Goal: Information Seeking & Learning: Find specific page/section

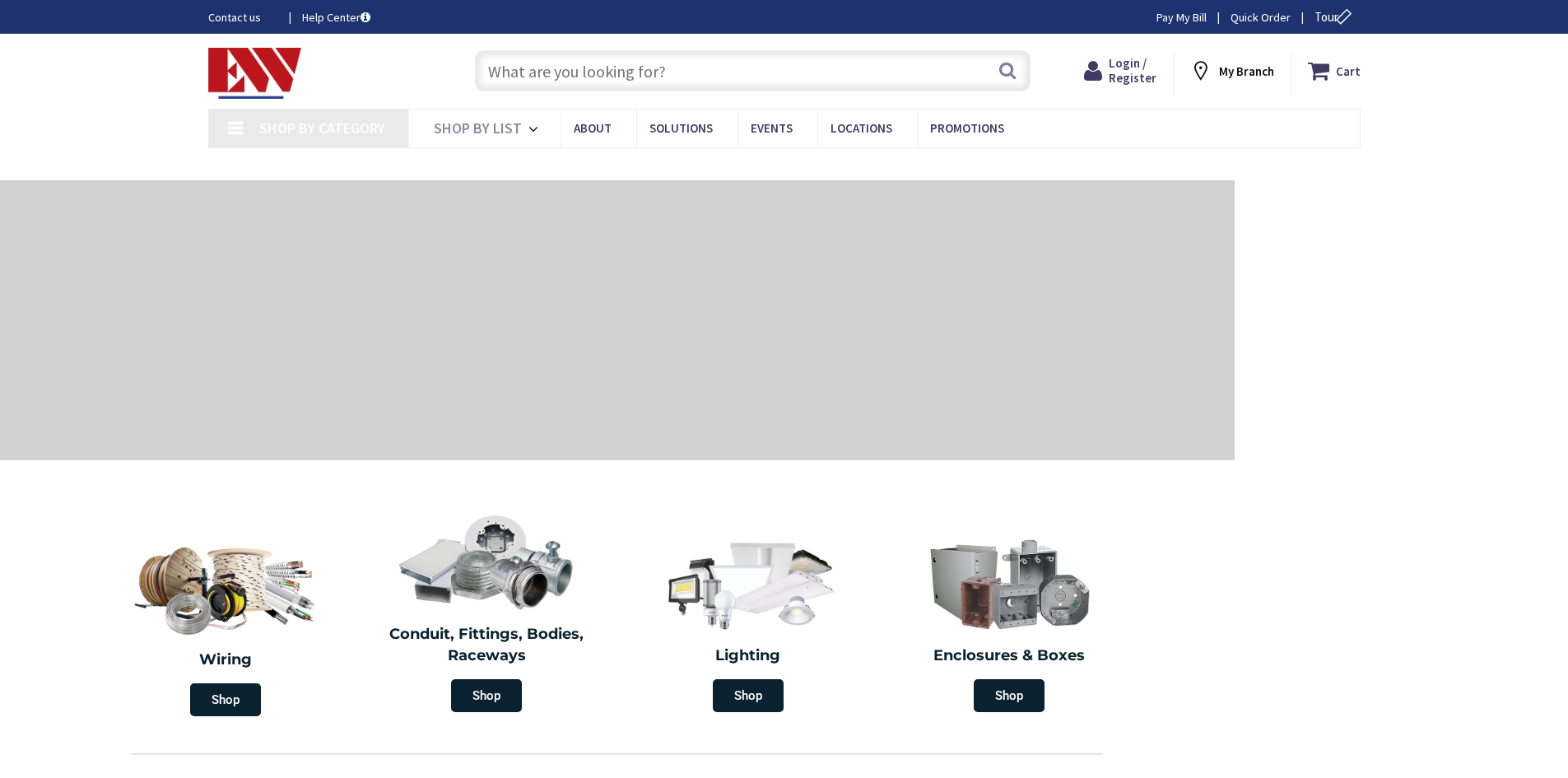
type input "[GEOGRAPHIC_DATA], [STREET_ADDRESS][DEMOGRAPHIC_DATA]"
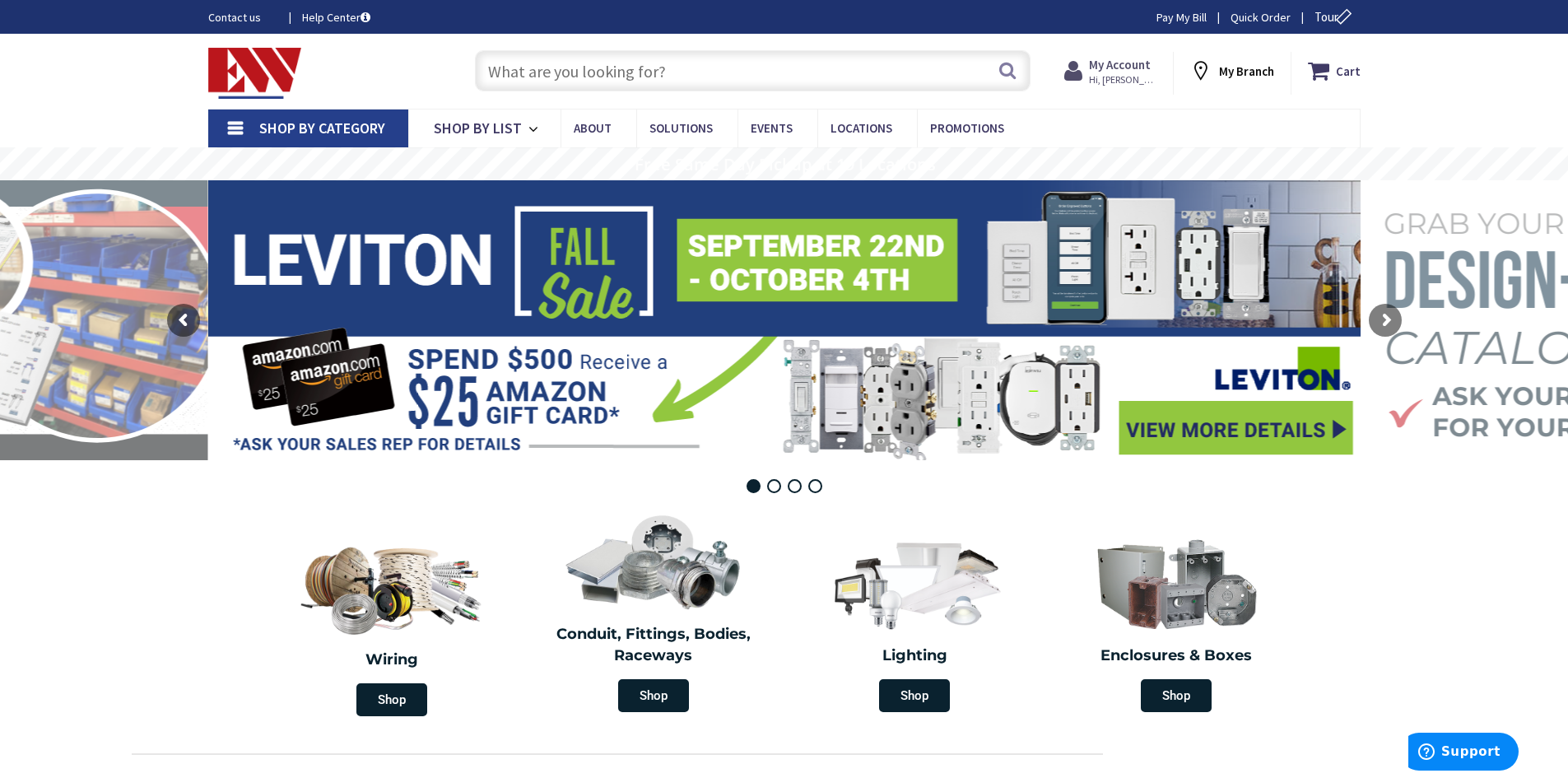
click at [1132, 66] on strong "My Account" at bounding box center [1119, 65] width 62 height 16
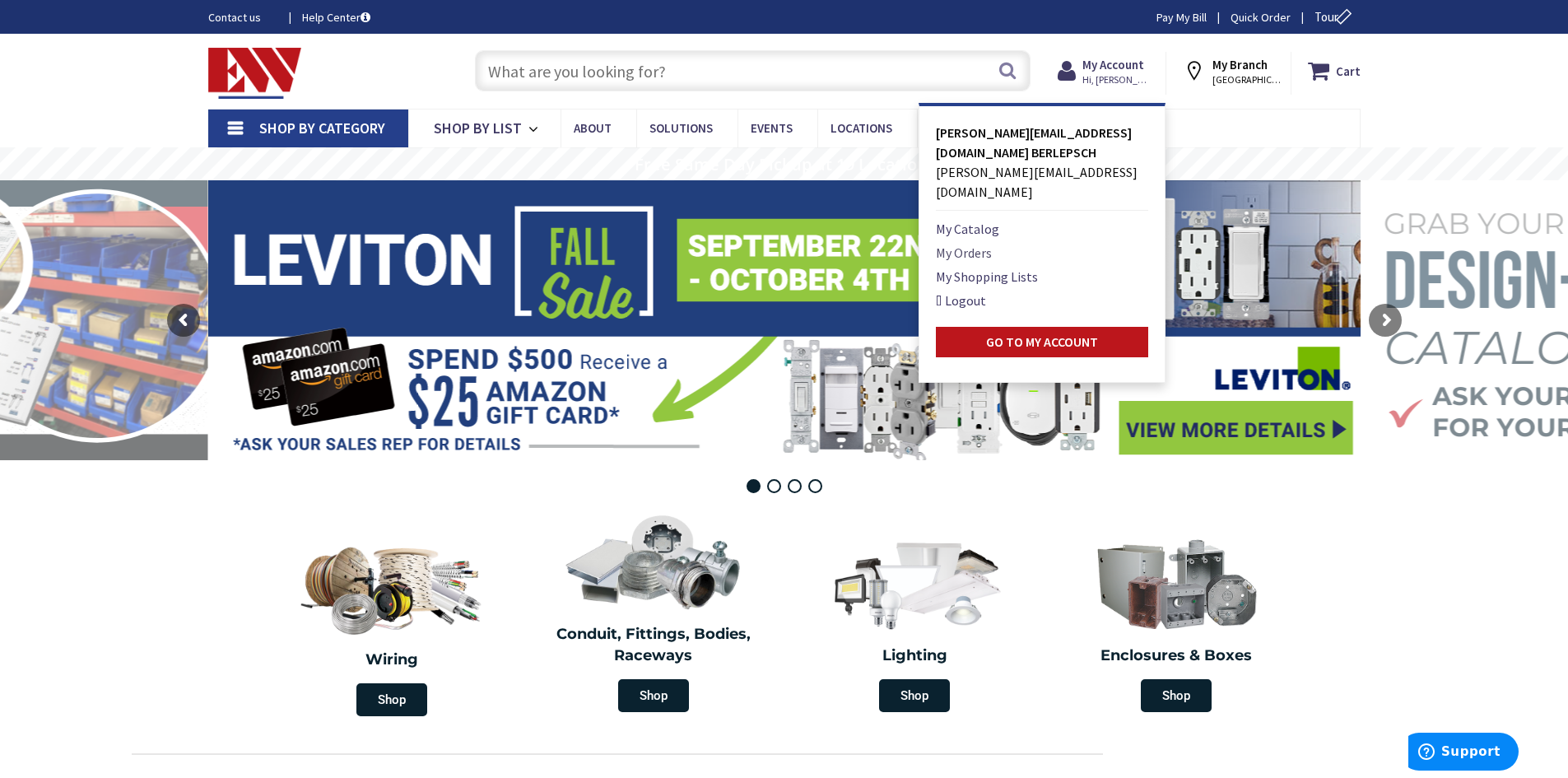
click at [977, 243] on link "My Orders" at bounding box center [964, 253] width 56 height 19
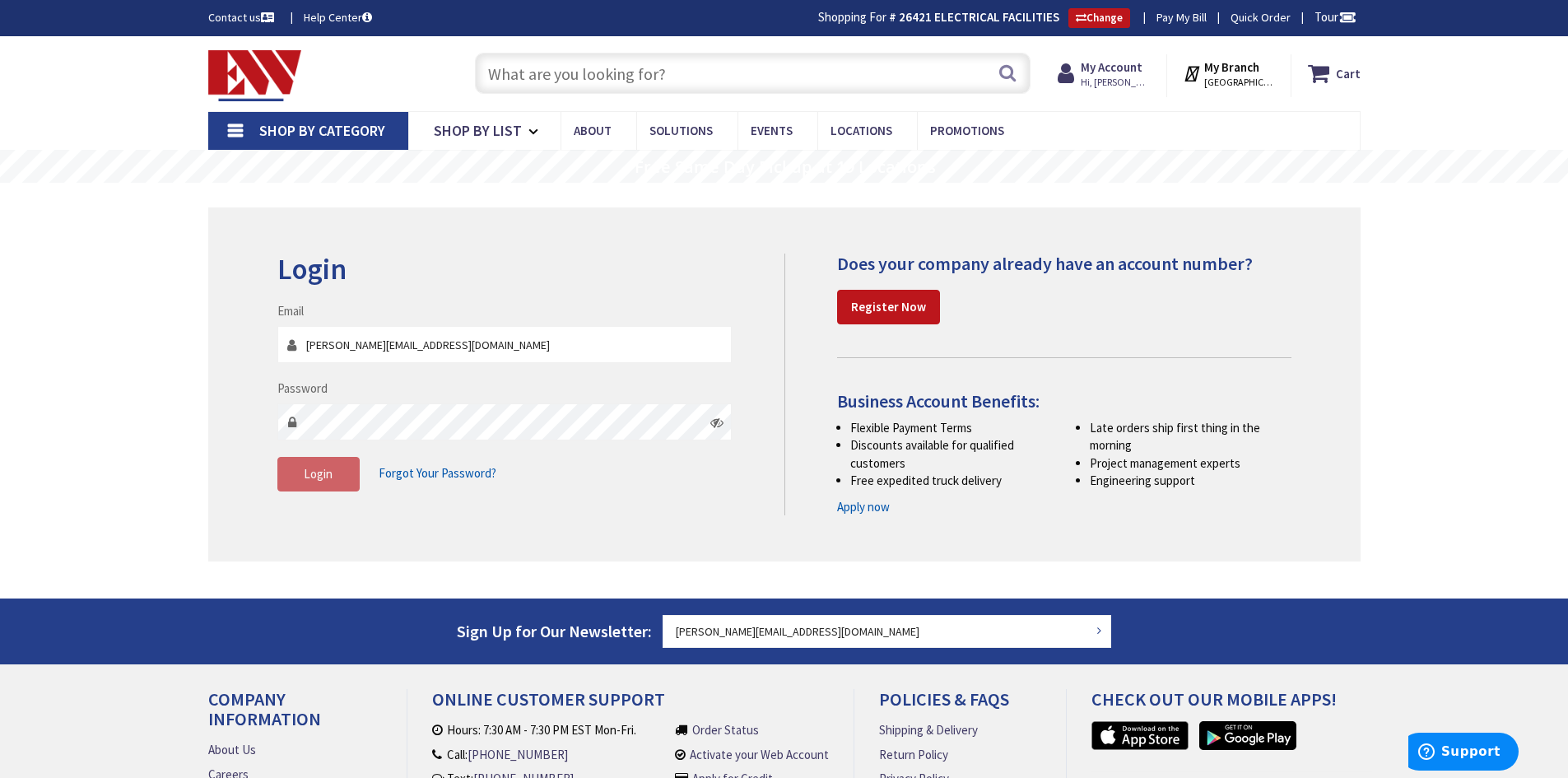
type input "[PERSON_NAME][EMAIL_ADDRESS][DOMAIN_NAME]"
click at [321, 469] on button "Login" at bounding box center [319, 473] width 83 height 34
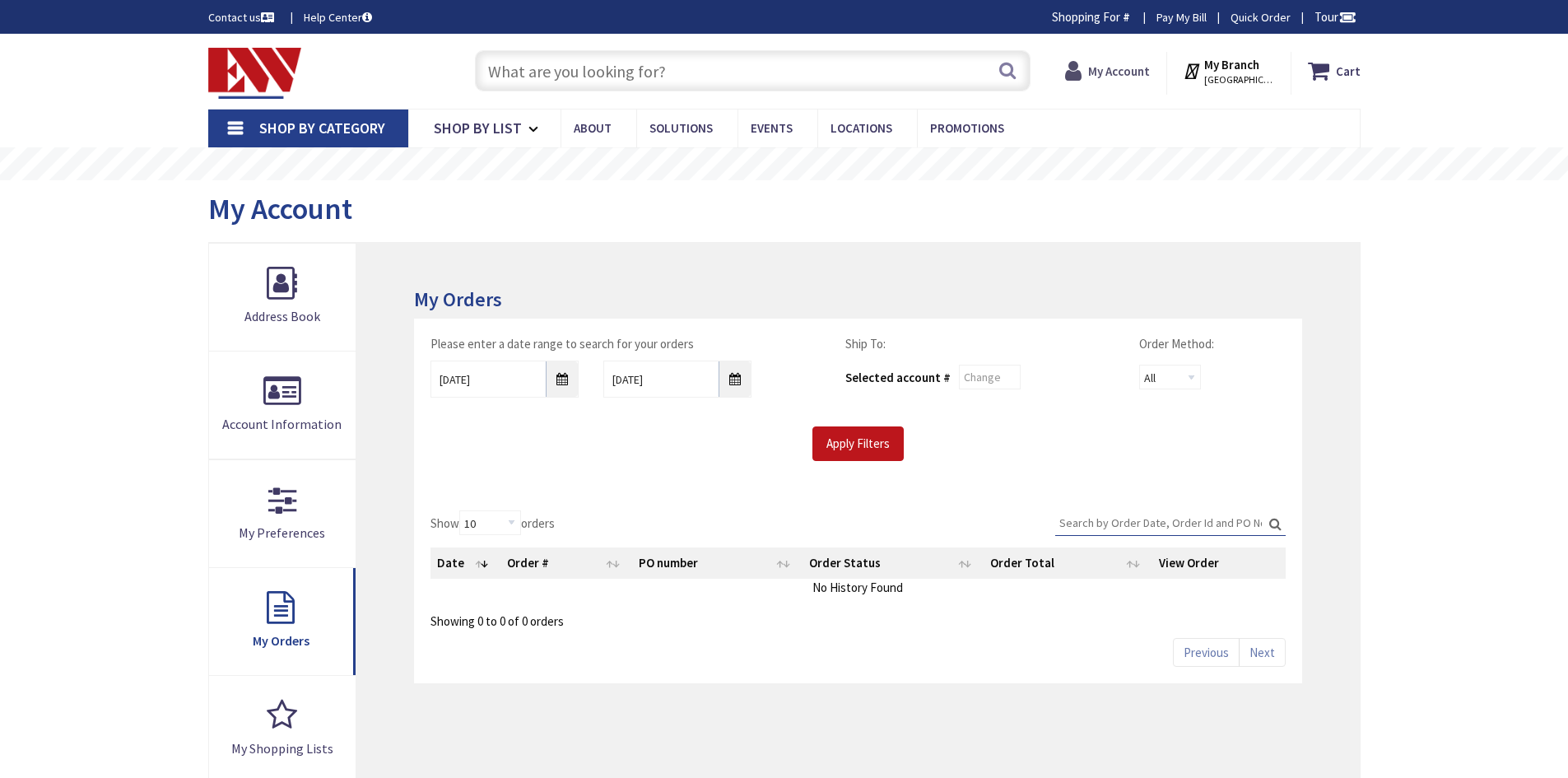
click at [1117, 58] on span "My Account" at bounding box center [1118, 71] width 62 height 30
click at [1103, 61] on span "My Account" at bounding box center [1118, 71] width 62 height 30
click at [1103, 68] on strong "My Account" at bounding box center [1111, 65] width 62 height 16
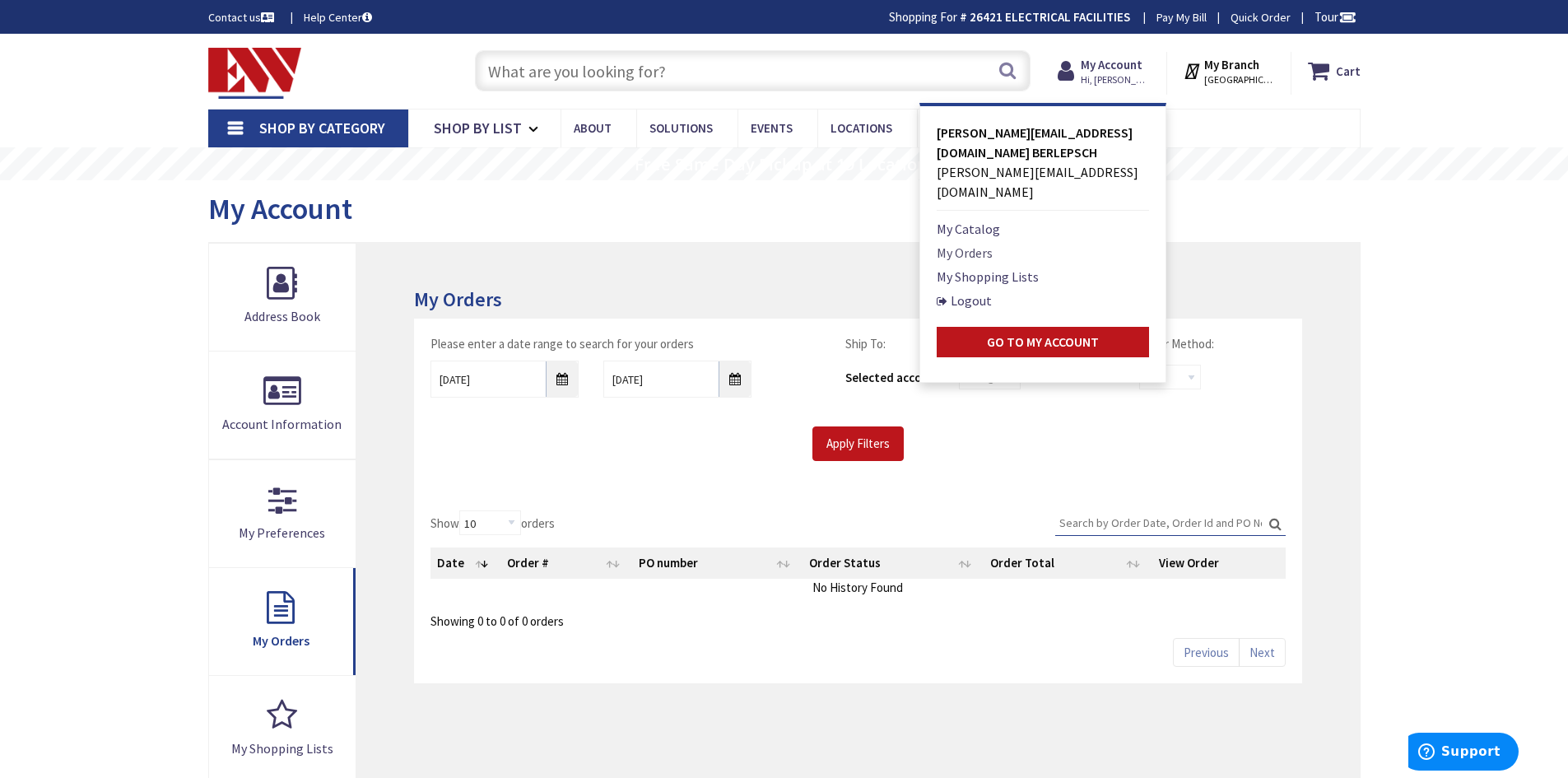
click at [977, 243] on link "My Orders" at bounding box center [964, 253] width 56 height 19
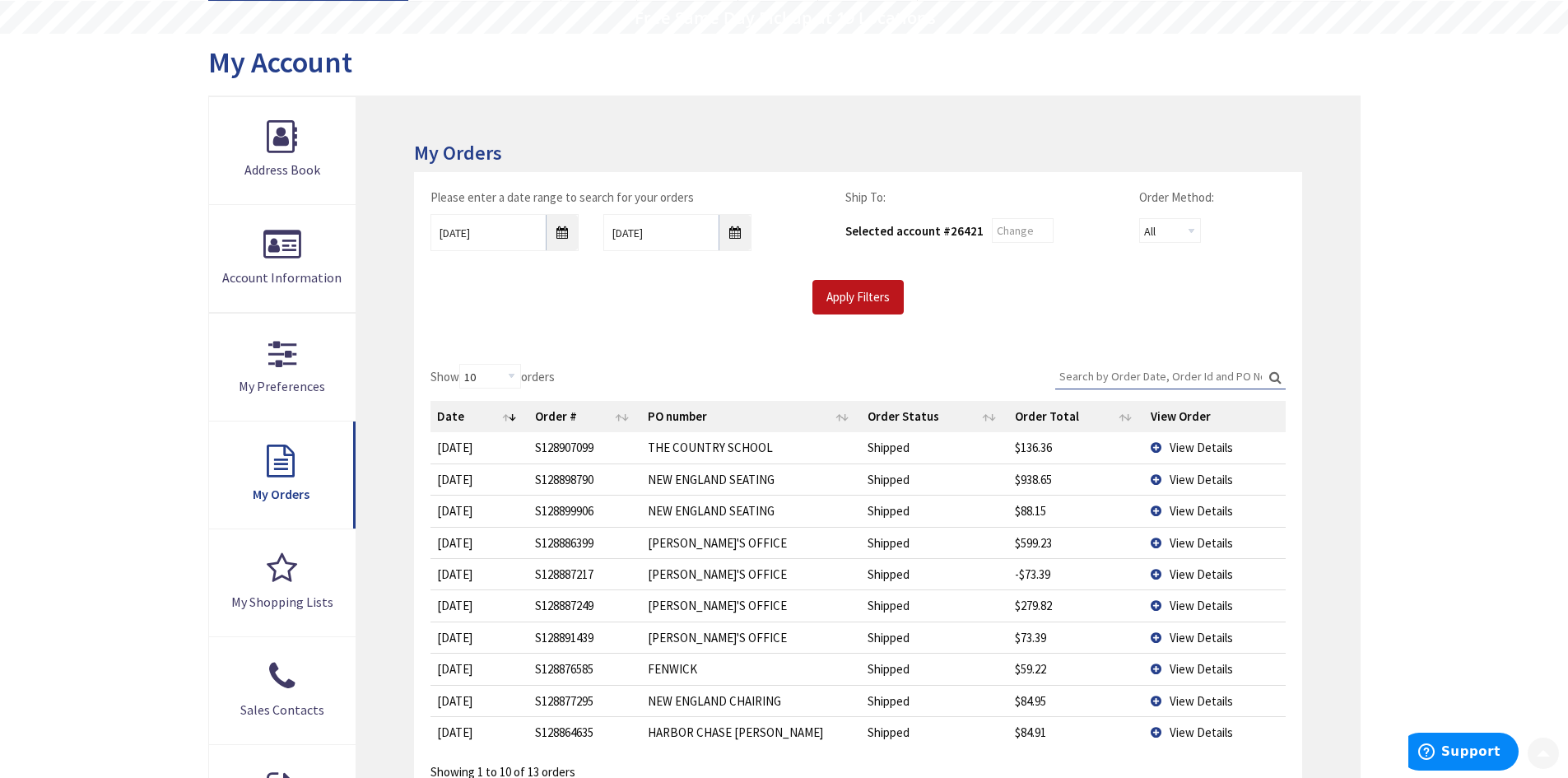
scroll to position [247, 0]
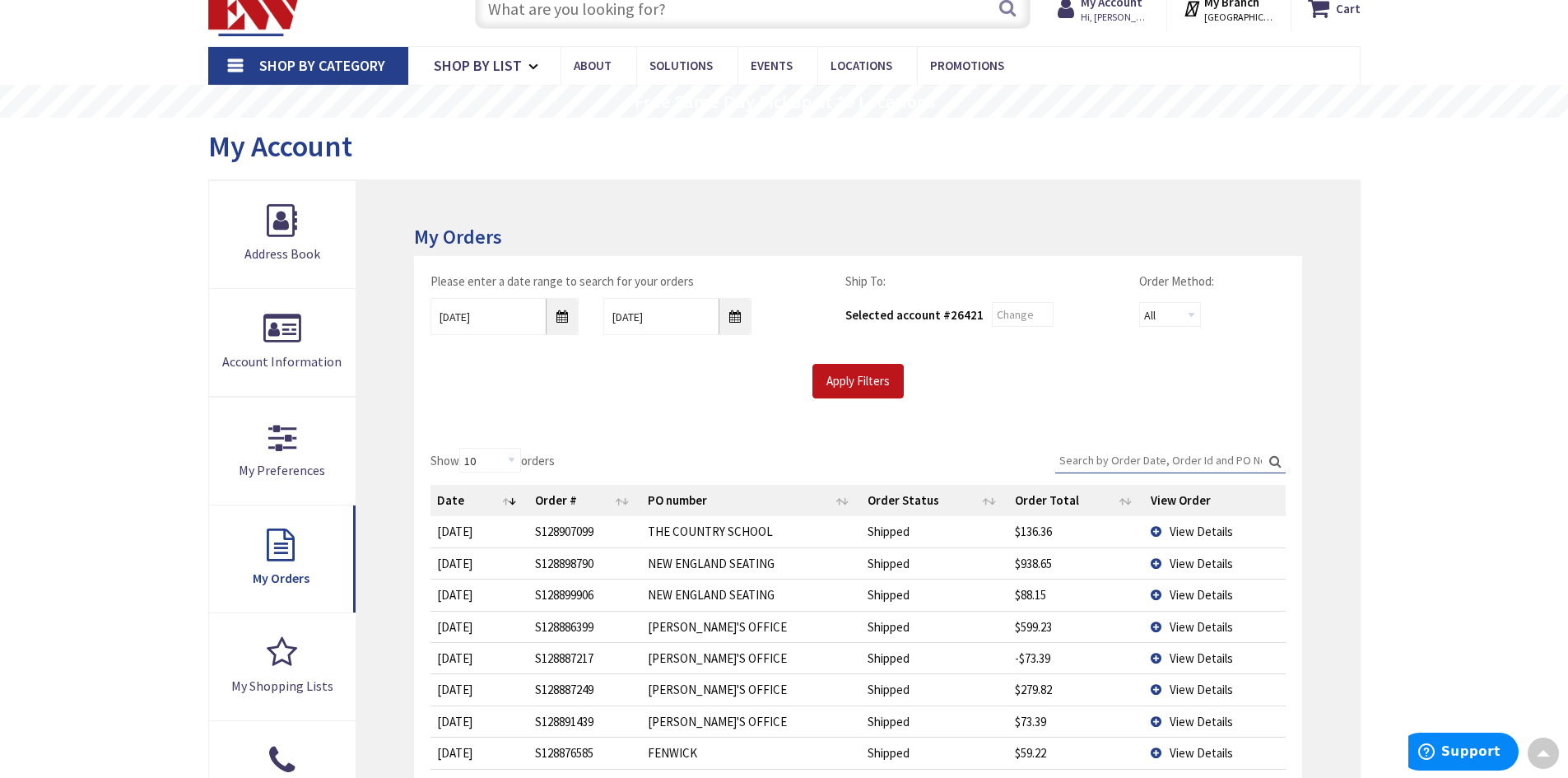
scroll to position [3, 0]
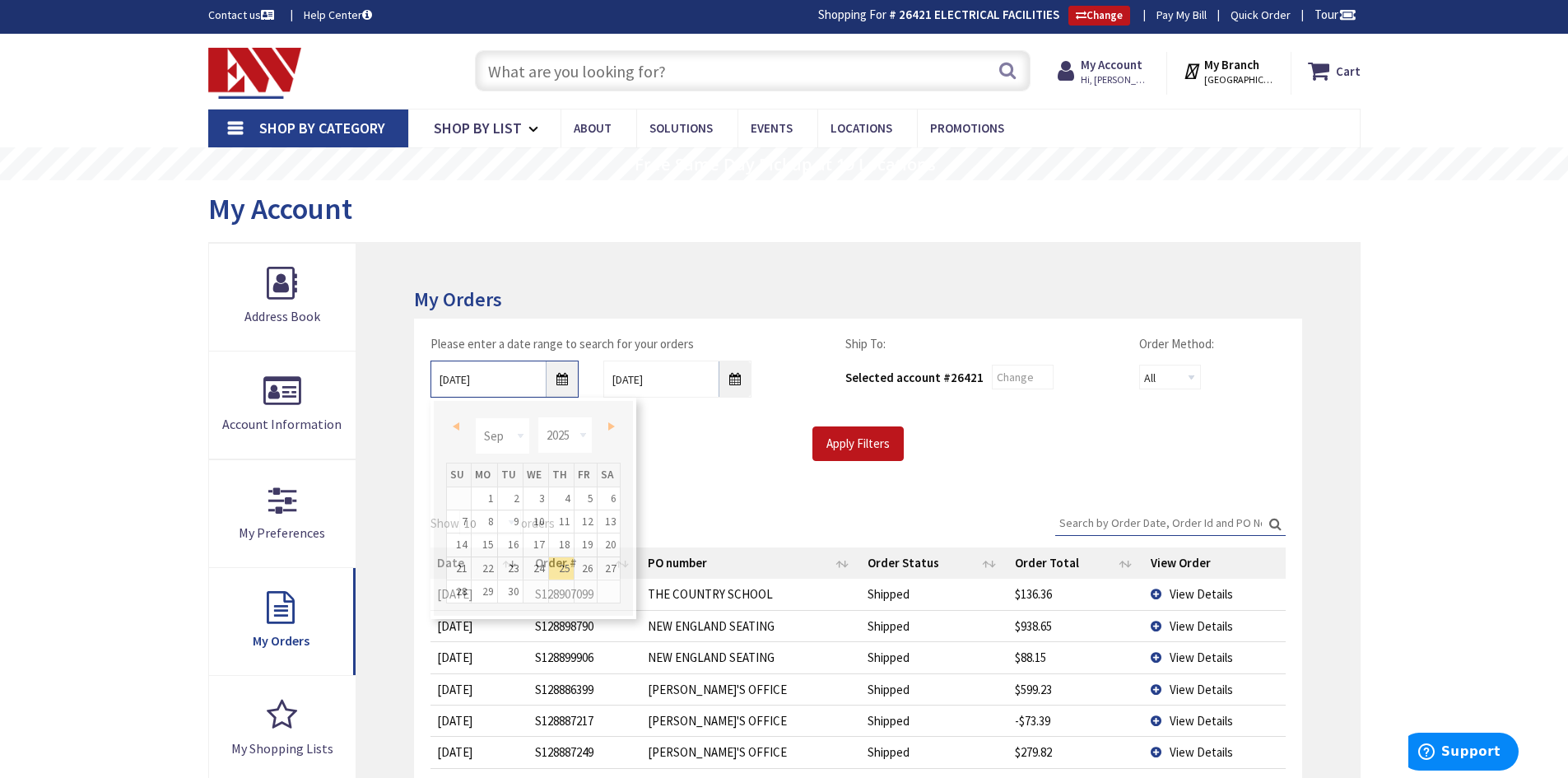
click at [561, 380] on input "[DATE]" at bounding box center [504, 379] width 148 height 37
click at [482, 499] on link "1" at bounding box center [484, 498] width 26 height 22
type input "09/01/2025"
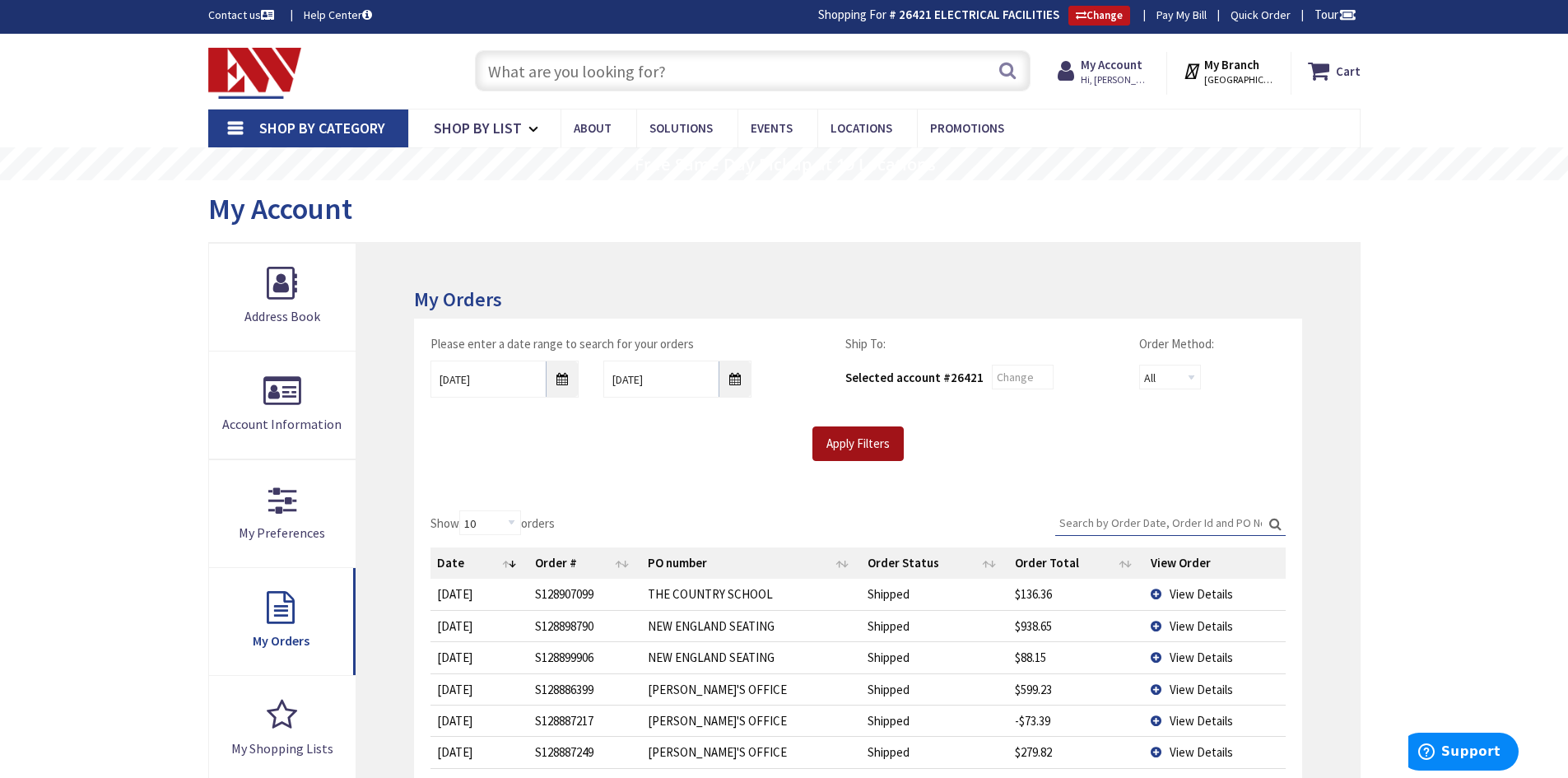
click at [847, 445] on input "Apply Filters" at bounding box center [858, 443] width 92 height 34
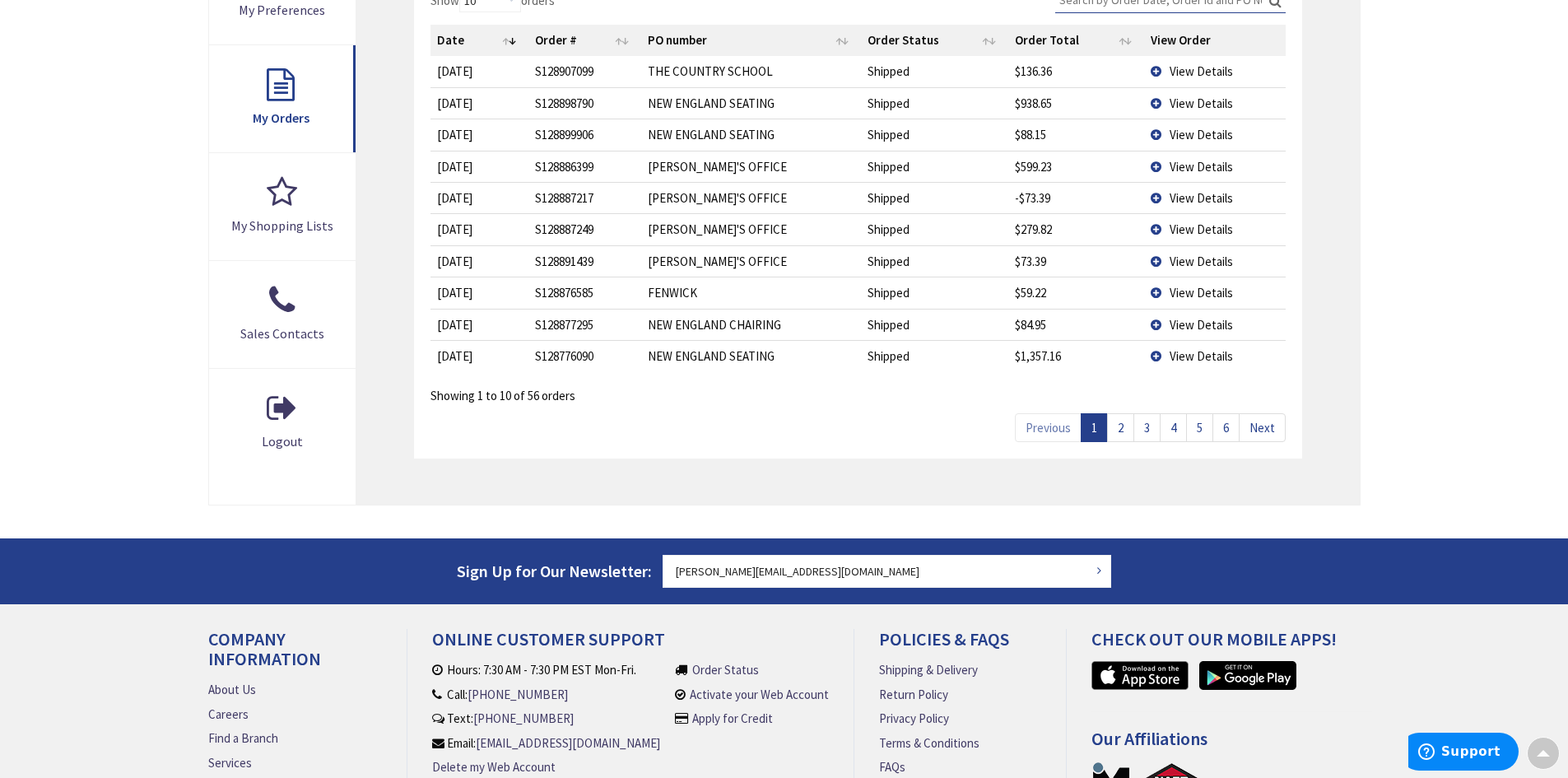
scroll to position [578, 0]
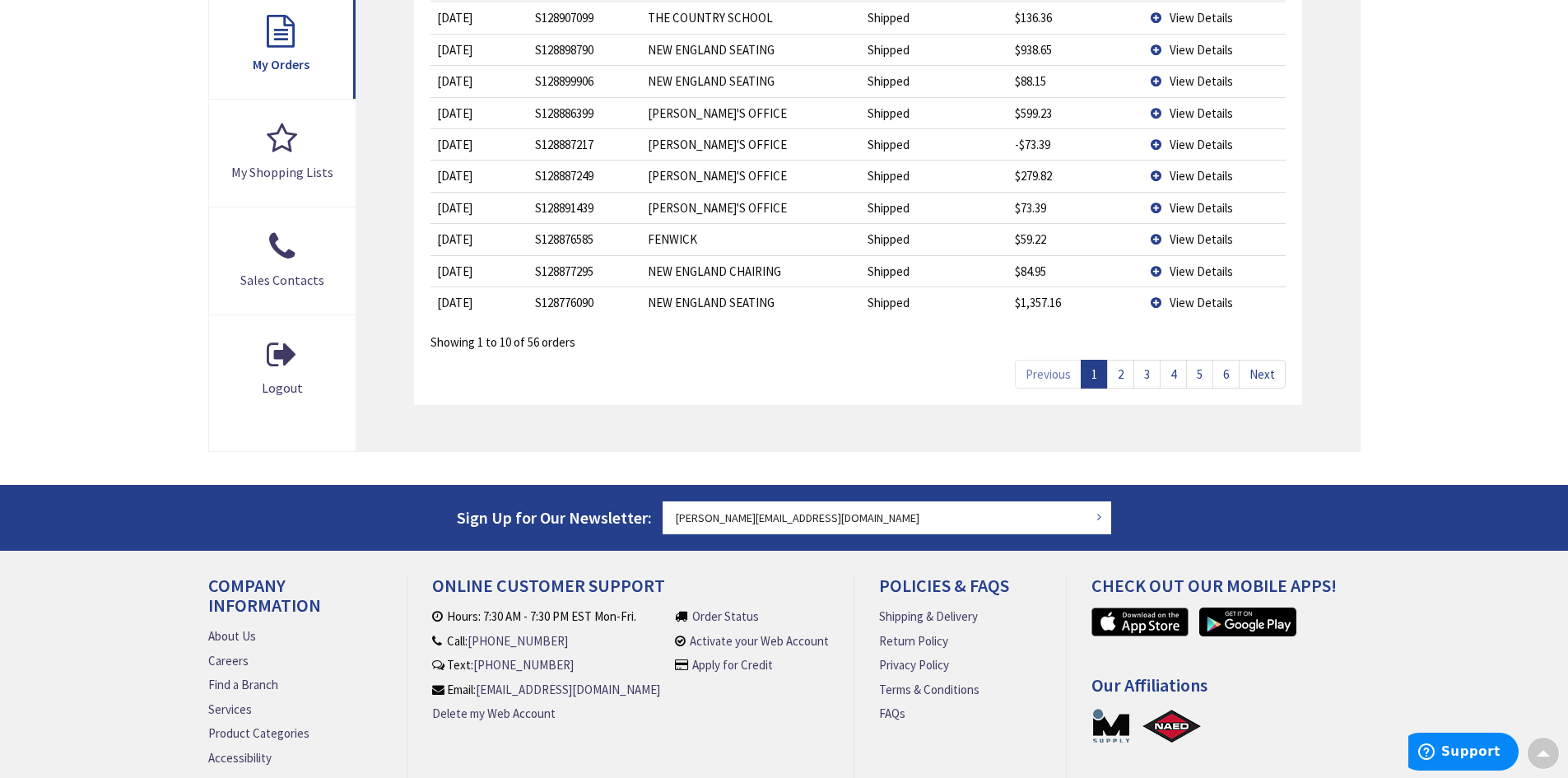
click at [1125, 378] on link "2" at bounding box center [1120, 374] width 27 height 29
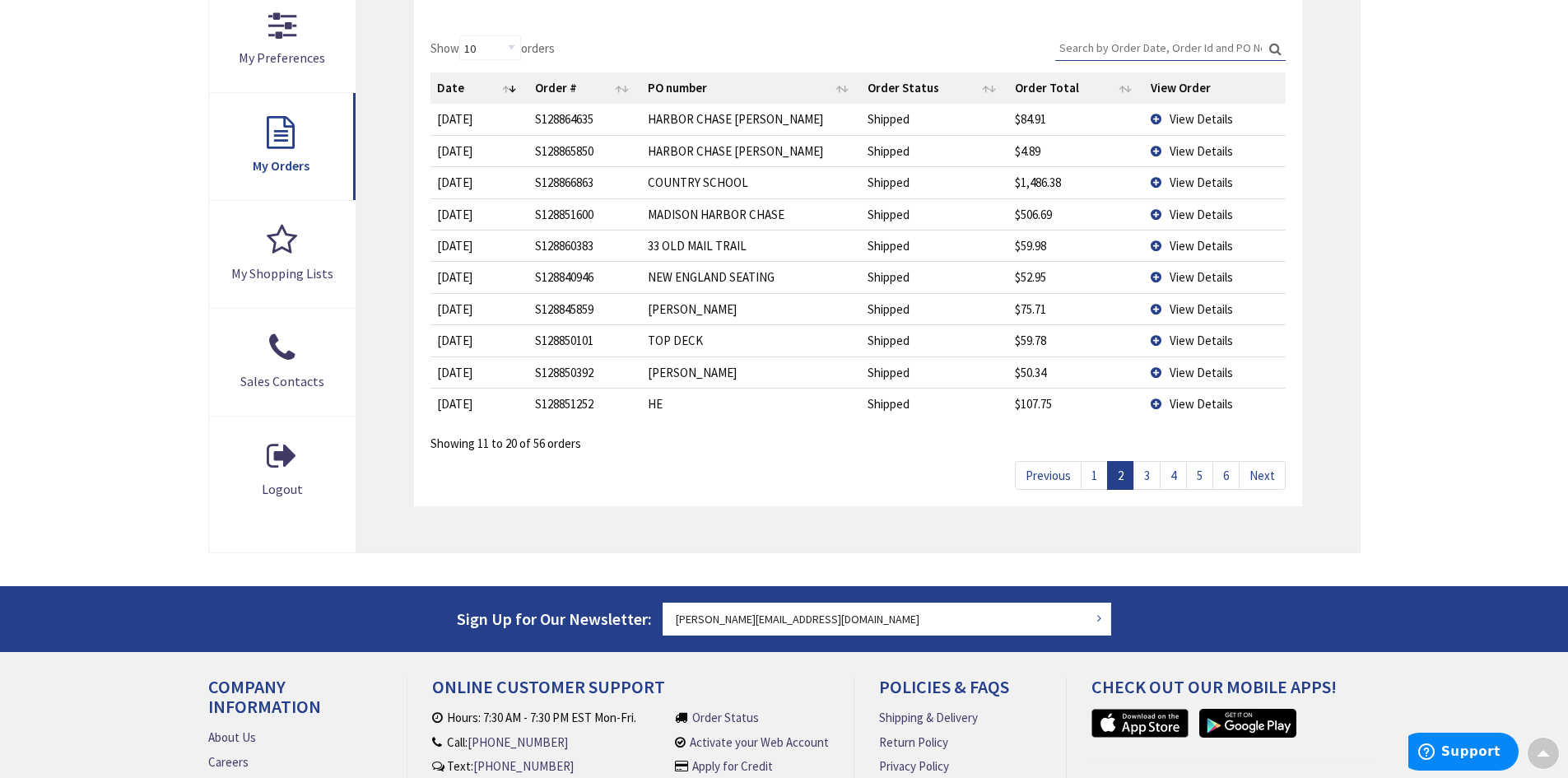
scroll to position [414, 0]
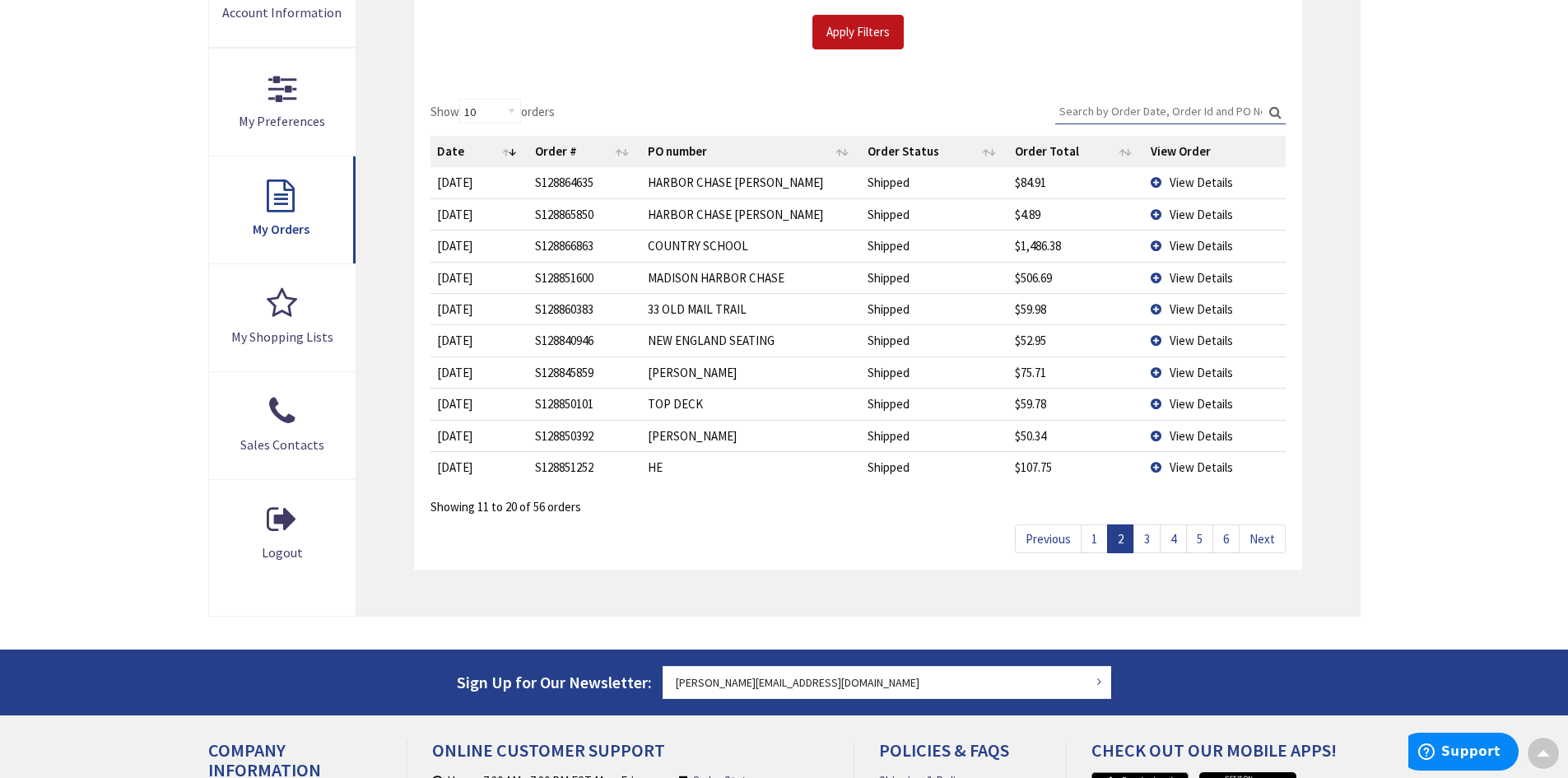
click at [1154, 310] on td "View Details" at bounding box center [1214, 309] width 142 height 32
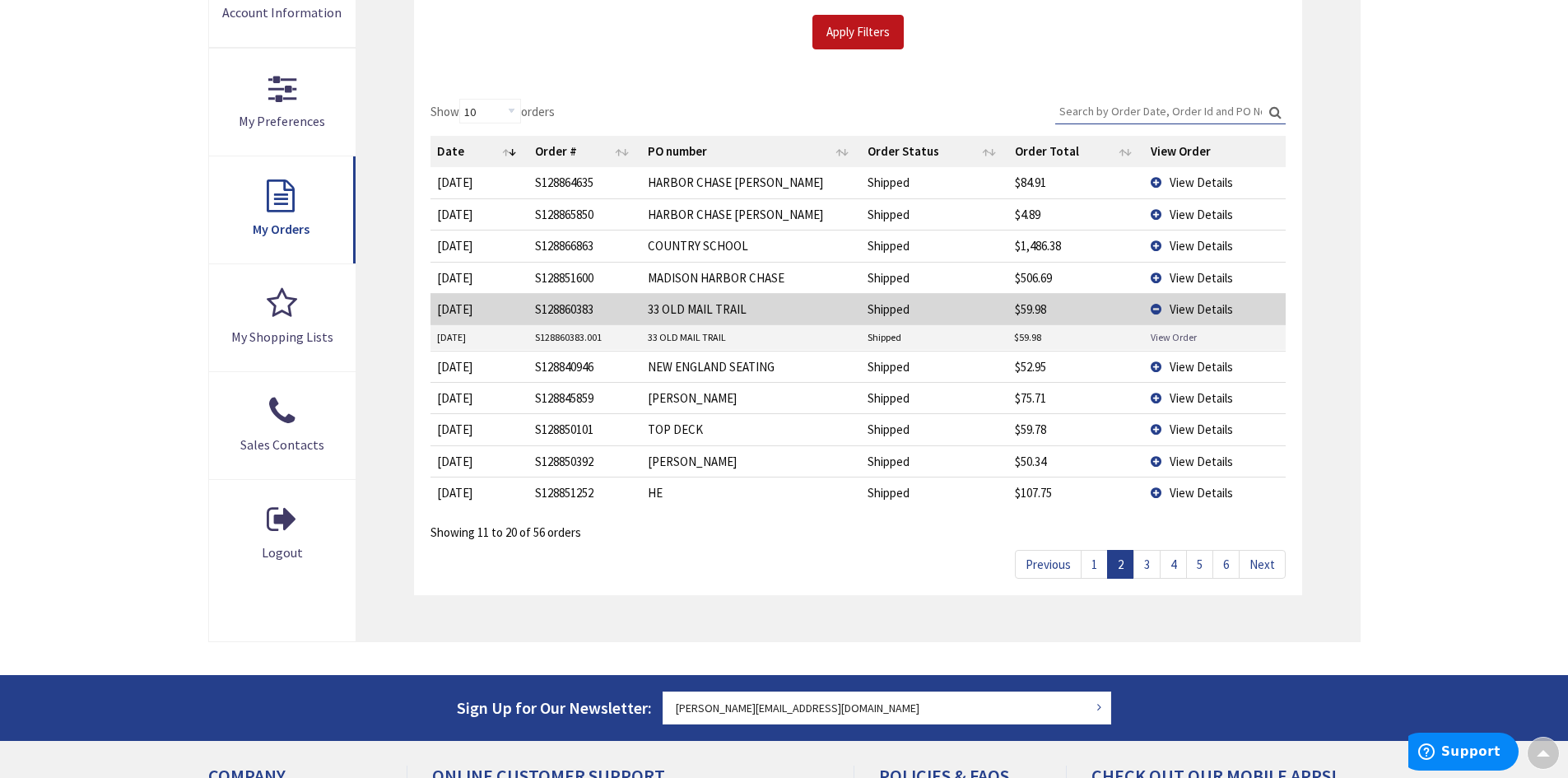
click at [1170, 334] on link "View Order" at bounding box center [1173, 337] width 46 height 14
click at [1155, 307] on td "View Details" at bounding box center [1214, 309] width 142 height 32
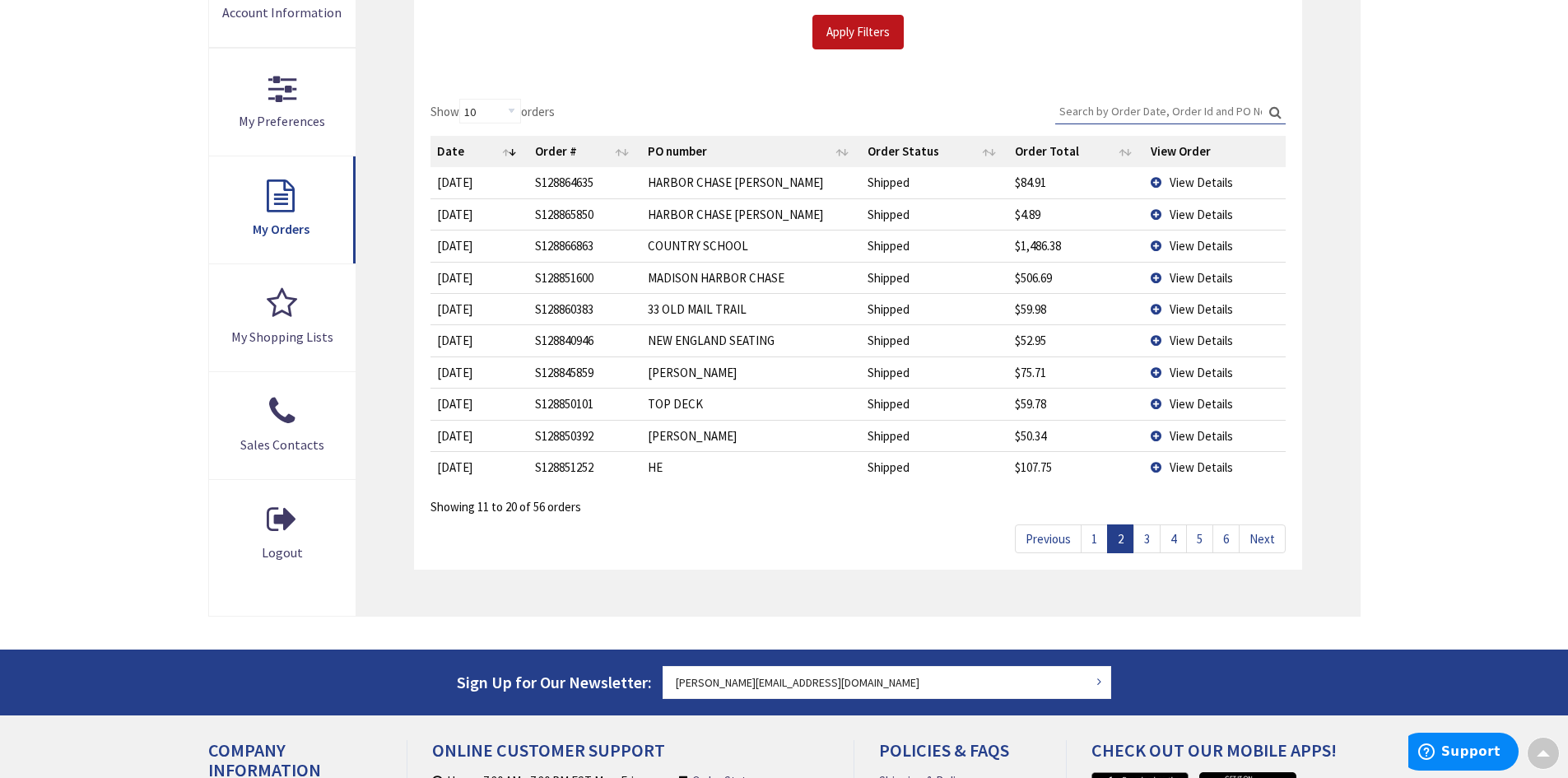
click at [1089, 546] on link "1" at bounding box center [1094, 539] width 27 height 29
click at [1122, 545] on link "2" at bounding box center [1120, 539] width 27 height 29
click at [1156, 466] on td "View Details" at bounding box center [1214, 467] width 142 height 32
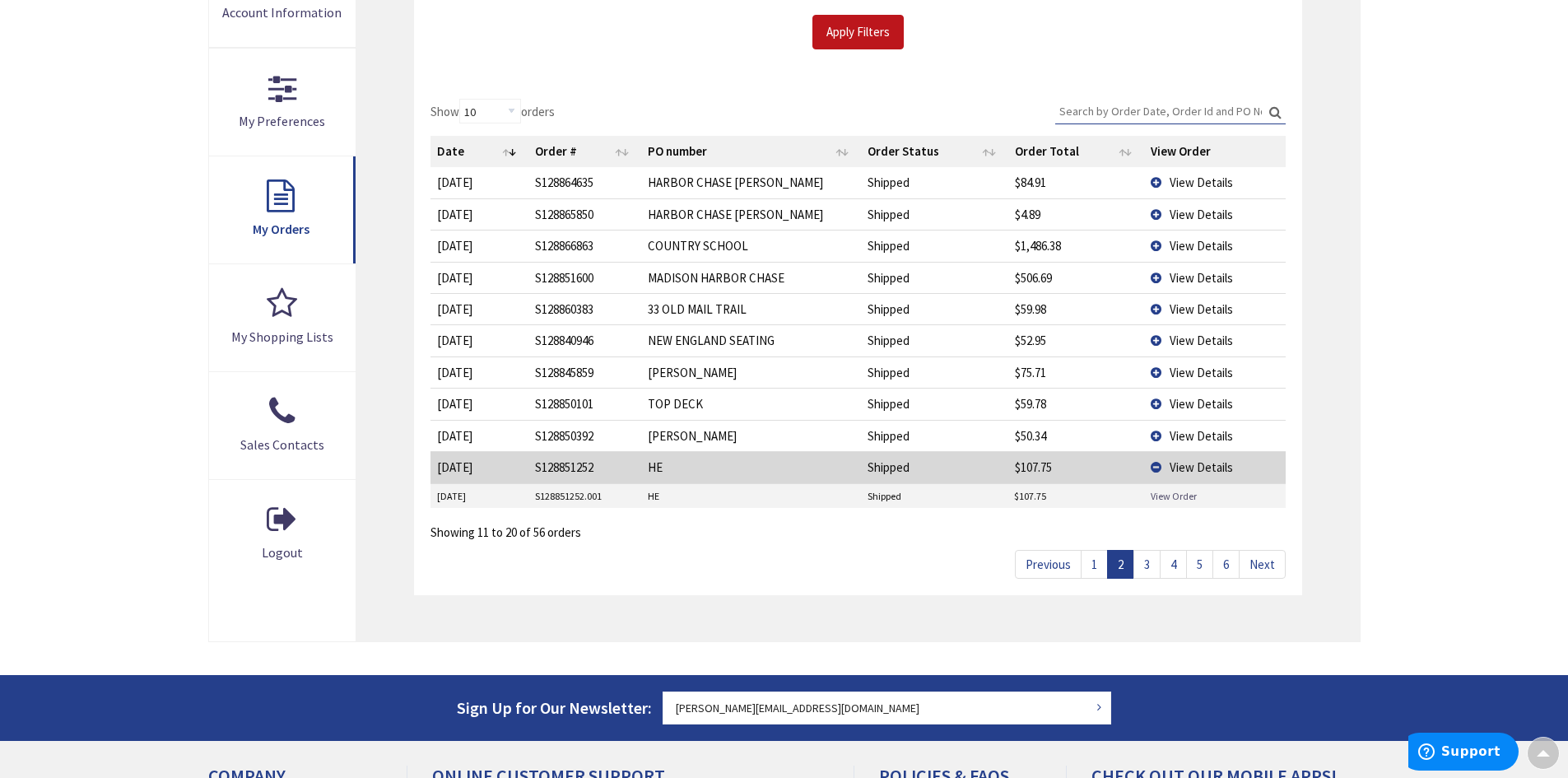
click at [1155, 492] on link "View Order" at bounding box center [1173, 496] width 46 height 14
click at [1159, 470] on td "View Details" at bounding box center [1214, 467] width 142 height 32
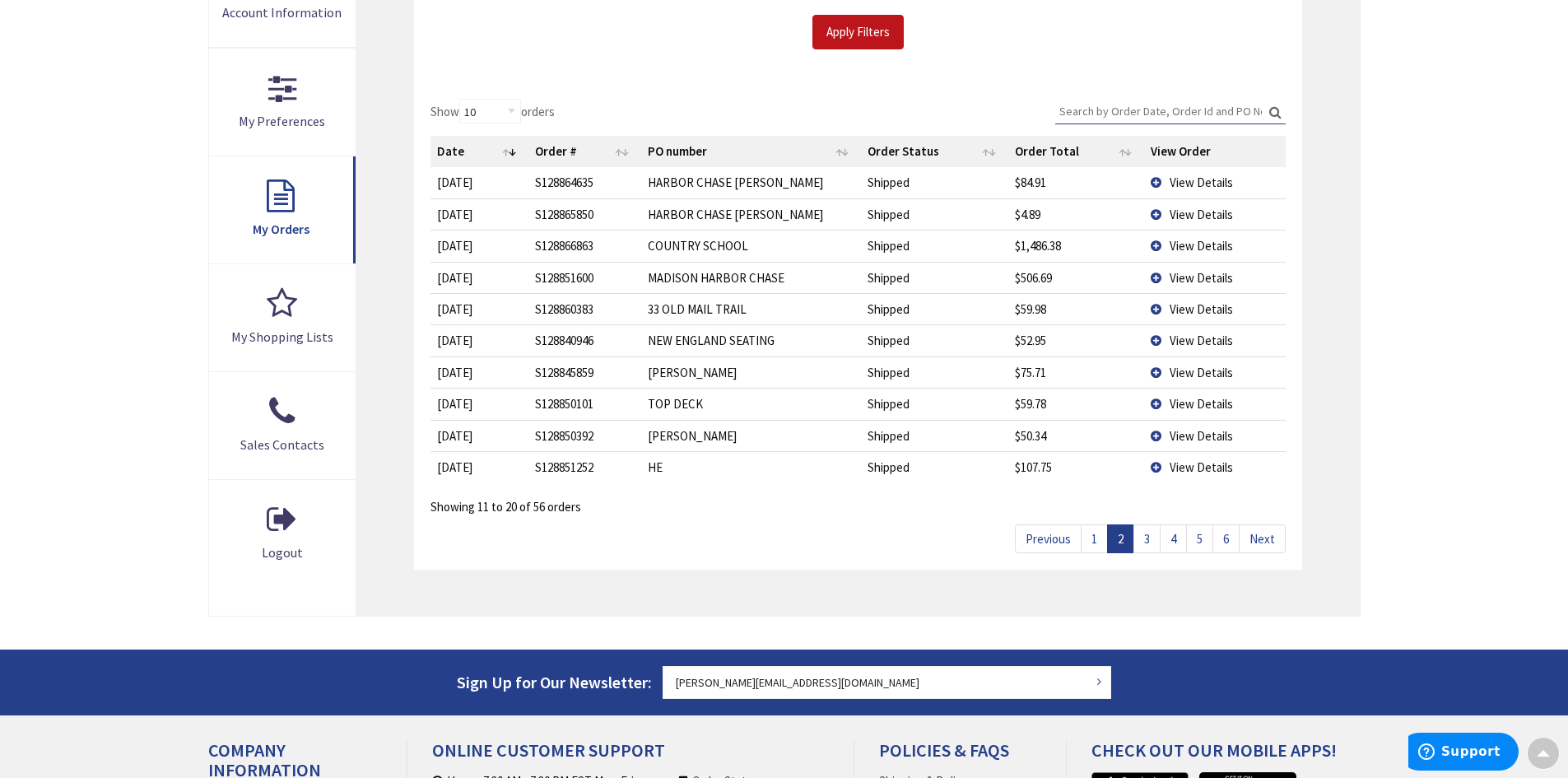
click at [1155, 371] on td "View Details" at bounding box center [1214, 372] width 142 height 32
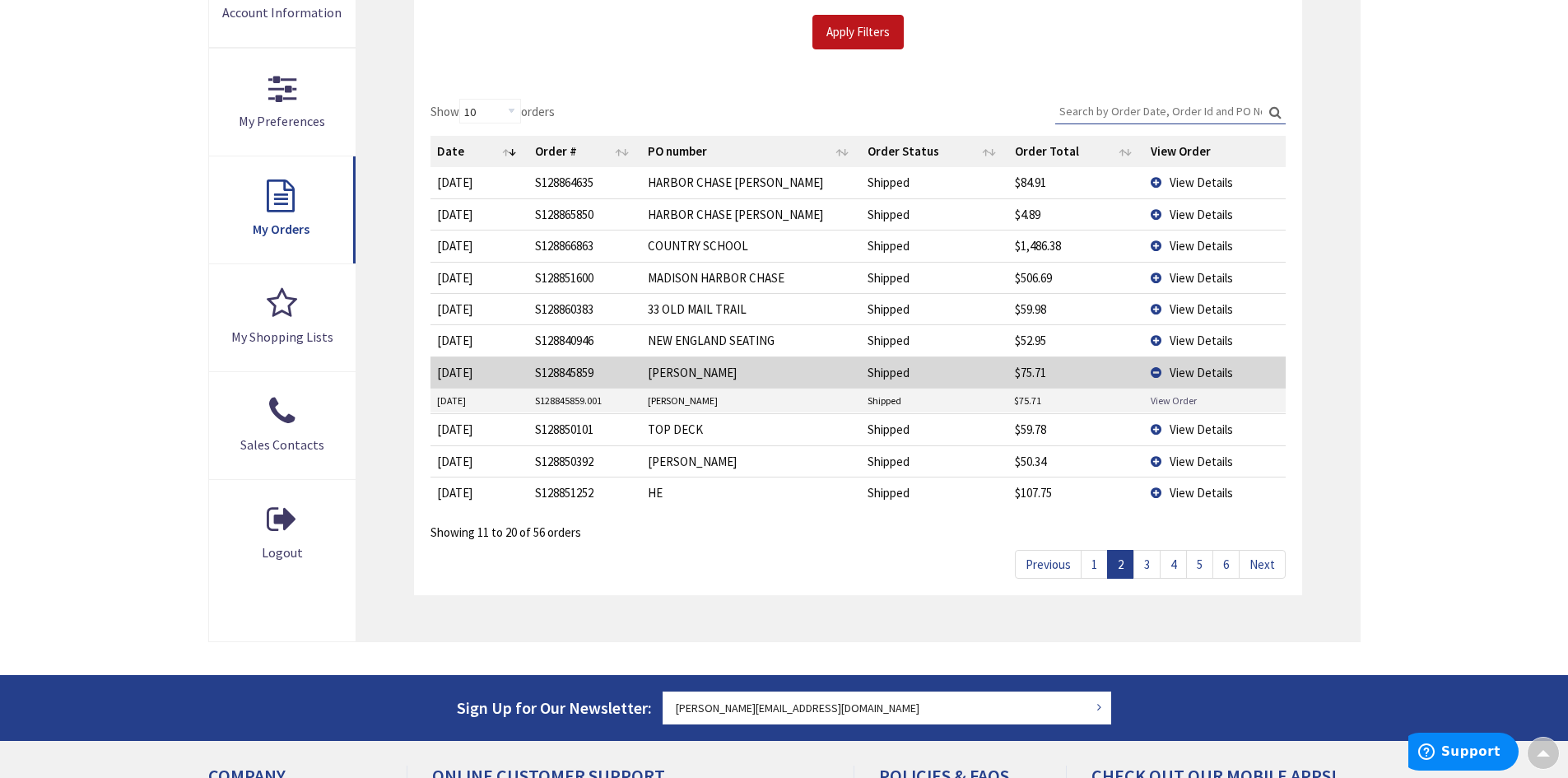
click at [1164, 400] on link "View Order" at bounding box center [1173, 400] width 46 height 14
click at [1103, 556] on link "1" at bounding box center [1094, 564] width 27 height 29
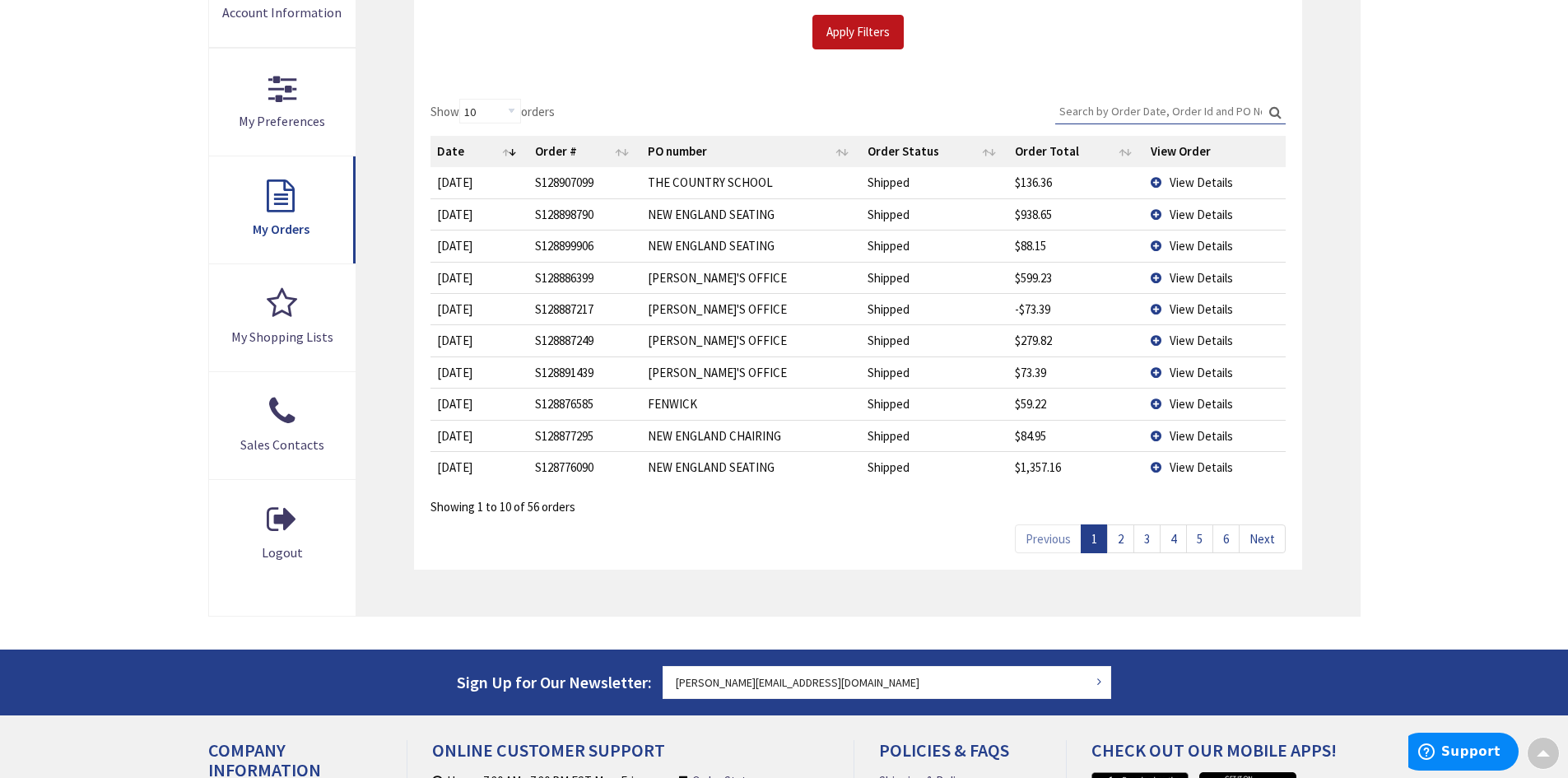
click at [1142, 538] on link "3" at bounding box center [1147, 539] width 27 height 29
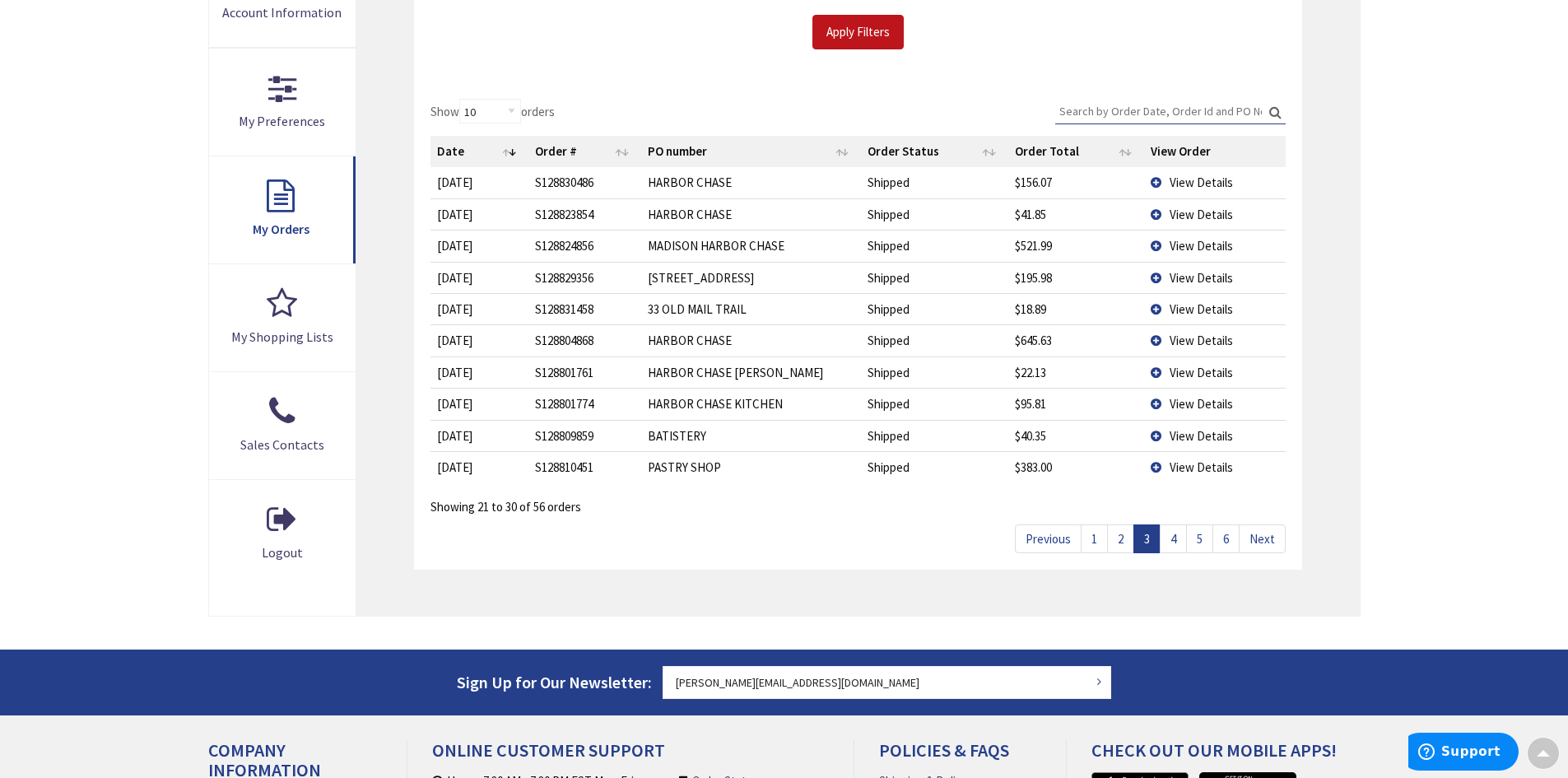
click at [1159, 306] on td "View Details" at bounding box center [1214, 309] width 142 height 32
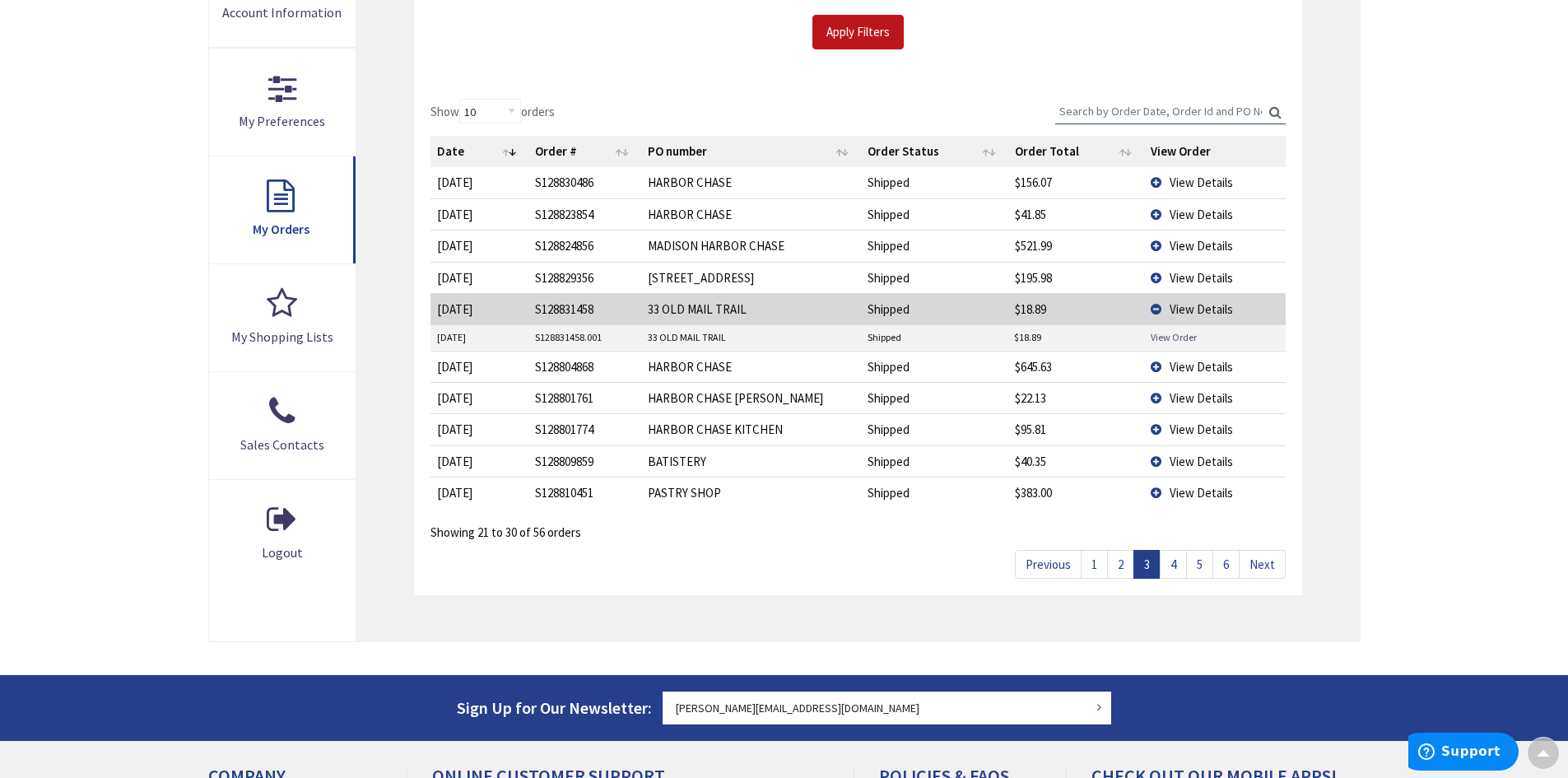
click at [1169, 335] on link "View Order" at bounding box center [1173, 337] width 46 height 14
click at [1156, 306] on td "View Details" at bounding box center [1214, 309] width 142 height 32
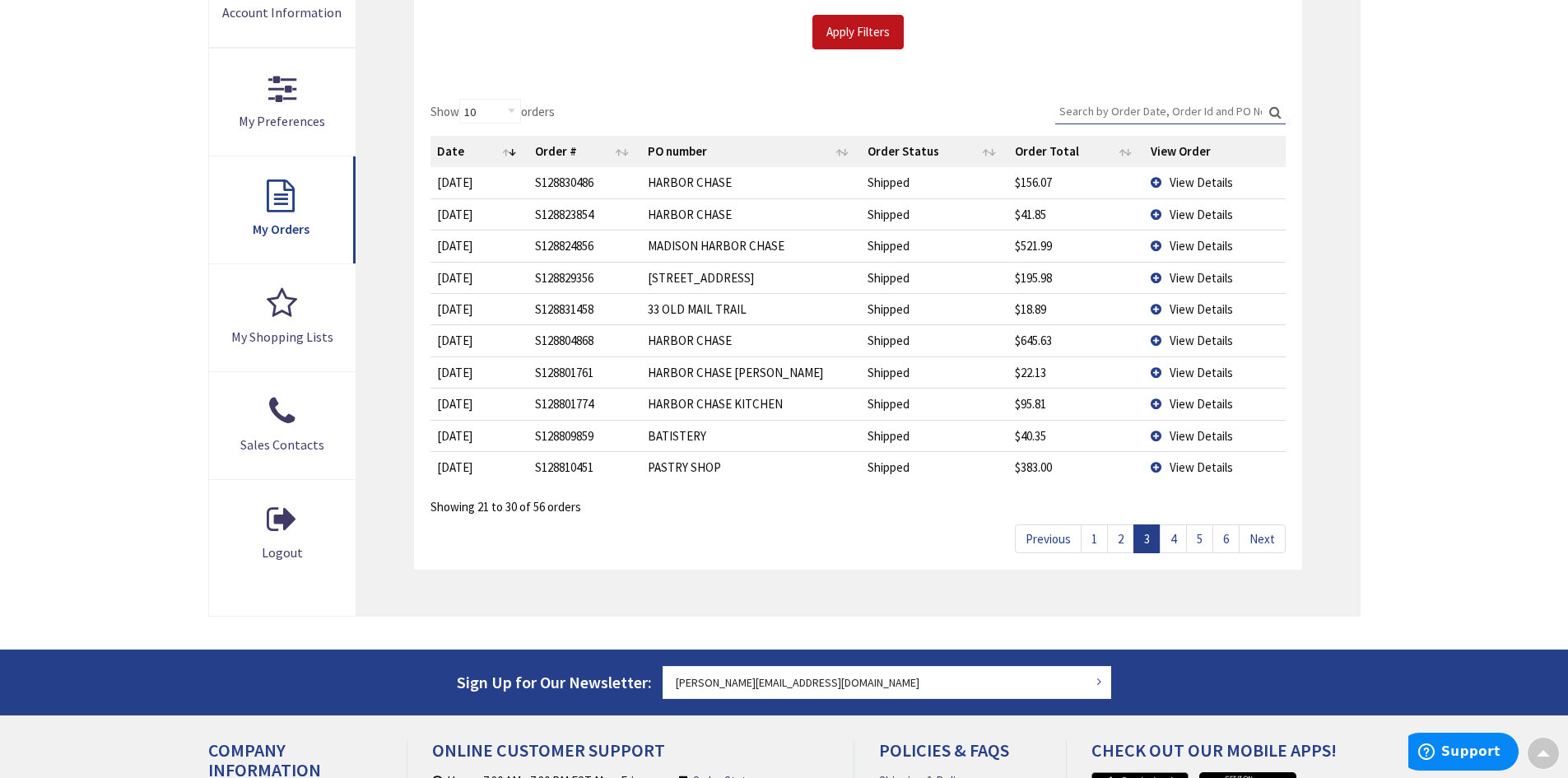
click at [1179, 533] on link "4" at bounding box center [1173, 539] width 27 height 29
click at [1150, 534] on link "3" at bounding box center [1147, 539] width 27 height 29
click at [1117, 540] on link "2" at bounding box center [1120, 539] width 27 height 29
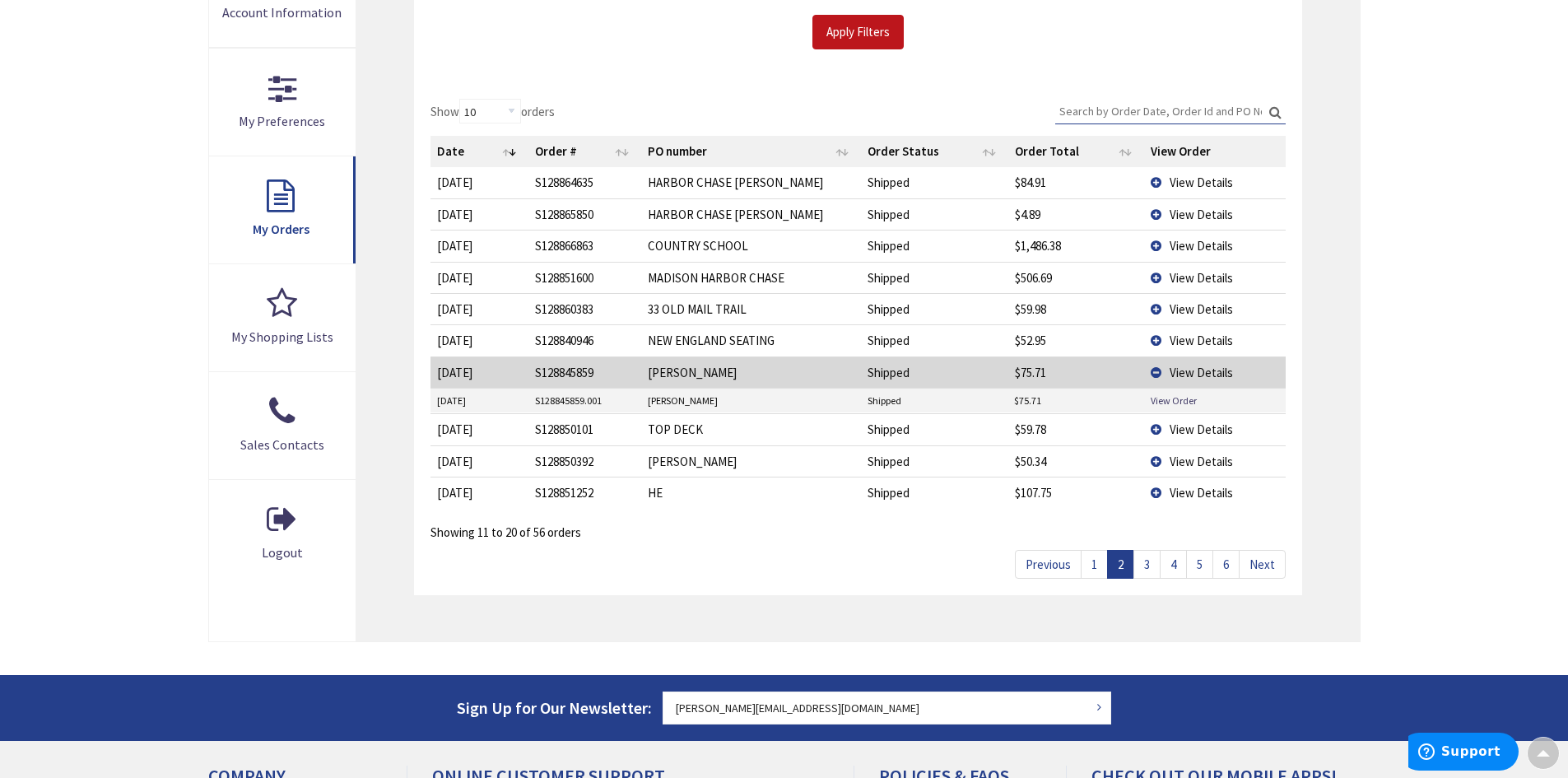
click at [1158, 370] on td "View Details" at bounding box center [1214, 372] width 142 height 32
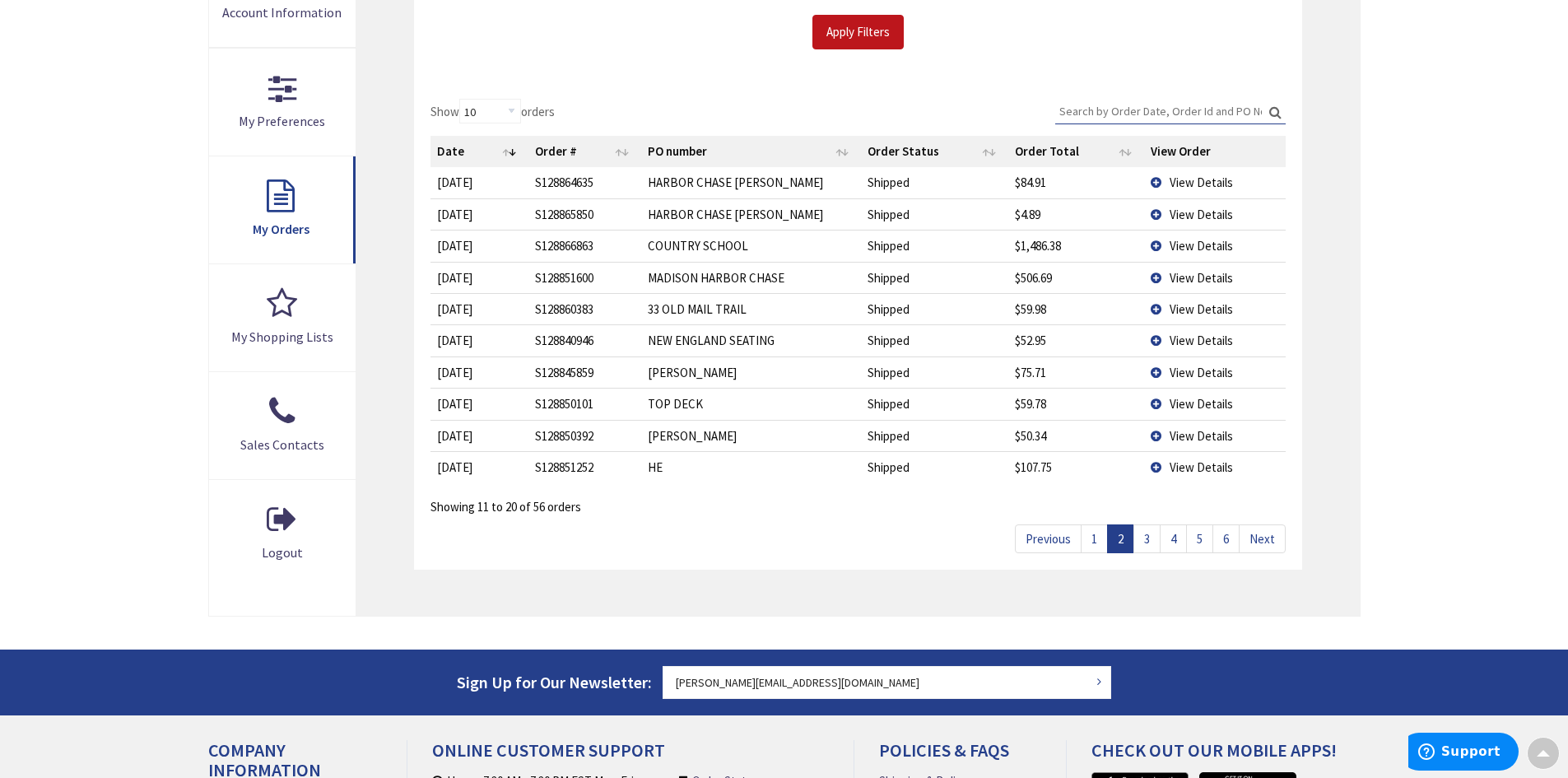
click at [1155, 307] on td "View Details" at bounding box center [1214, 309] width 142 height 32
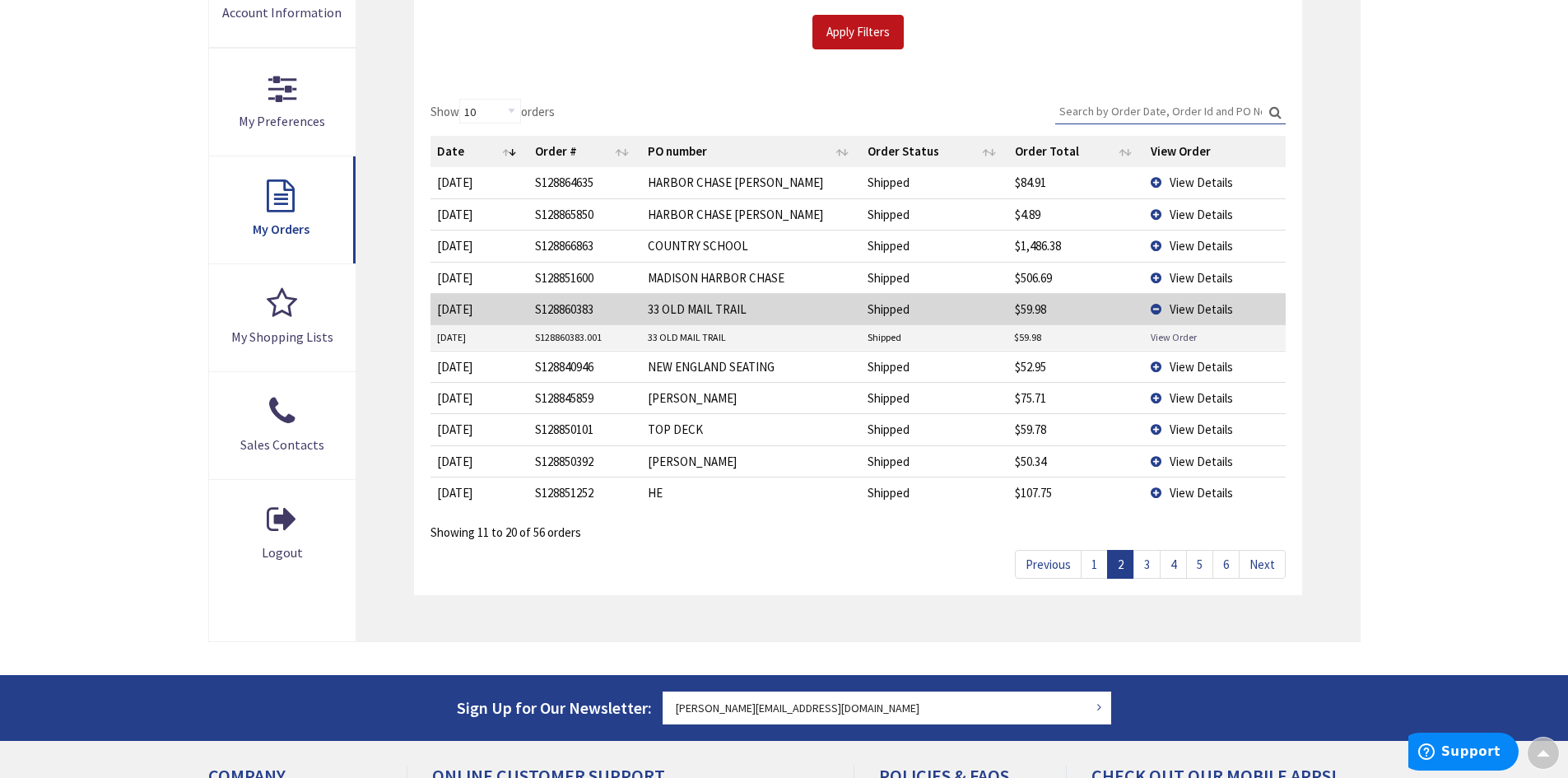
click at [1162, 341] on link "View Order" at bounding box center [1173, 337] width 46 height 14
click at [1155, 306] on td "View Details" at bounding box center [1214, 309] width 142 height 32
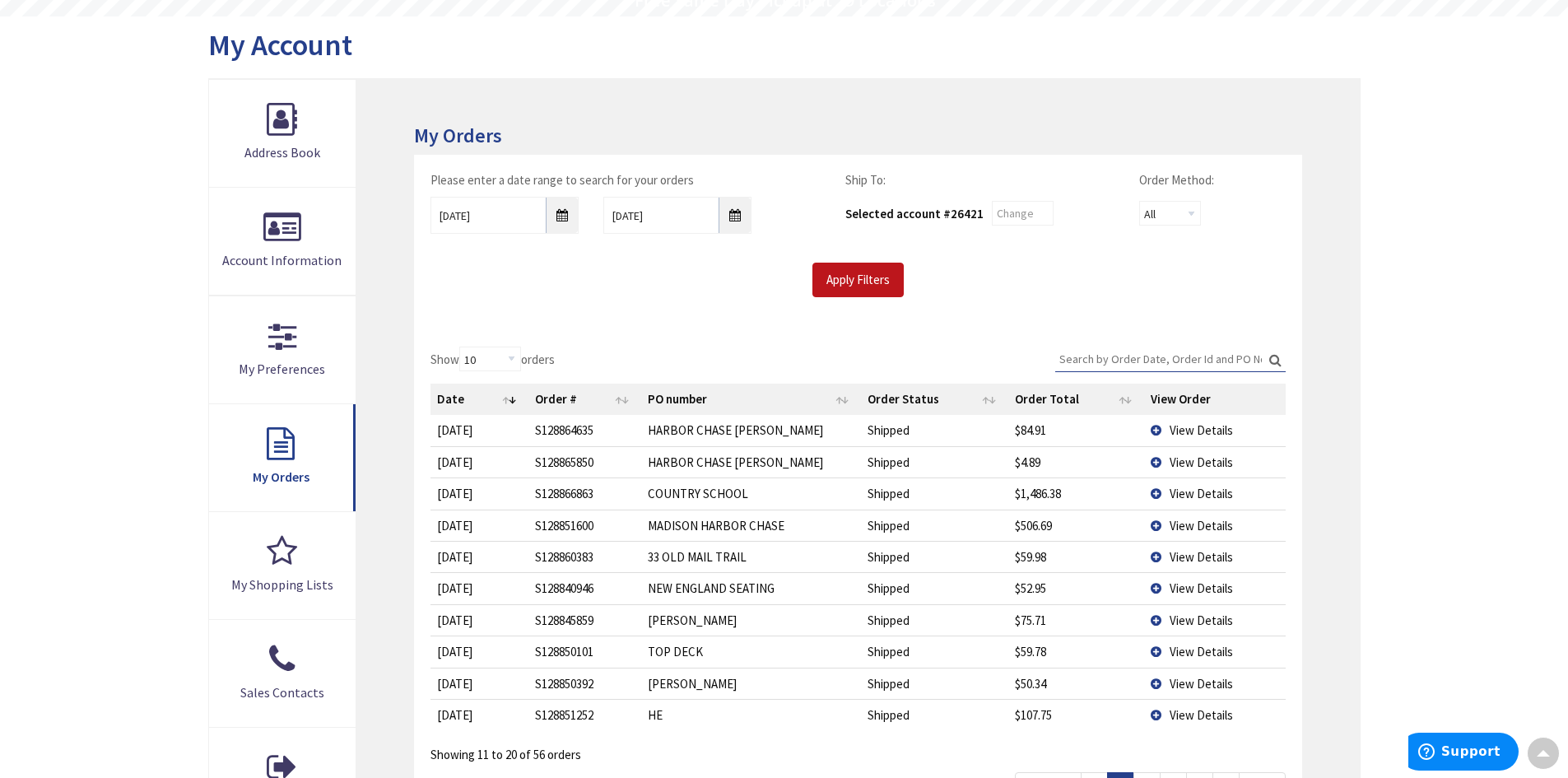
scroll to position [0, 0]
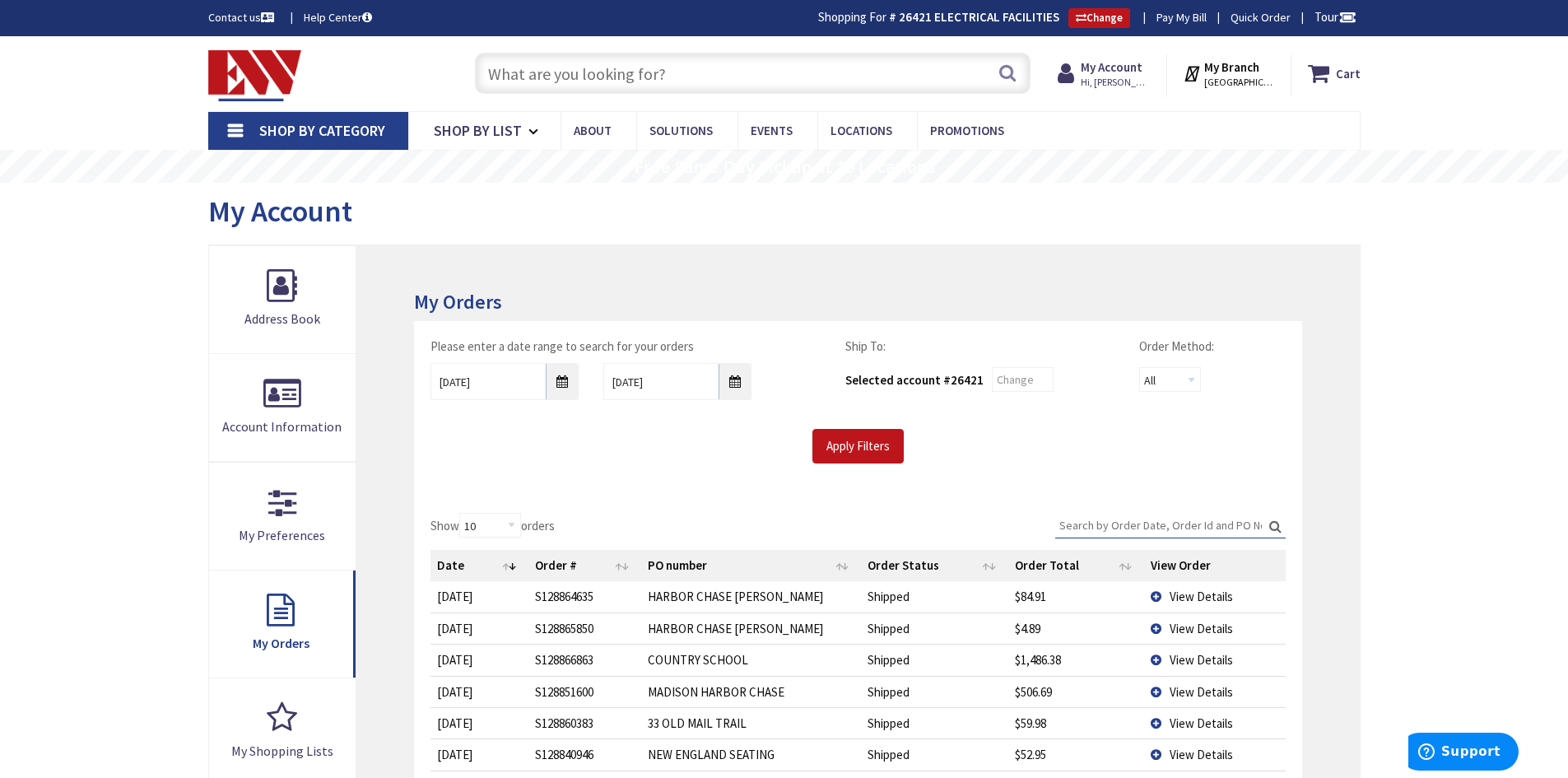
click at [556, 73] on input "text" at bounding box center [752, 73] width 555 height 41
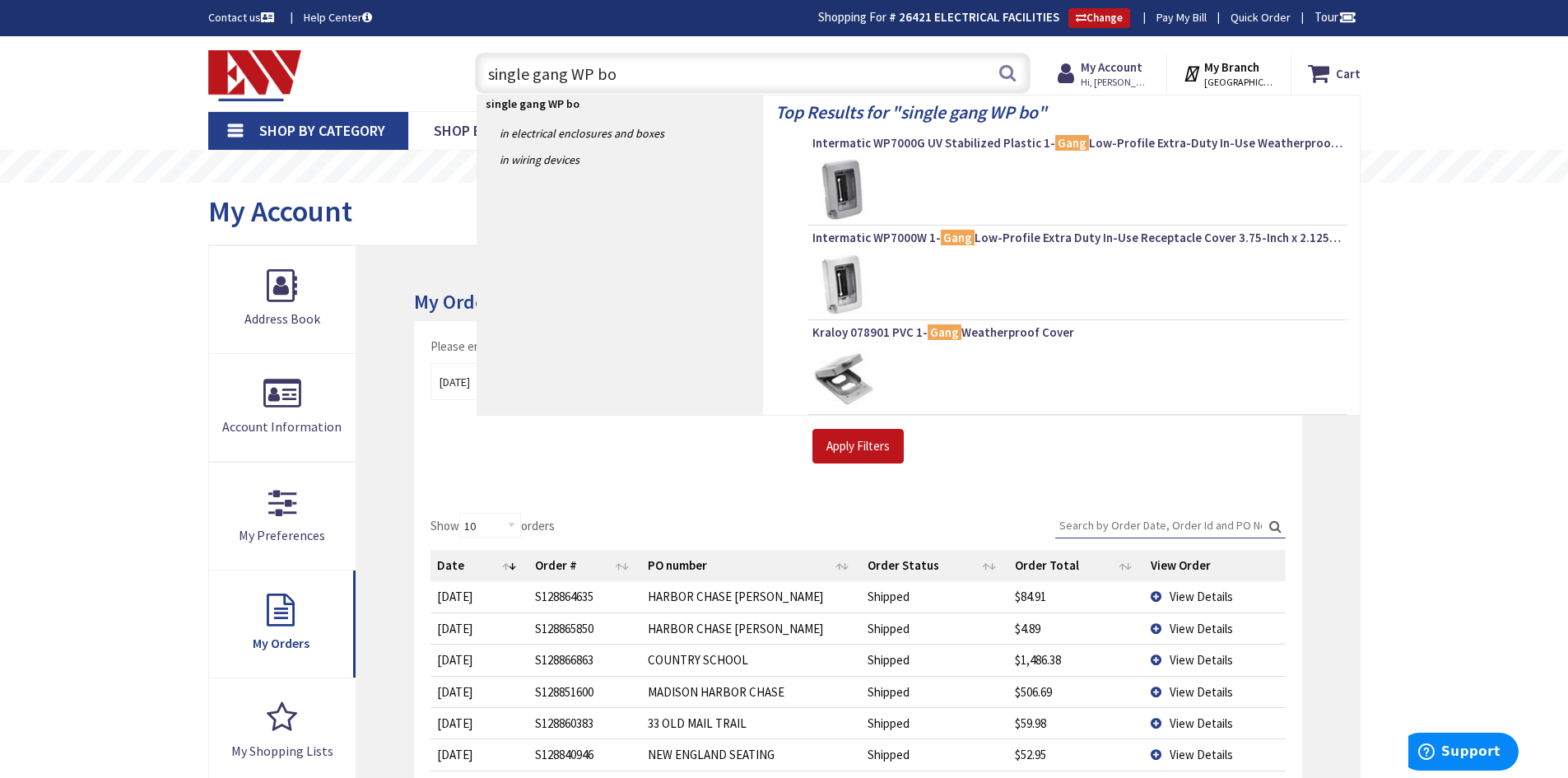
type input "single gang WP box"
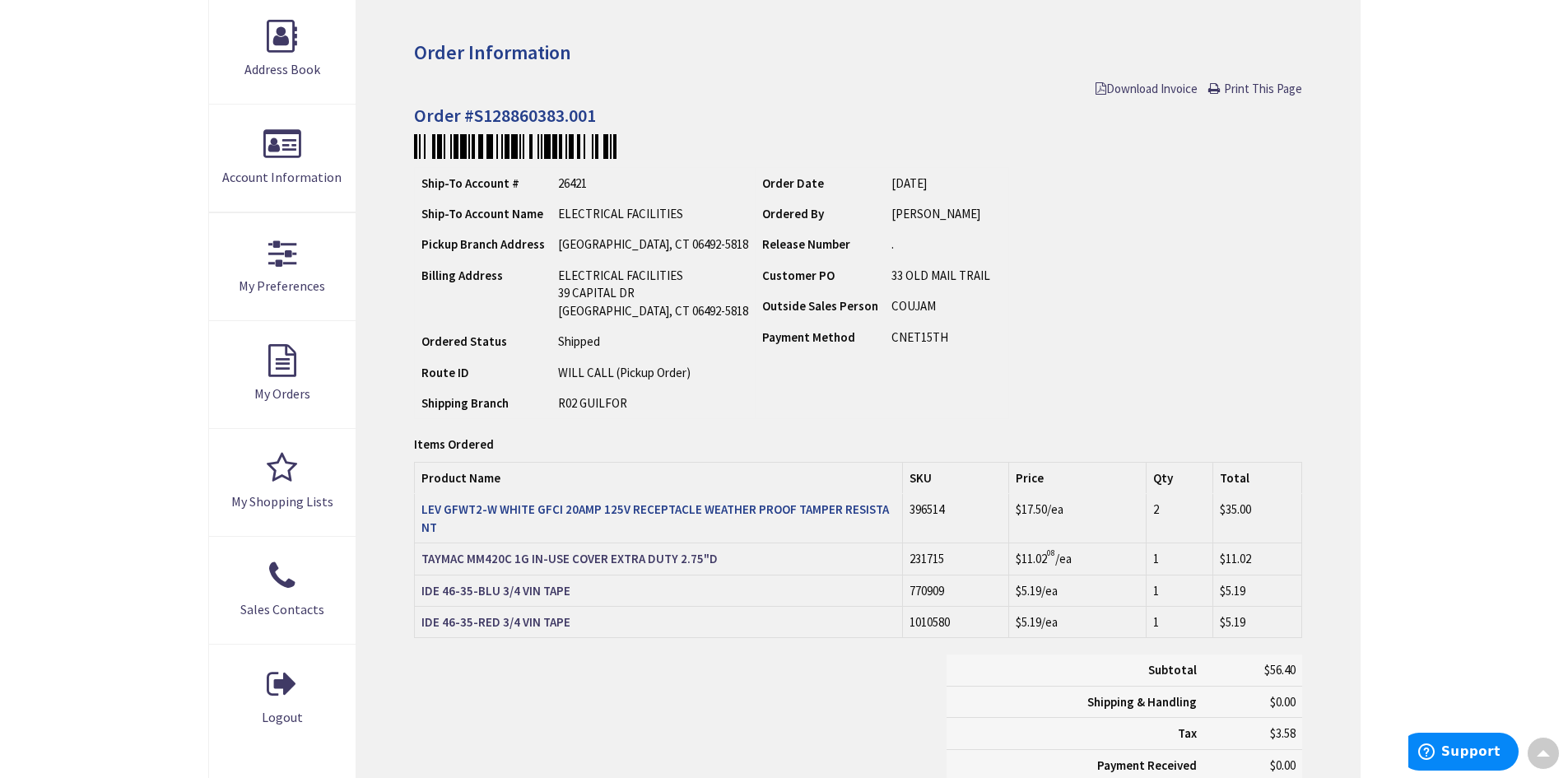
scroll to position [249, 0]
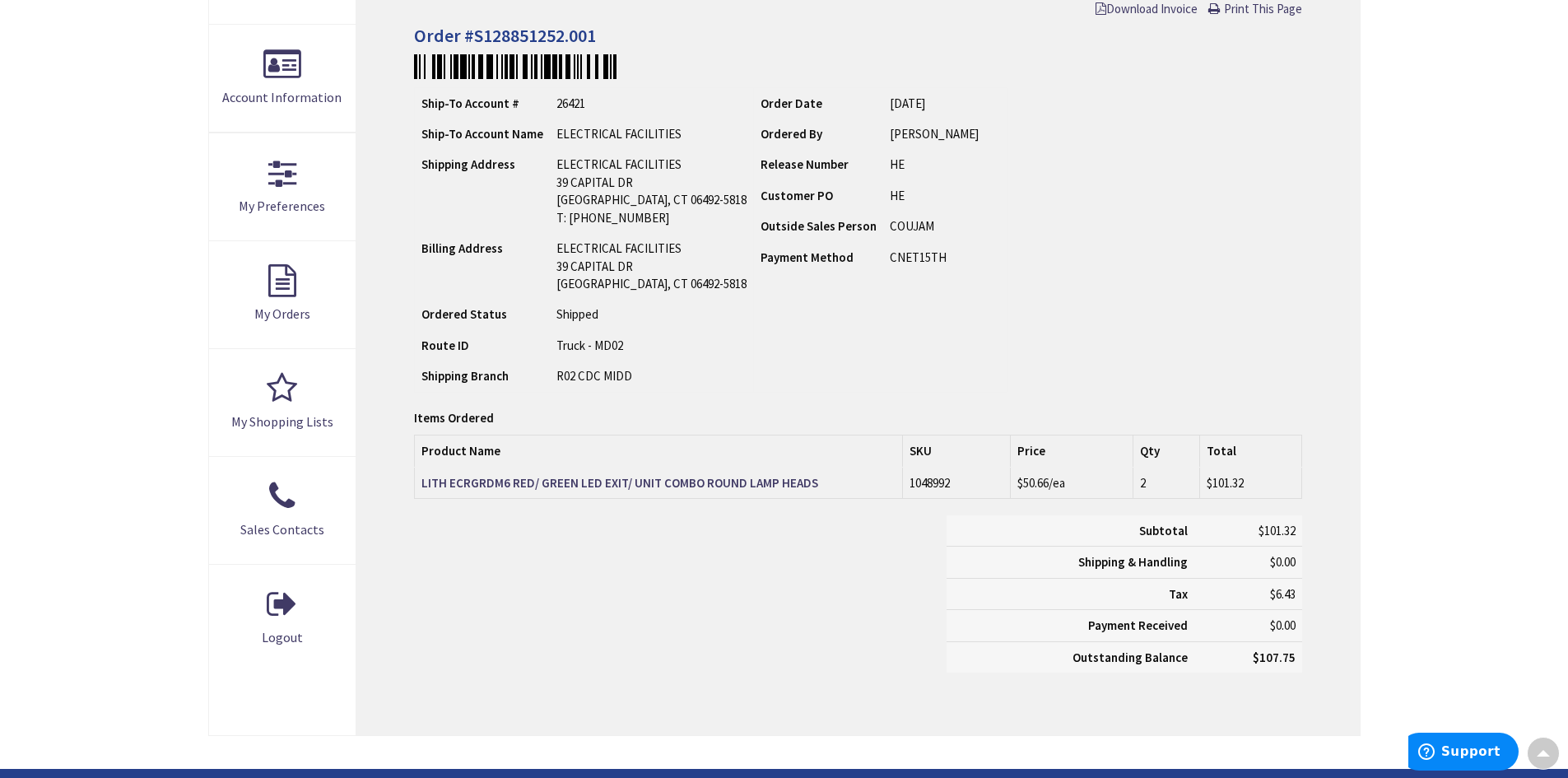
scroll to position [332, 0]
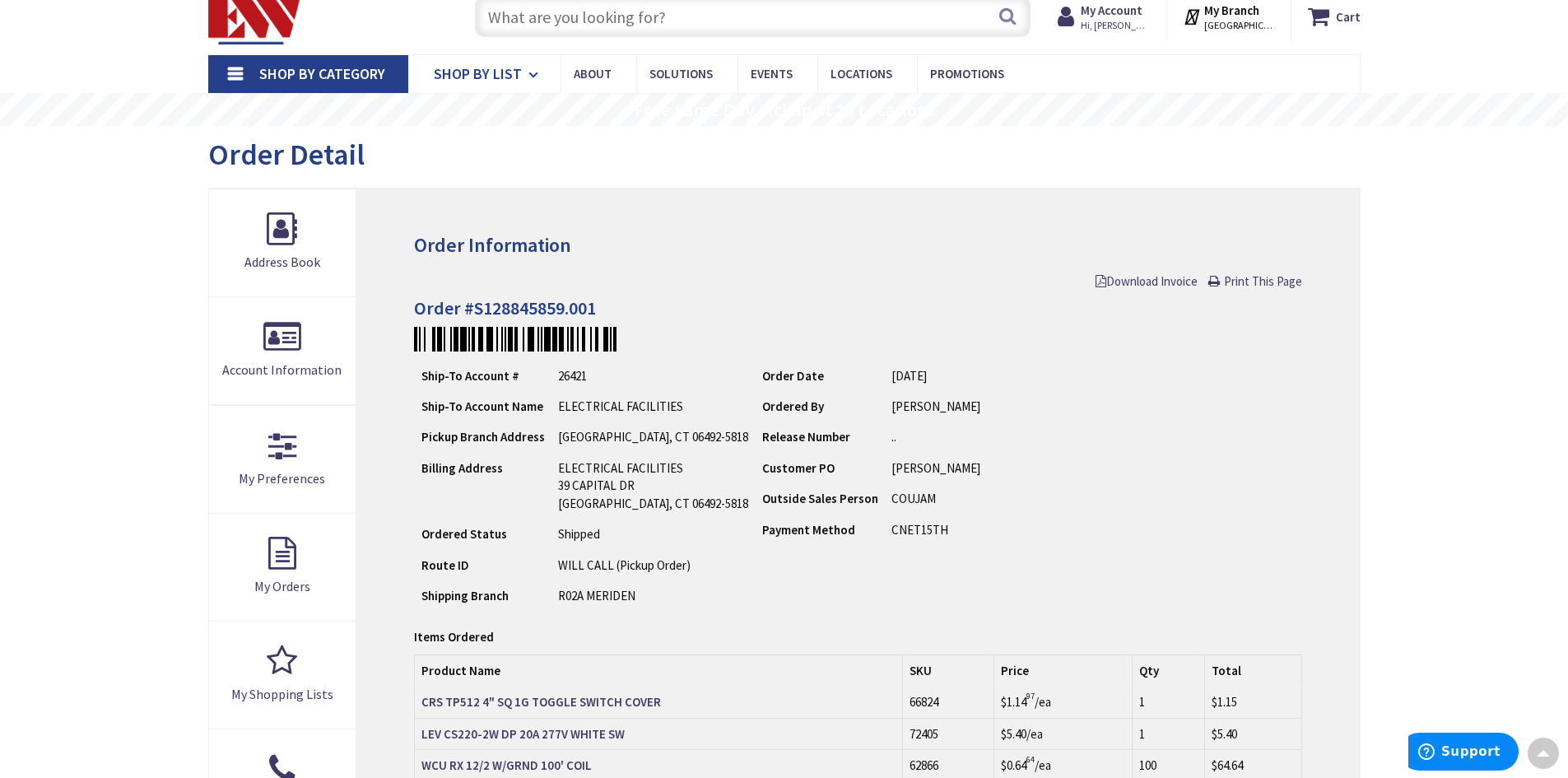
scroll to position [3, 0]
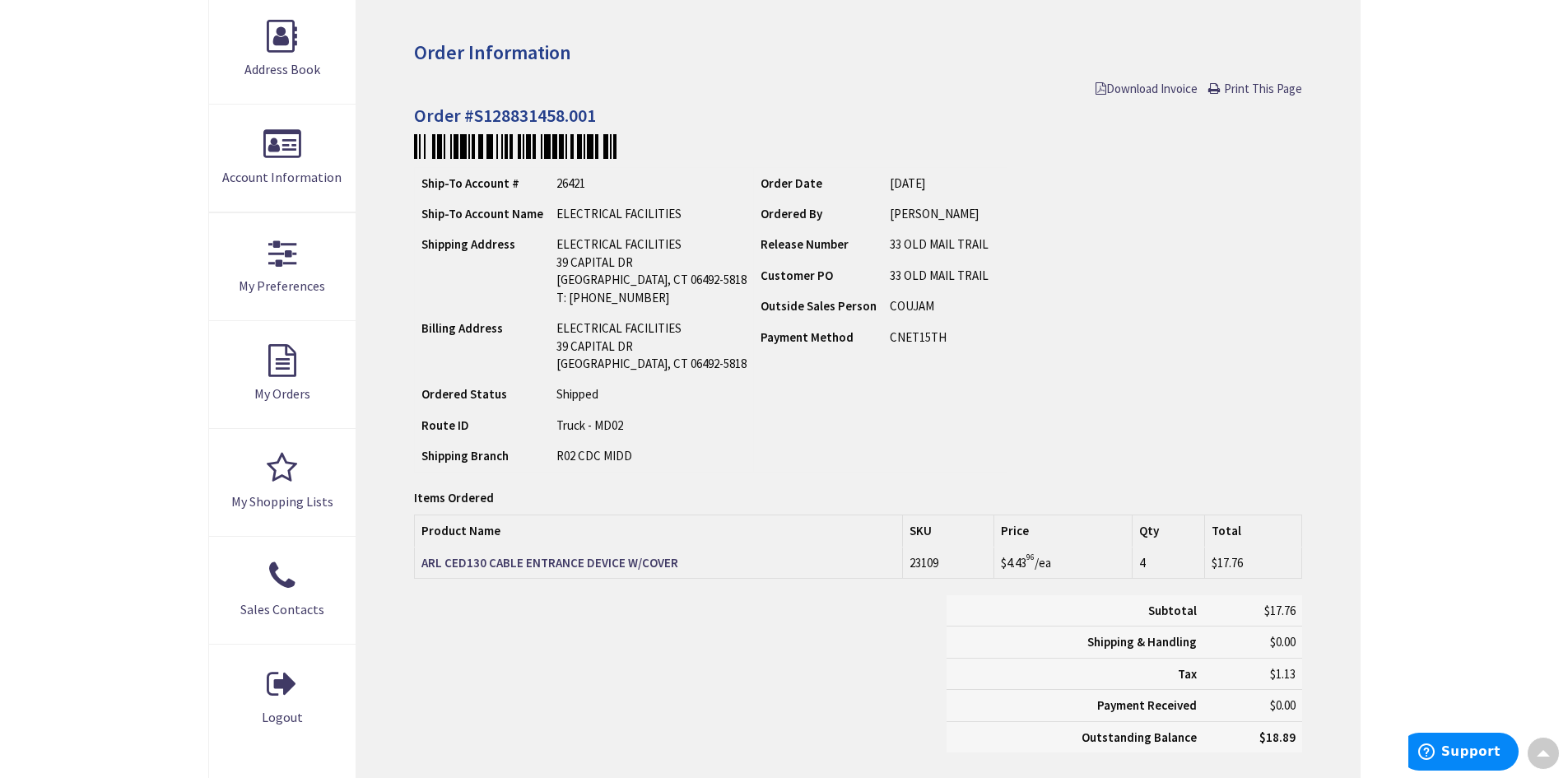
scroll to position [249, 0]
click at [558, 558] on strong "ARL CED130 CABLE ENTRANCE DEVICE W/COVER" at bounding box center [550, 562] width 257 height 16
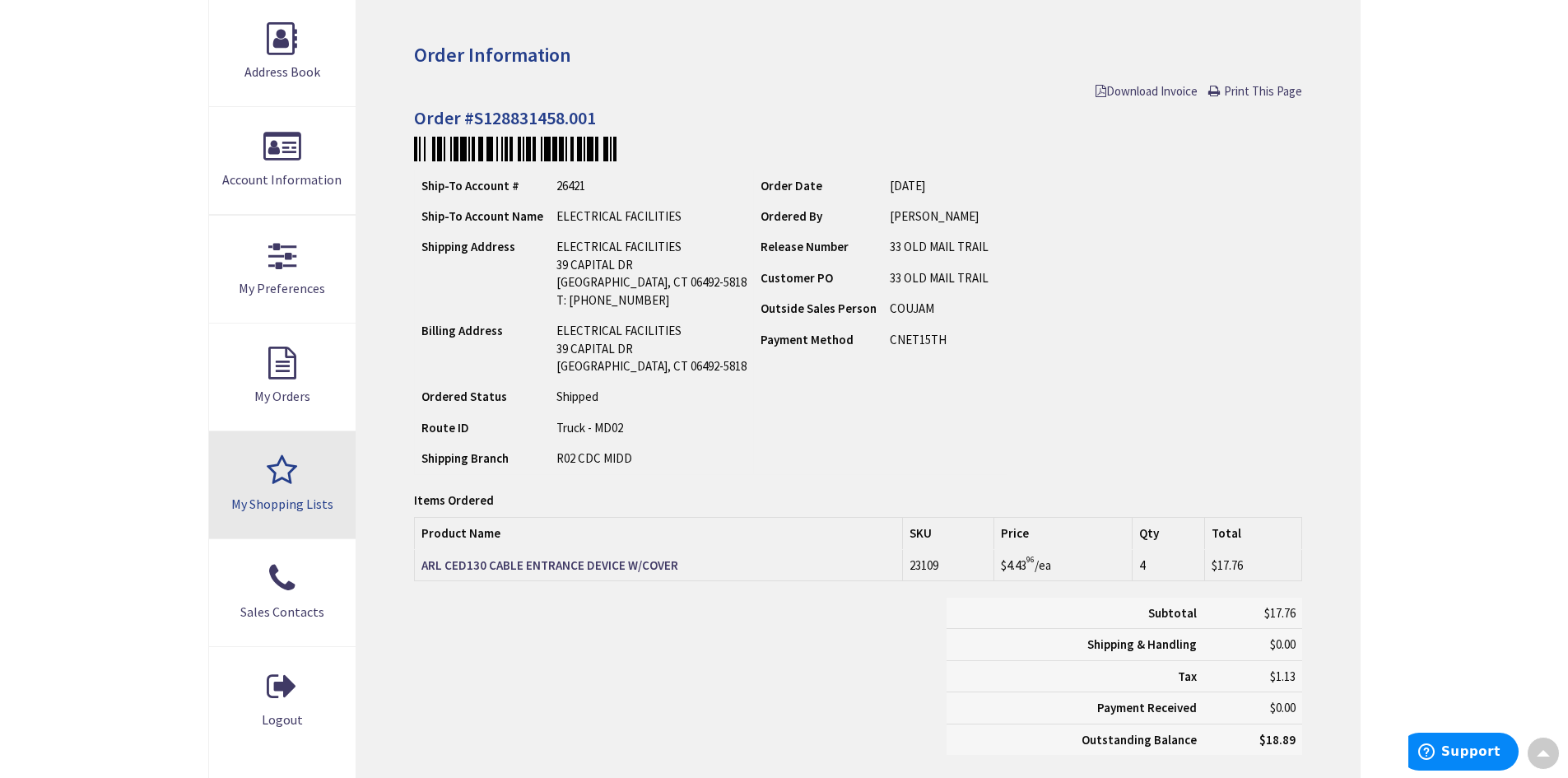
scroll to position [249, 0]
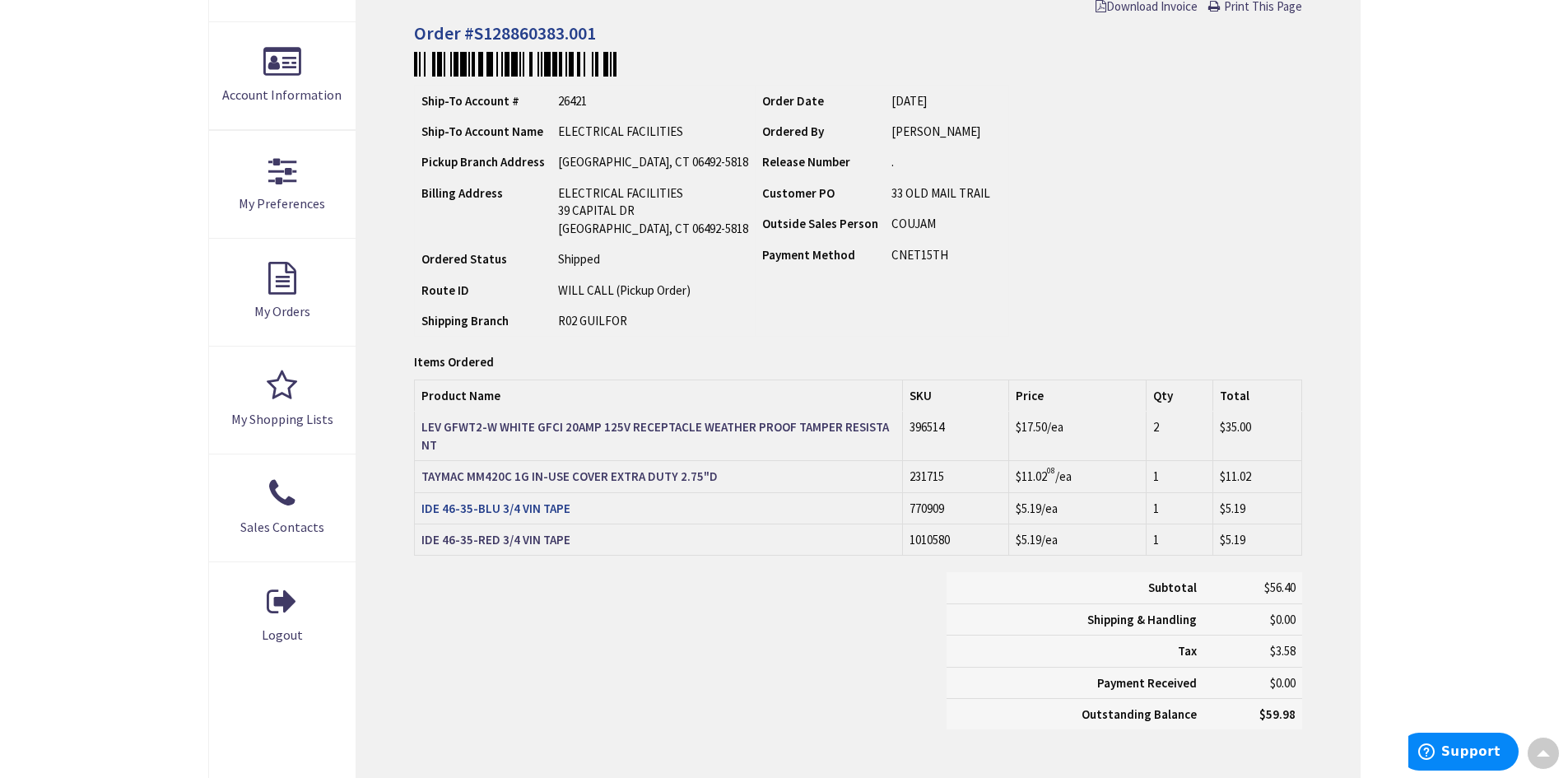
scroll to position [332, 0]
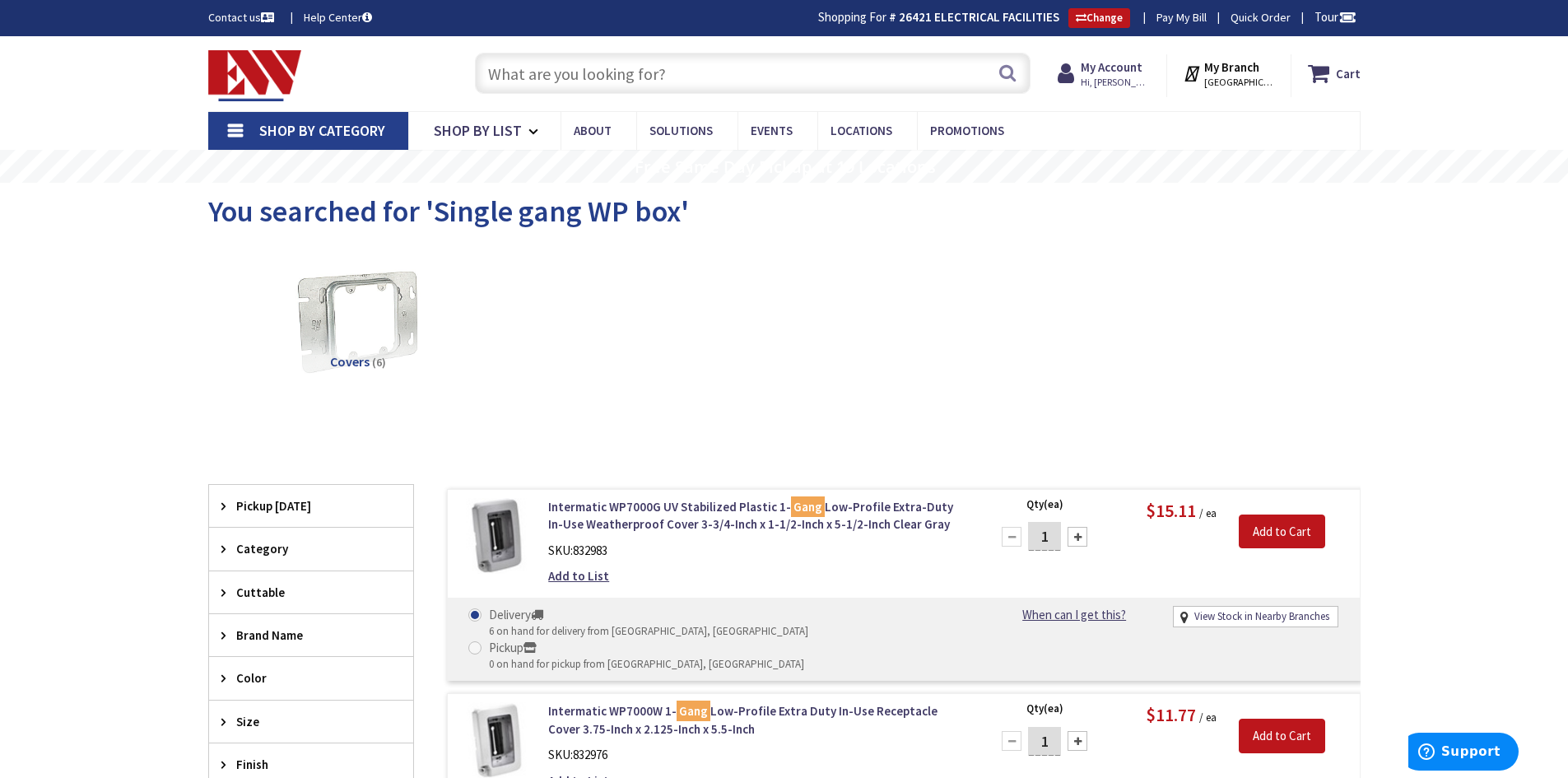
click at [603, 82] on input "text" at bounding box center [752, 73] width 555 height 41
type input "lv1"
click at [1008, 69] on button "Search" at bounding box center [1007, 73] width 21 height 37
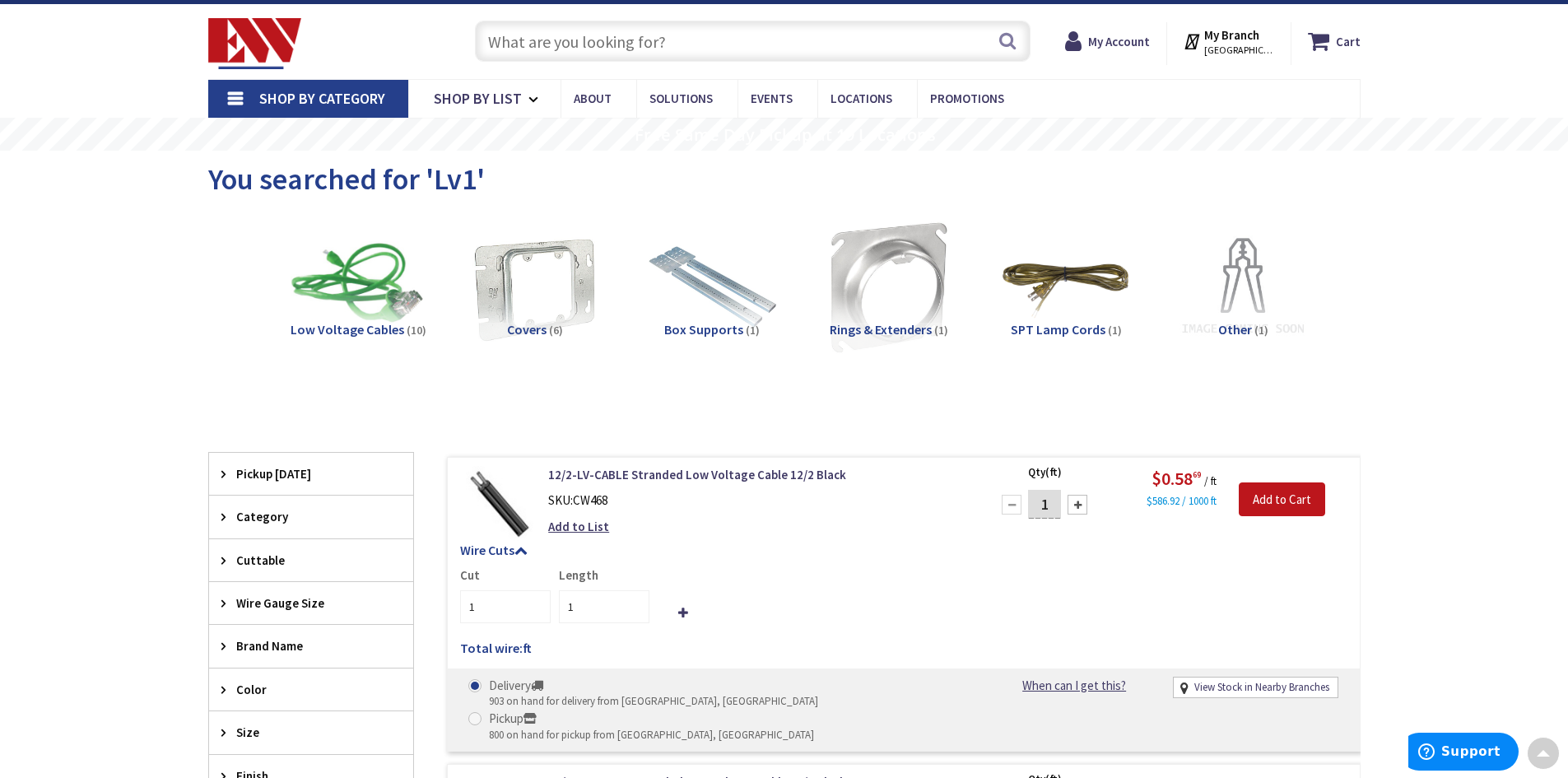
scroll to position [3, 0]
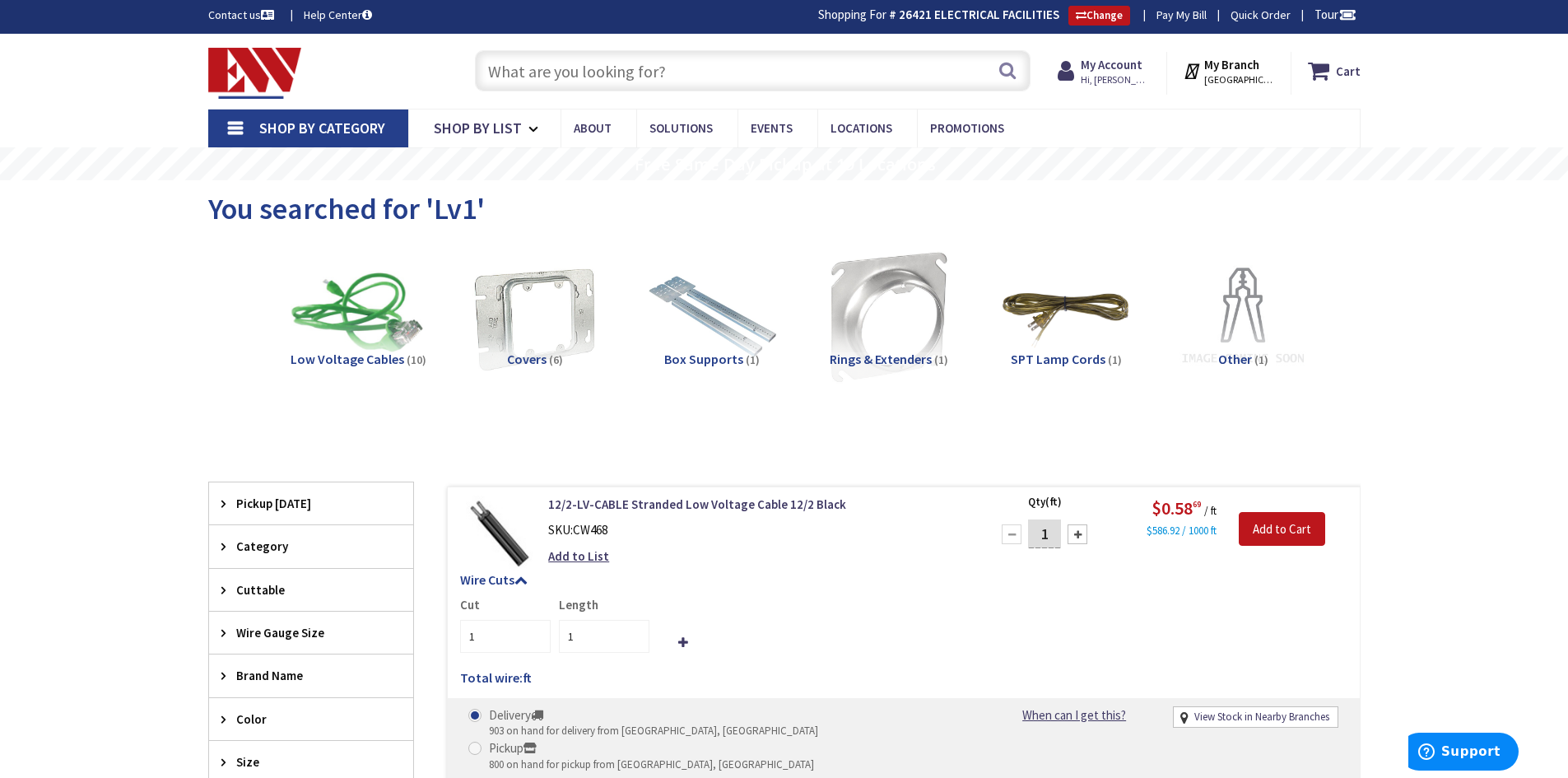
click at [649, 70] on input "text" at bounding box center [752, 70] width 555 height 41
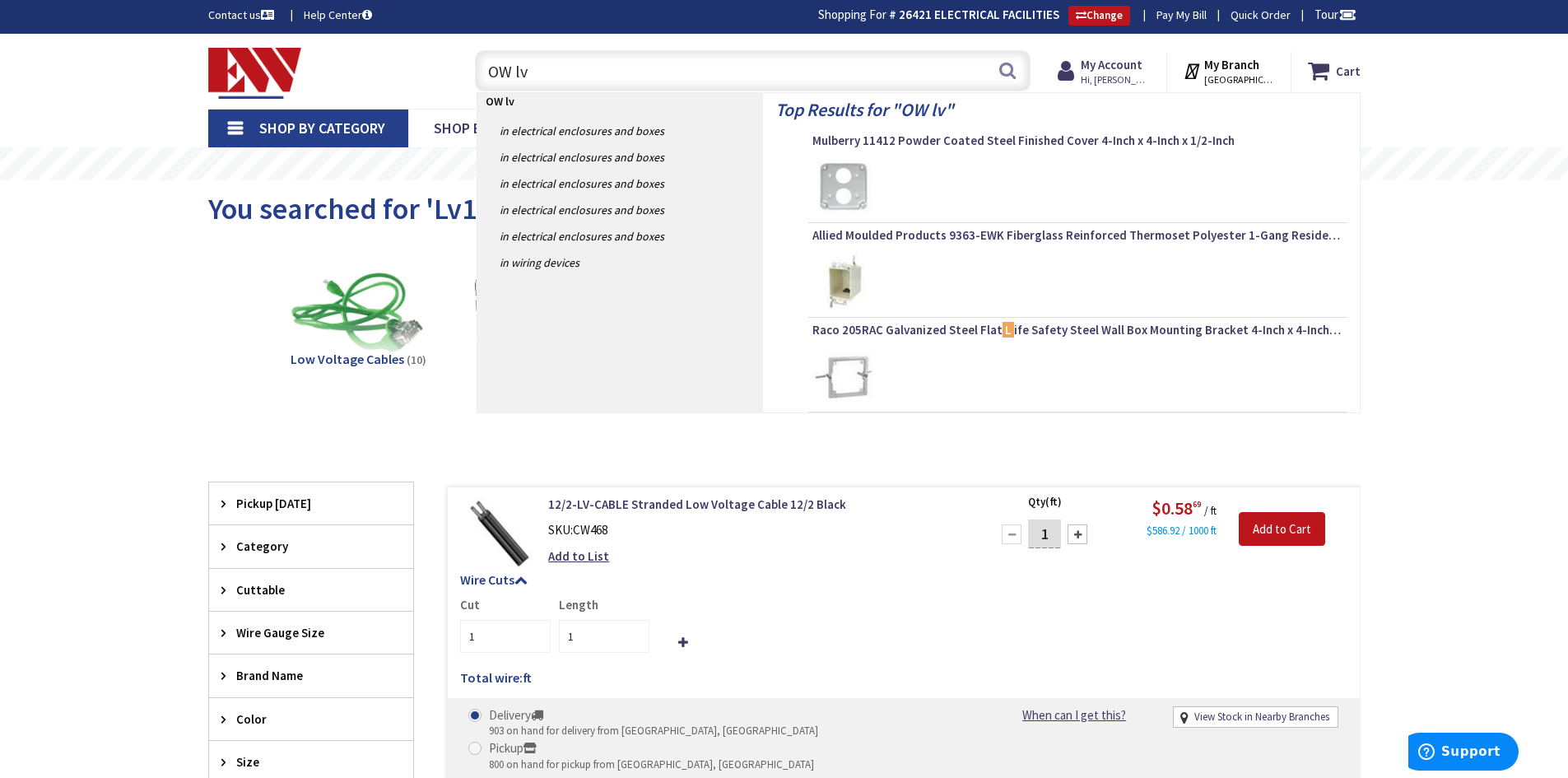
type input "OW lv1"
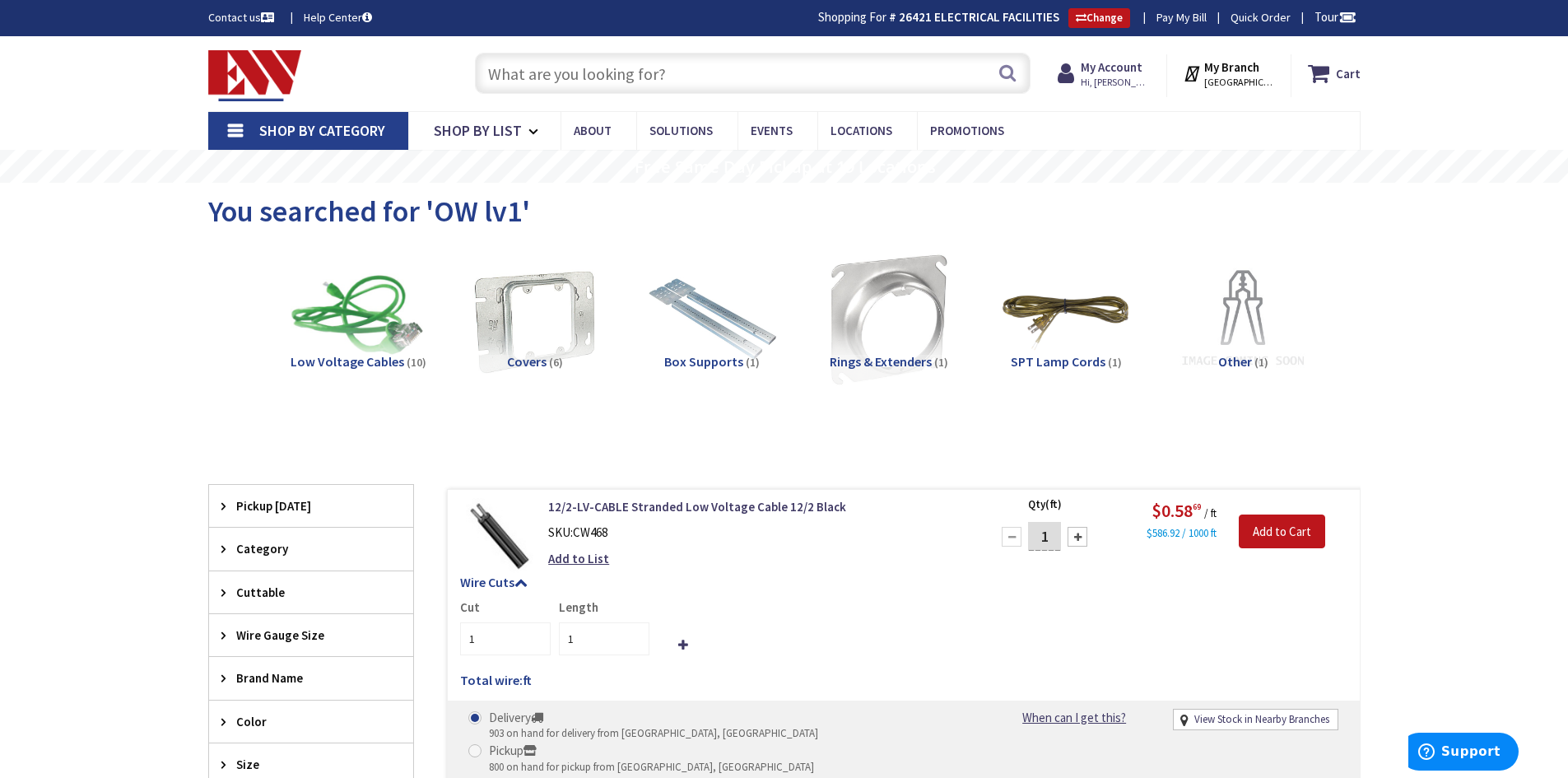
click at [666, 68] on input "text" at bounding box center [752, 73] width 555 height 41
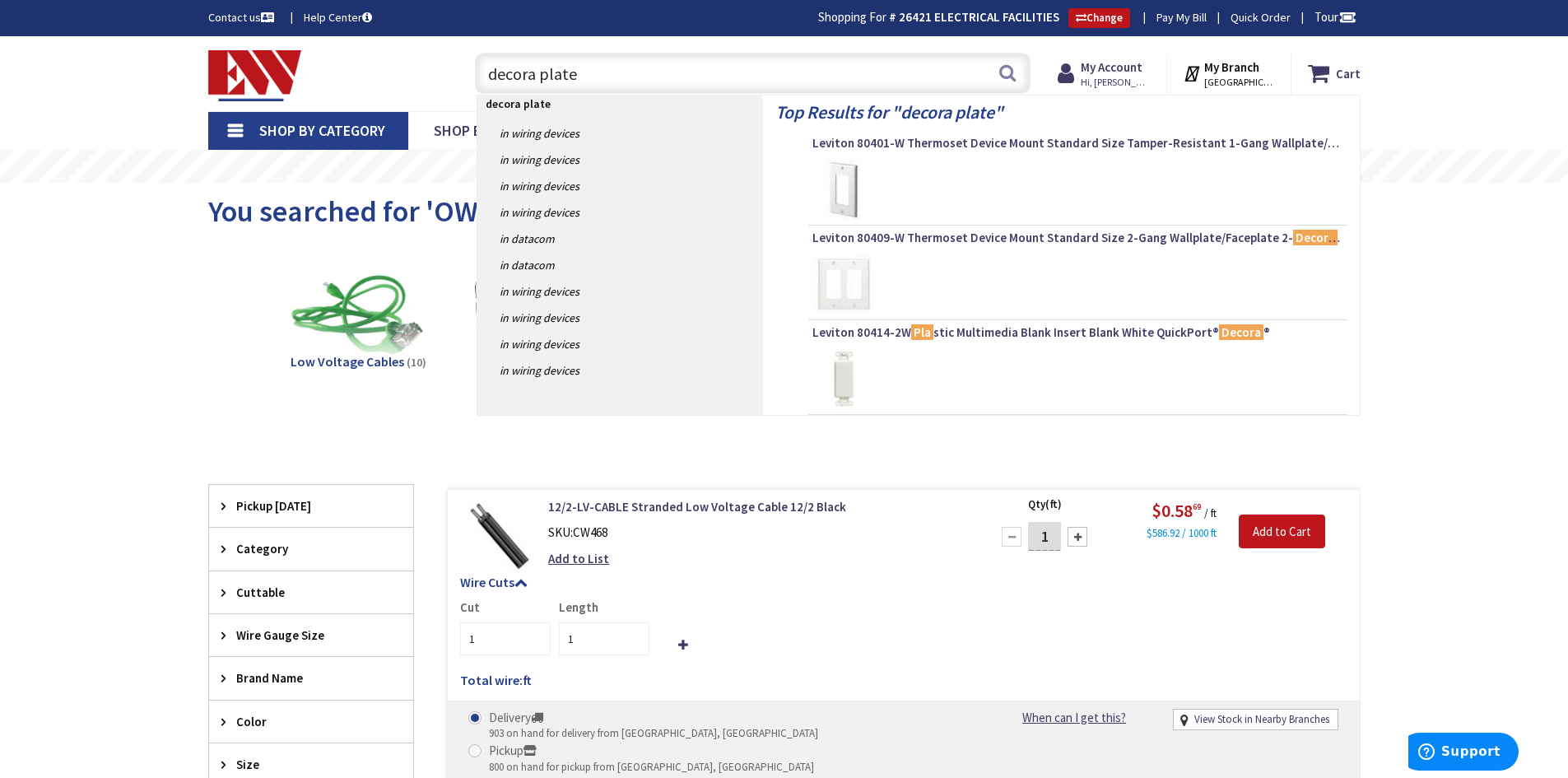
type input "decora plates"
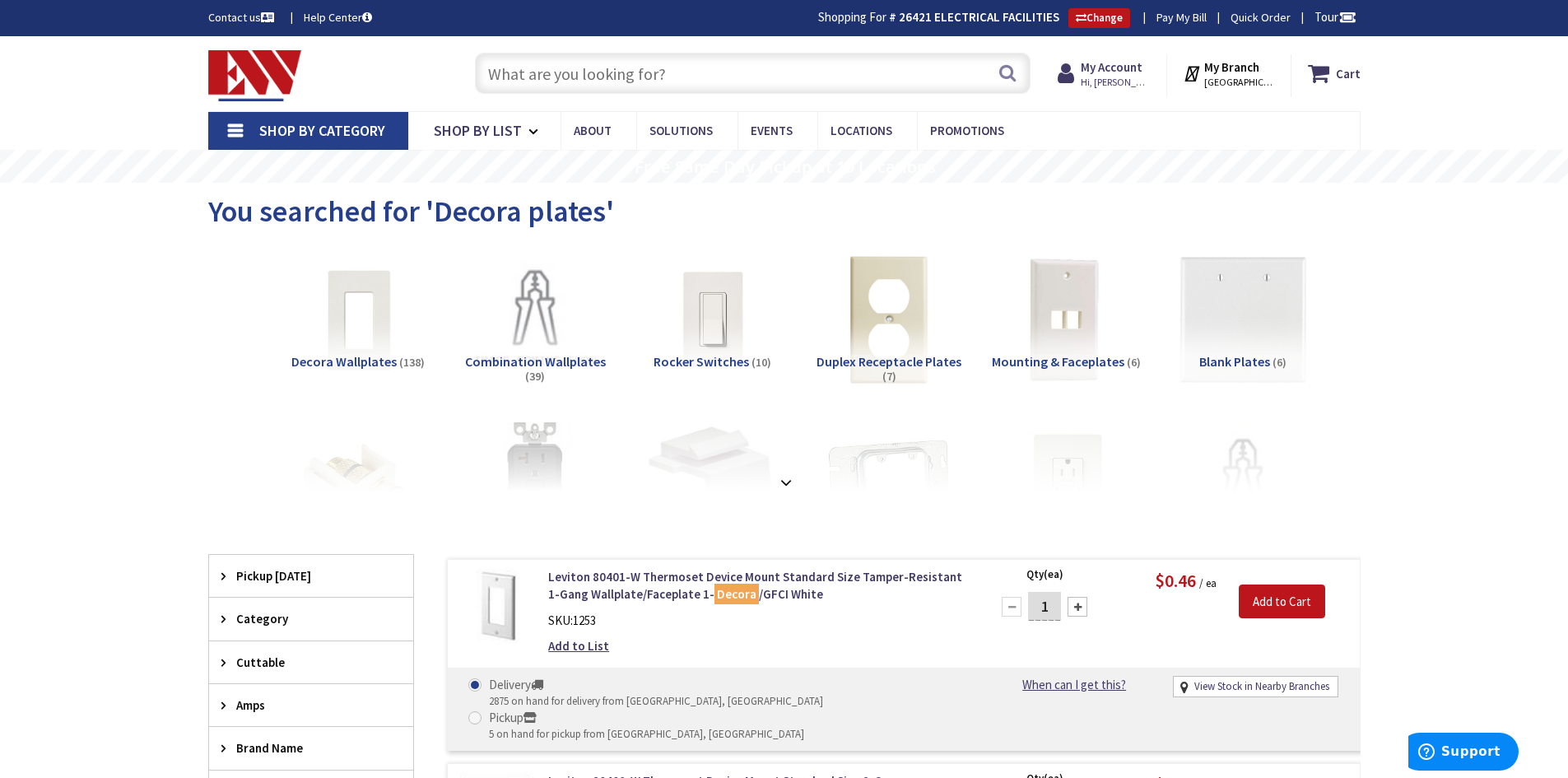
click at [579, 72] on input "text" at bounding box center [752, 73] width 555 height 41
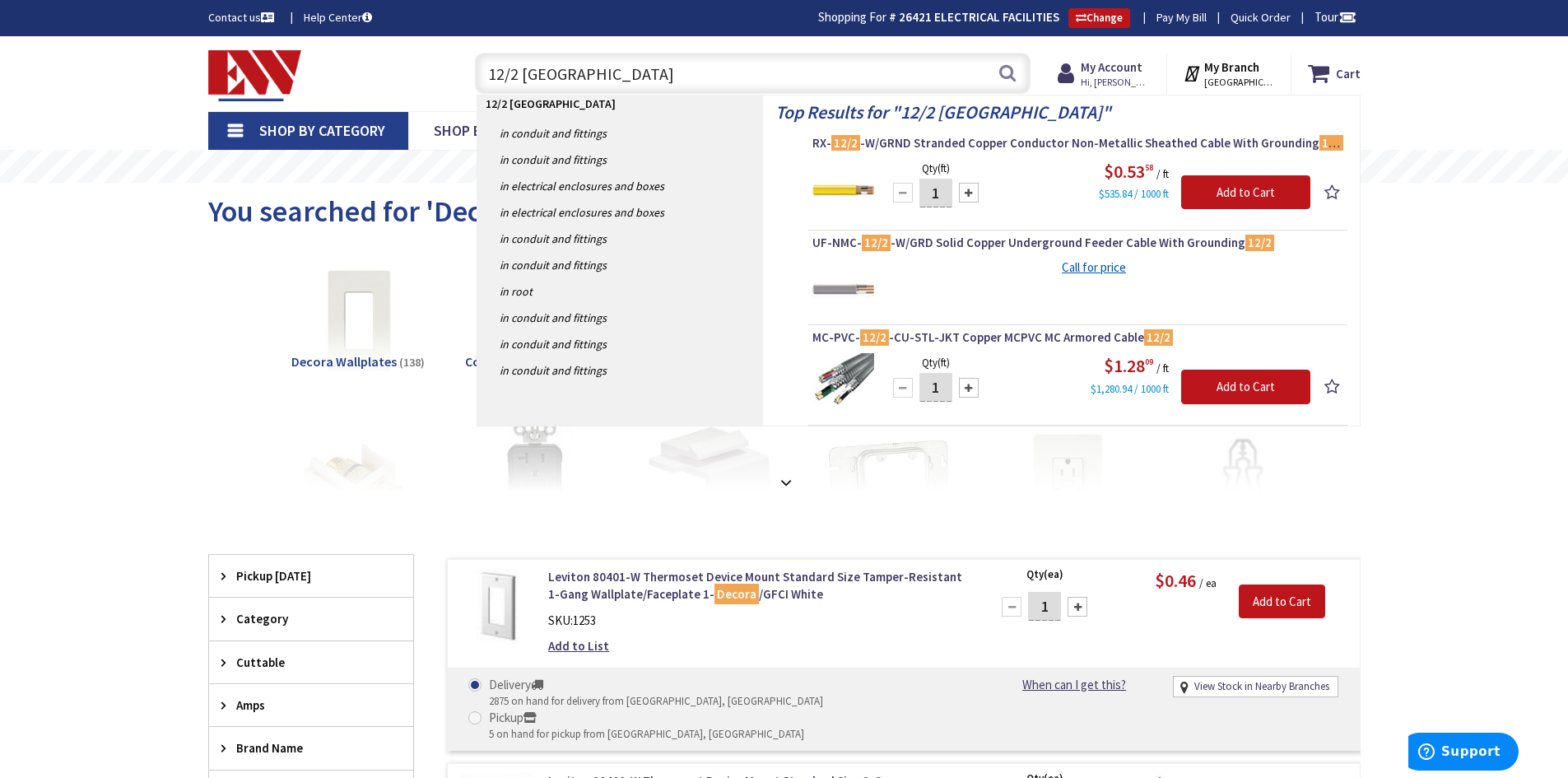
type input "12/2 romex"
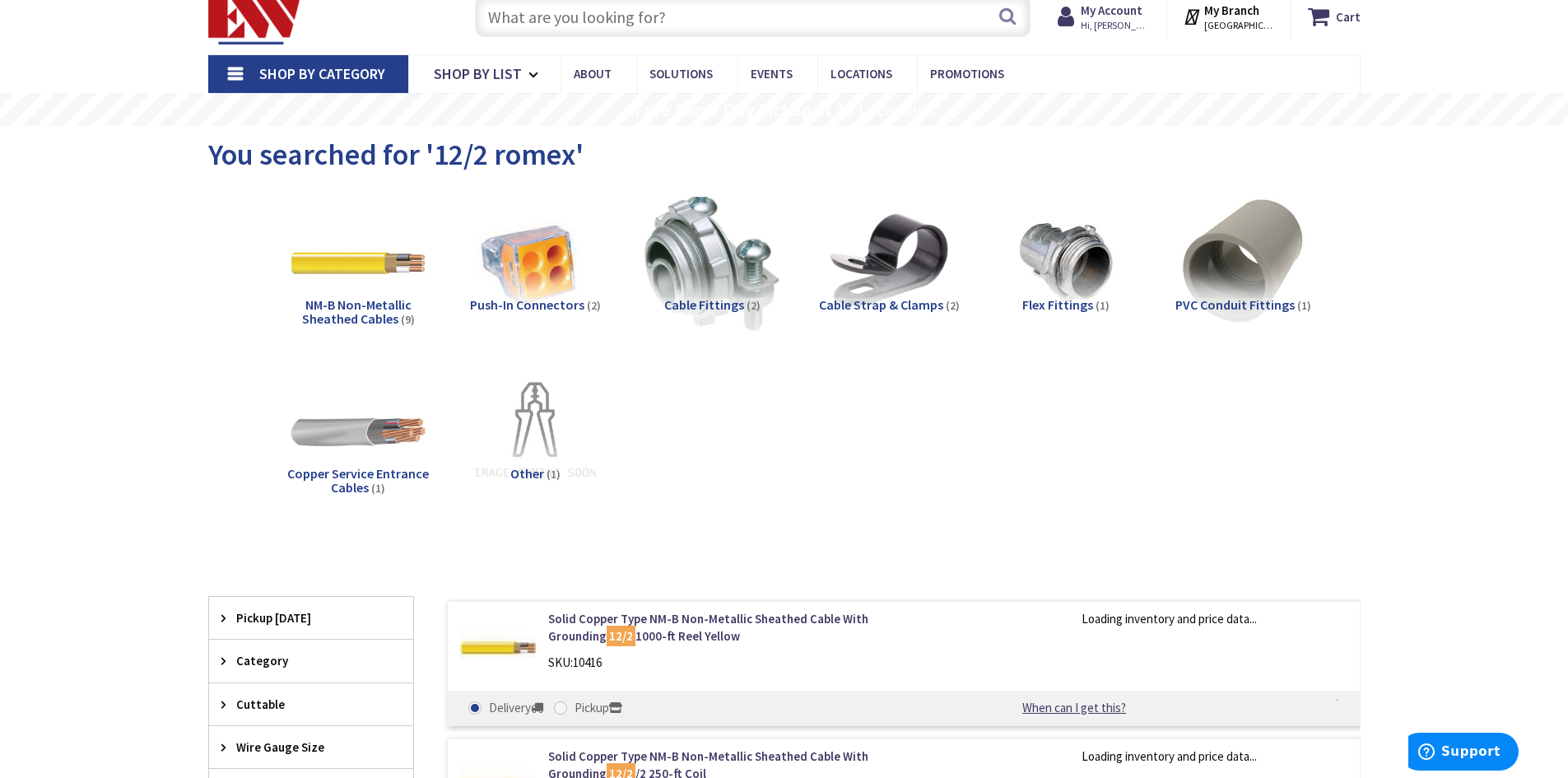
scroll to position [165, 0]
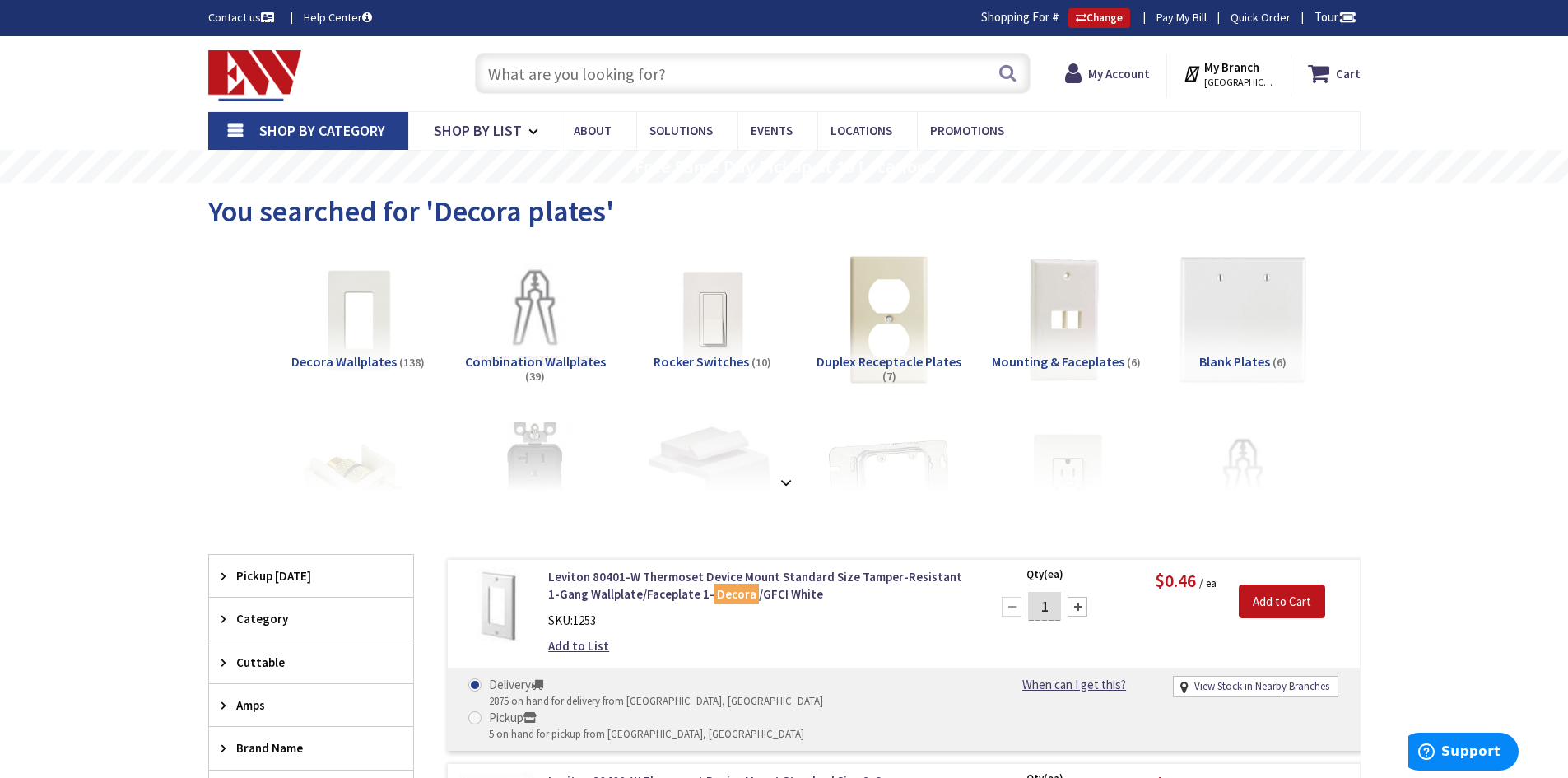
click at [713, 59] on input "text" at bounding box center [752, 73] width 555 height 41
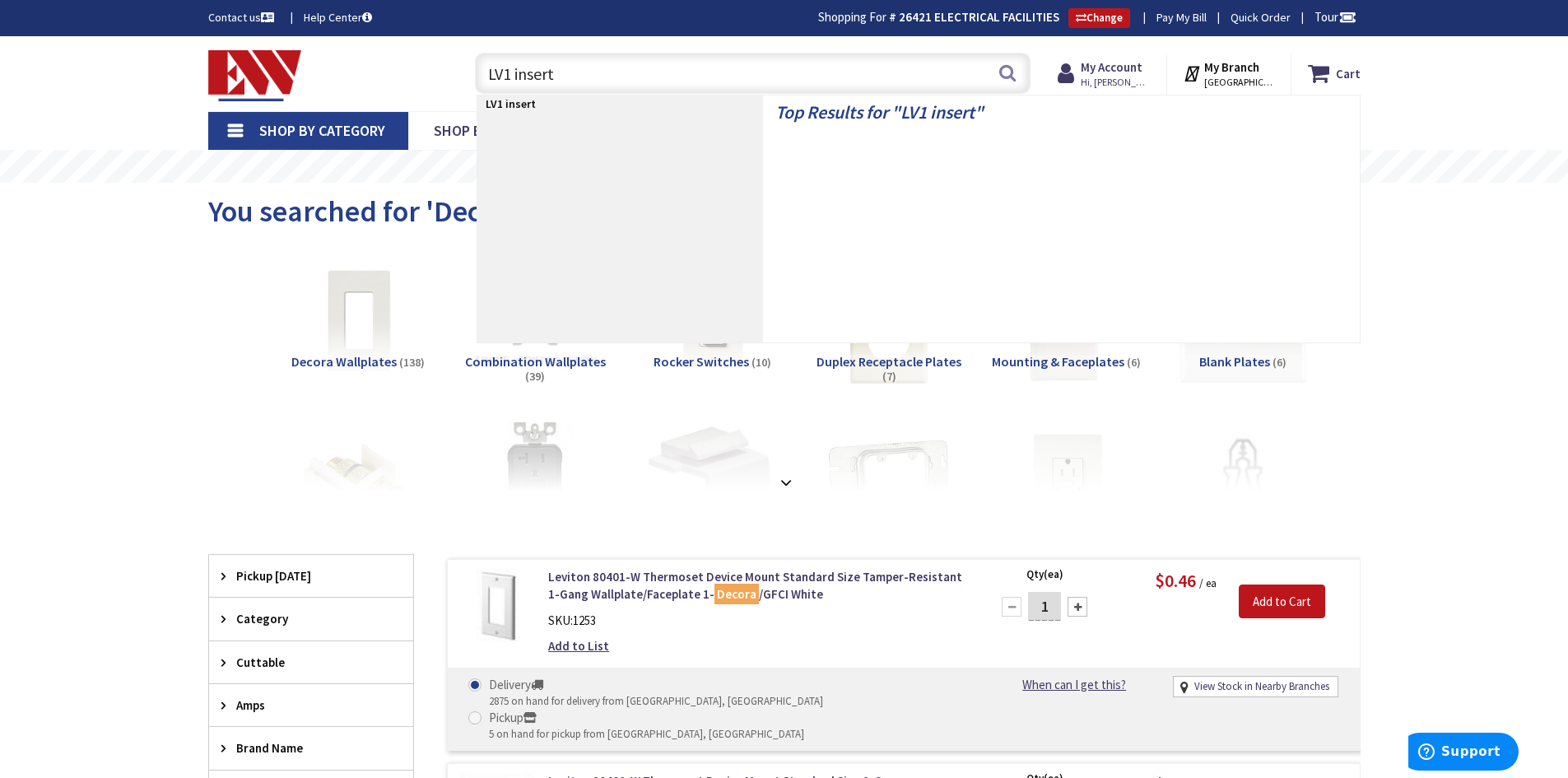
type input "LV1 inserts"
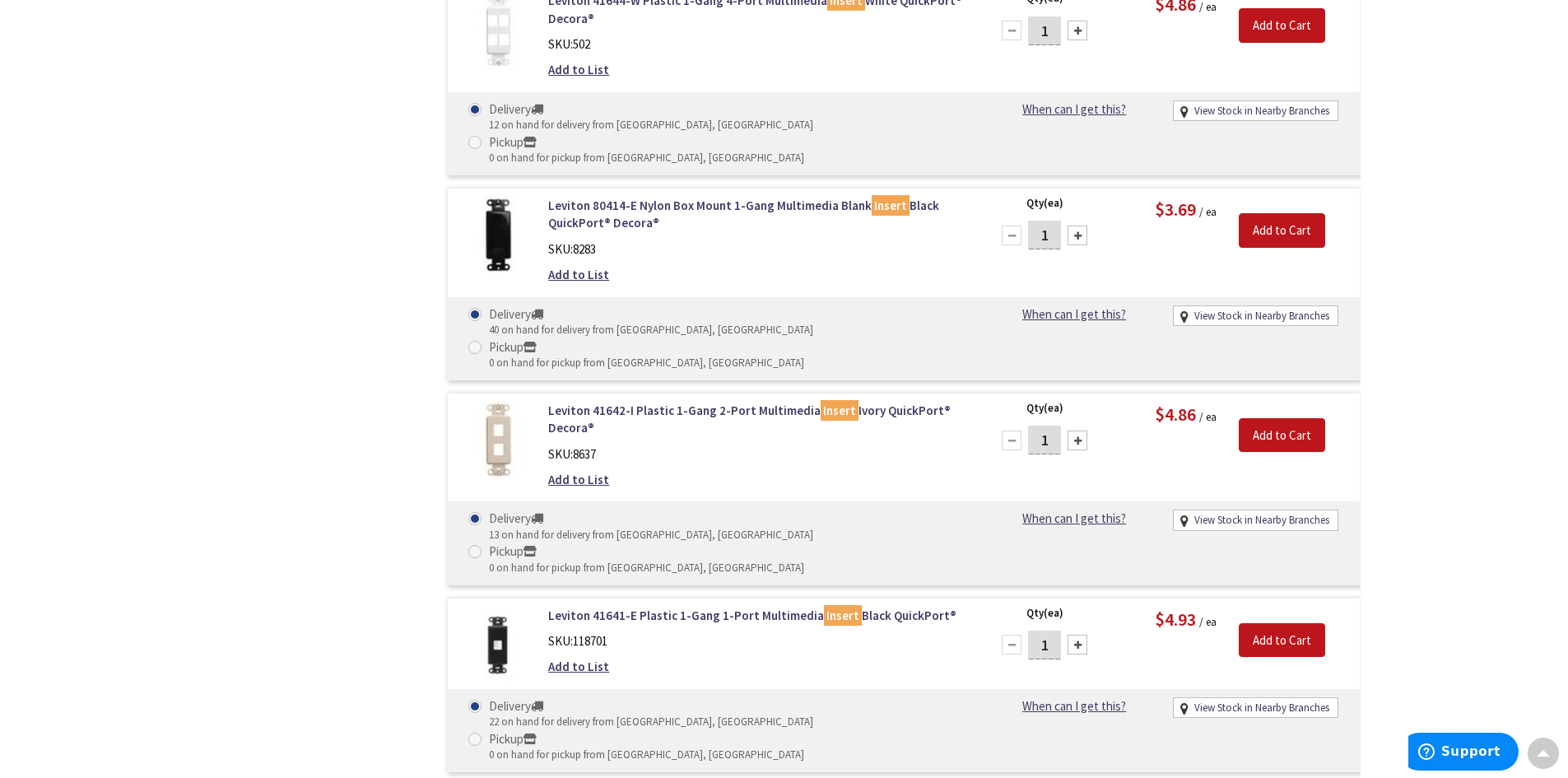
scroll to position [1731, 0]
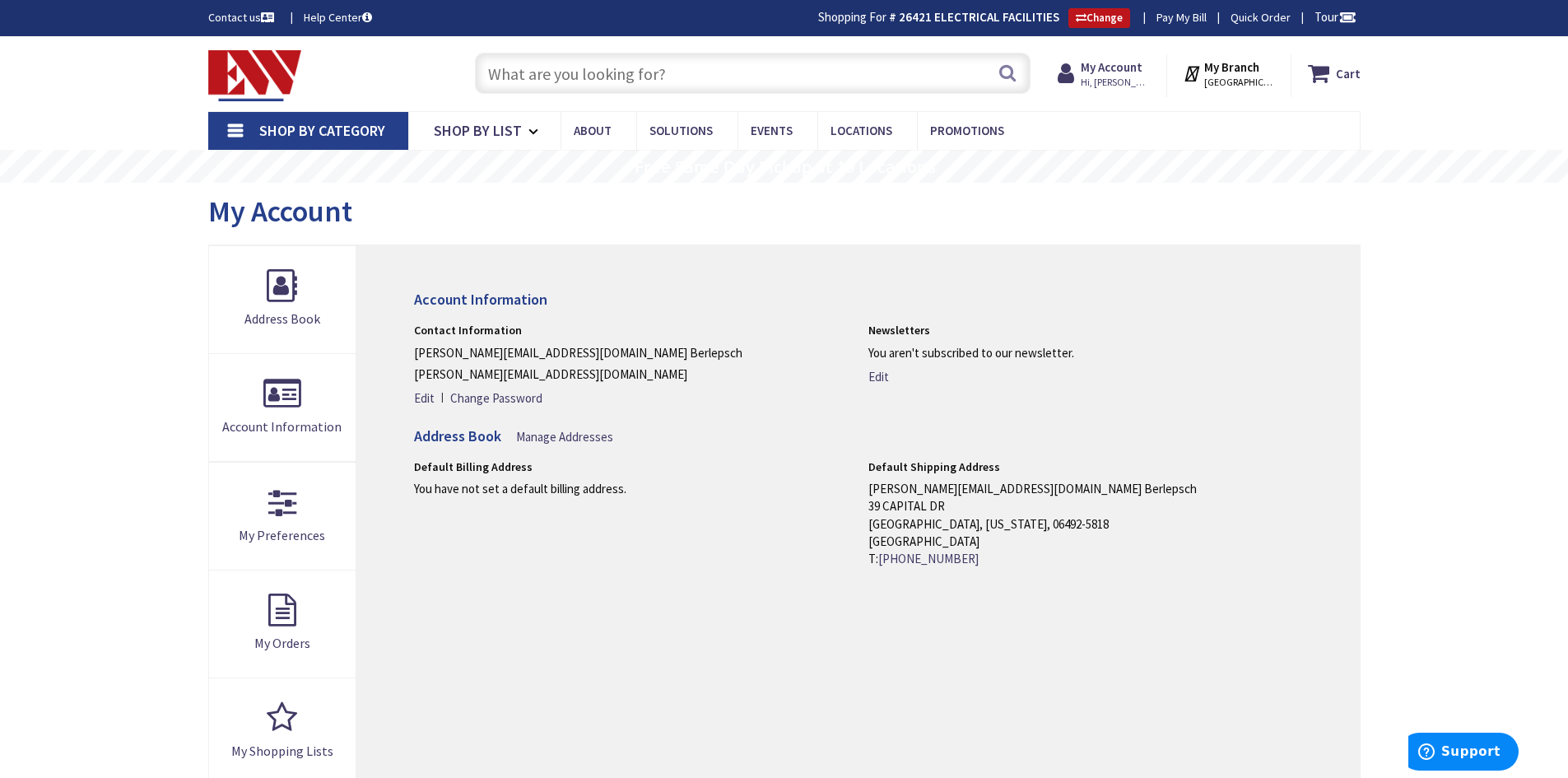
click at [578, 84] on input "text" at bounding box center [752, 73] width 555 height 41
type input "low voltage ring"
click at [1007, 70] on button "Search" at bounding box center [1007, 73] width 21 height 37
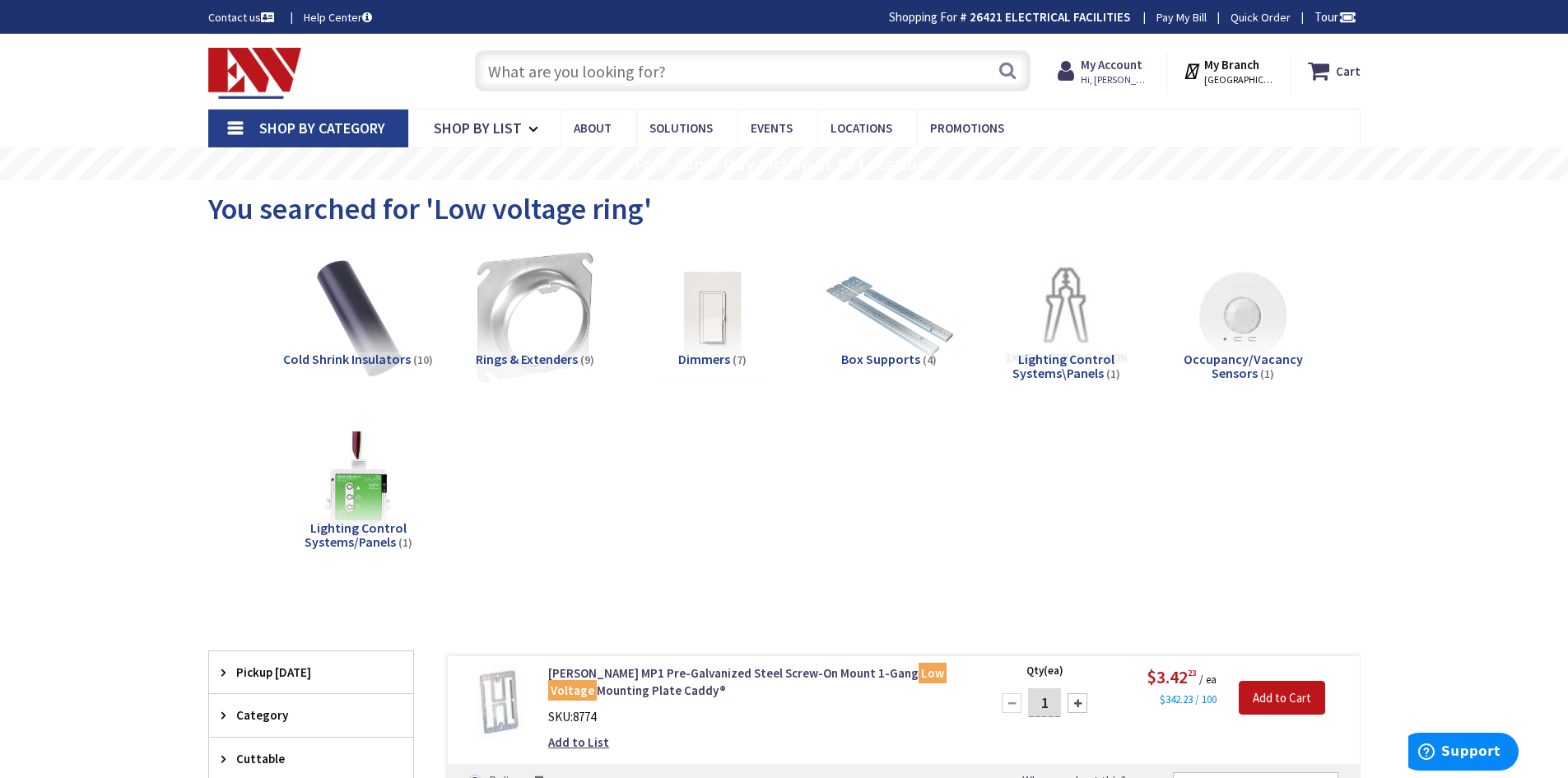
click at [489, 75] on input "text" at bounding box center [752, 70] width 555 height 41
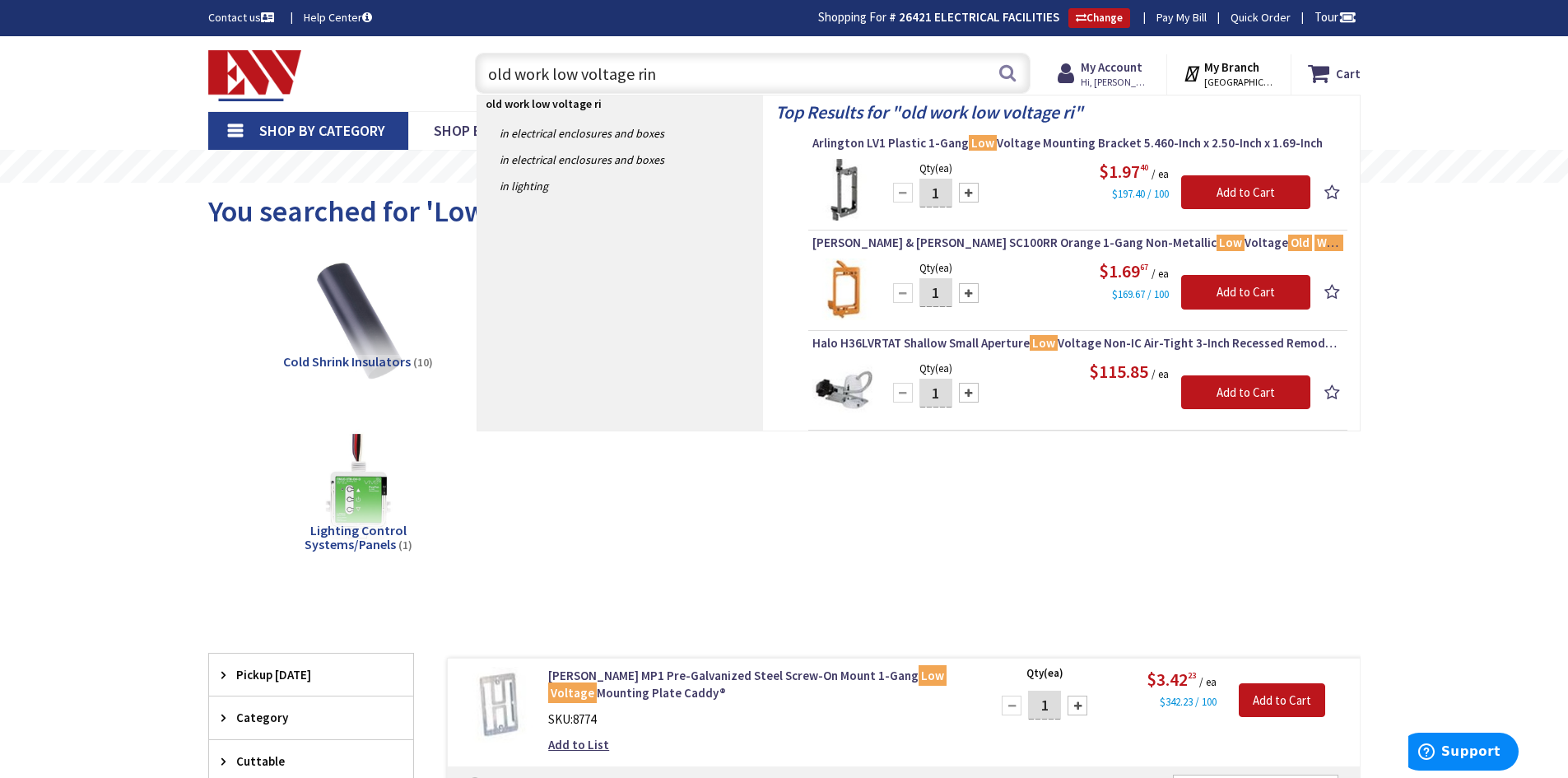
type input "old work low voltage ring"
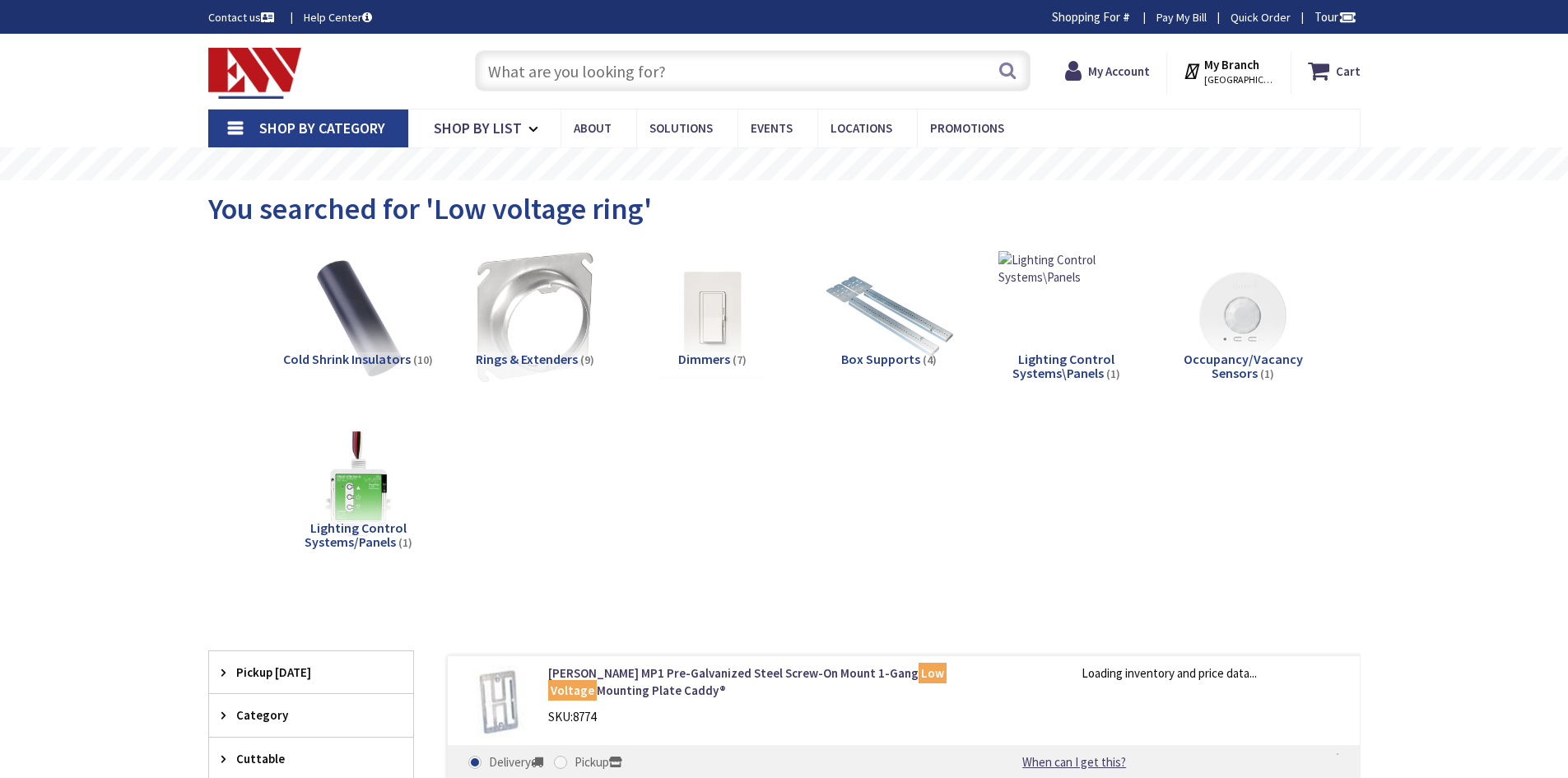
scroll to position [985, 0]
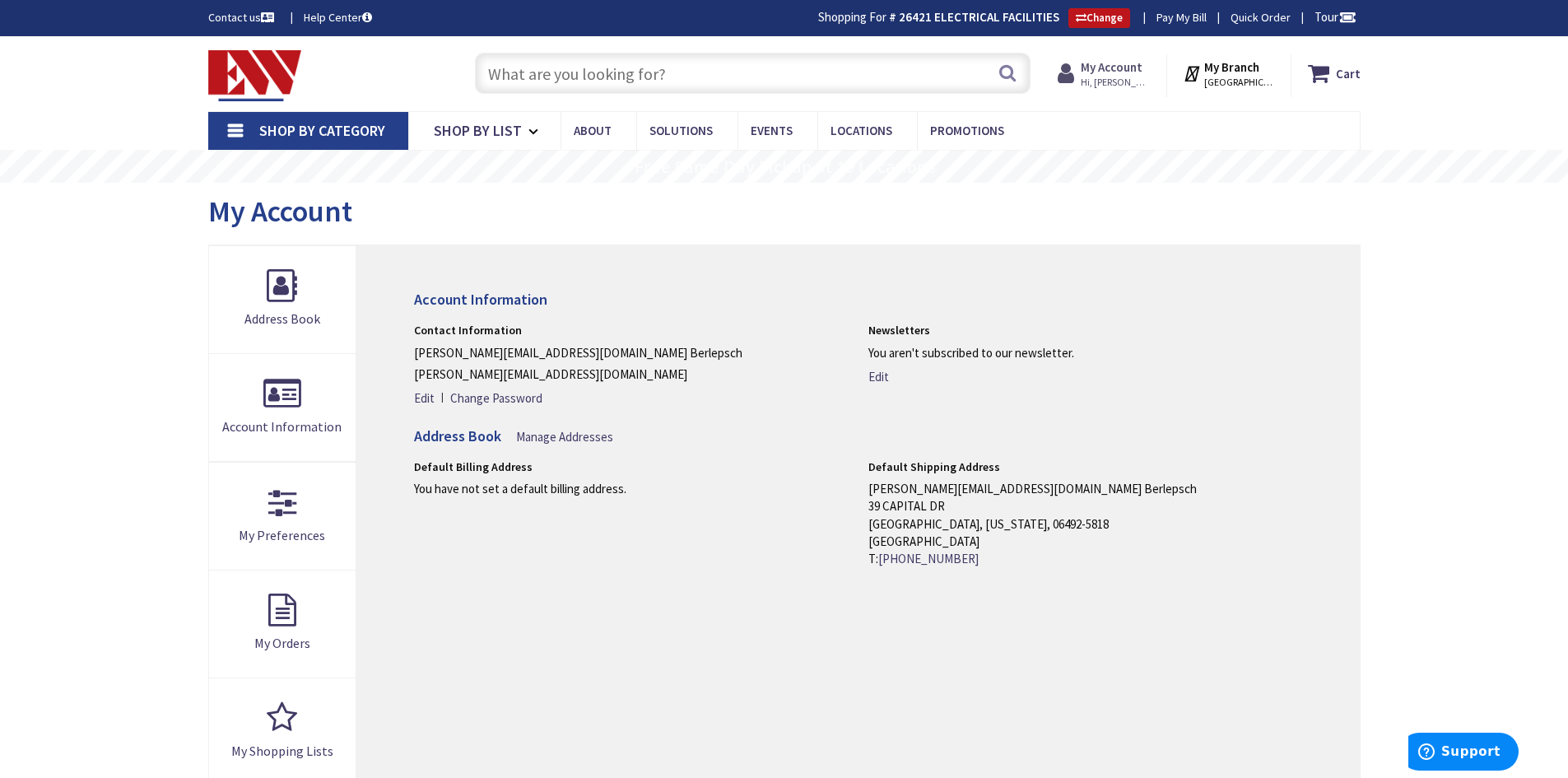
click at [1127, 71] on strong "My Account" at bounding box center [1111, 67] width 62 height 16
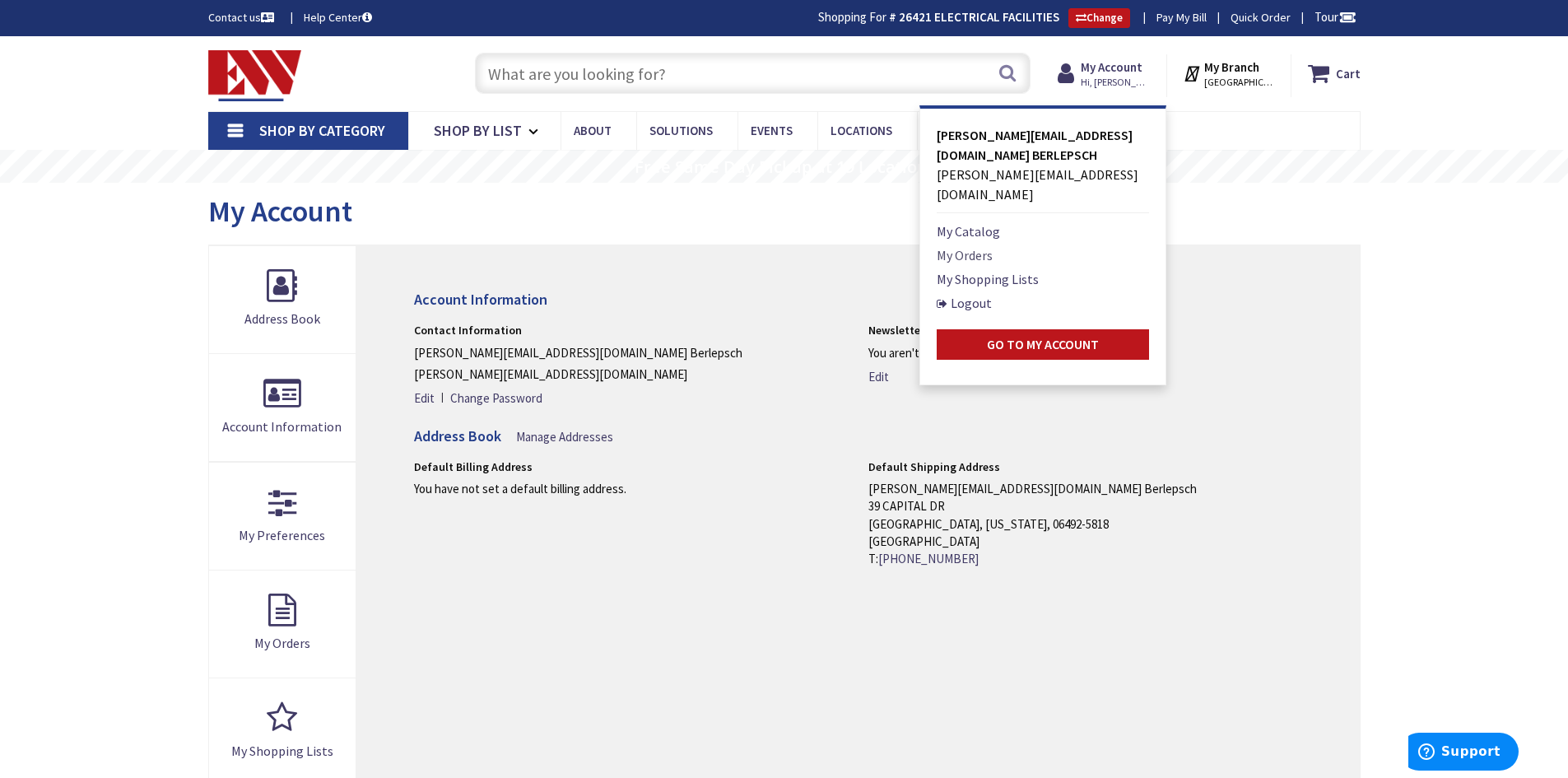
click at [986, 246] on link "My Orders" at bounding box center [964, 255] width 56 height 19
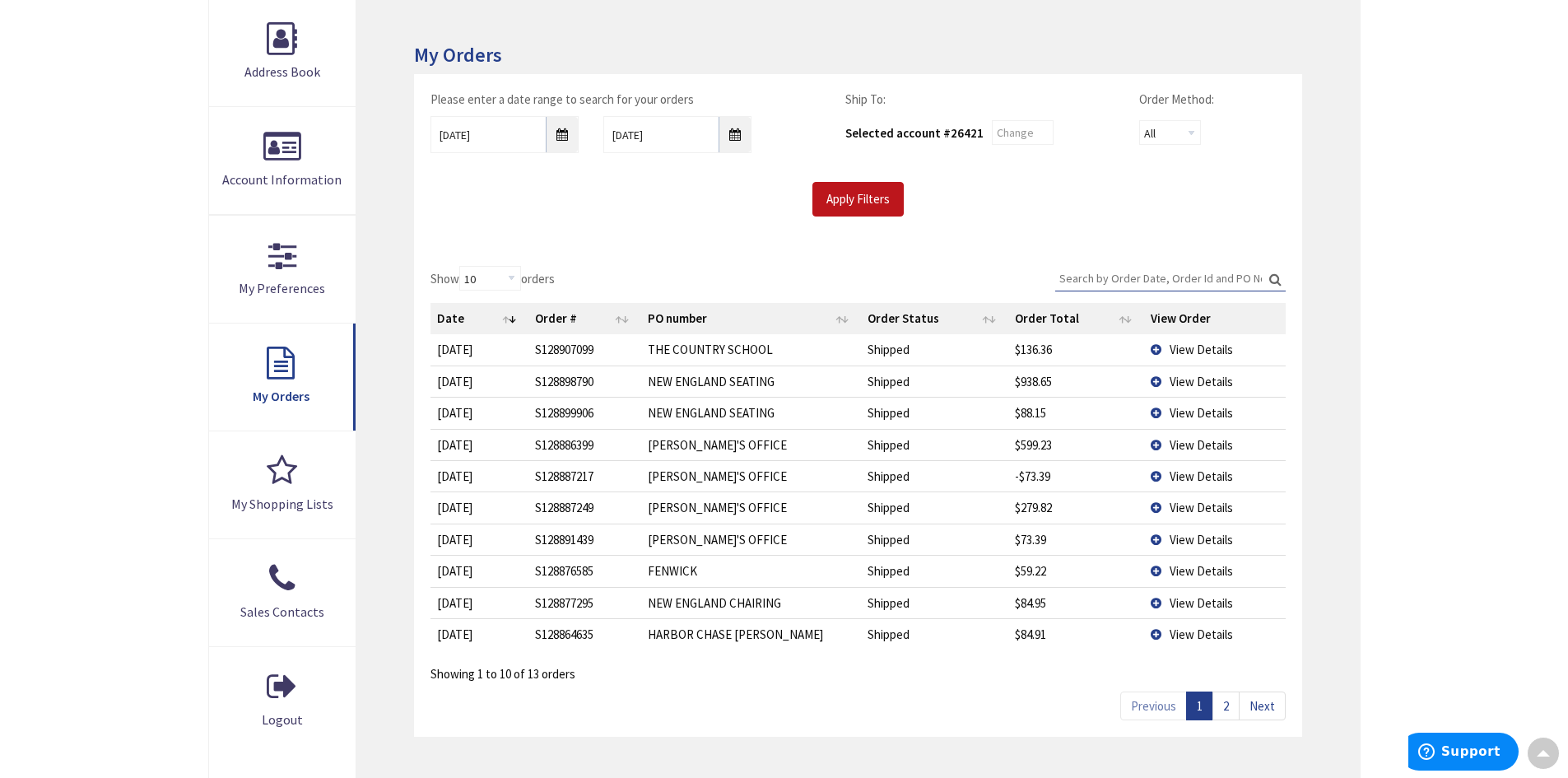
scroll to position [249, 0]
click at [1153, 538] on td "View Details" at bounding box center [1214, 537] width 142 height 32
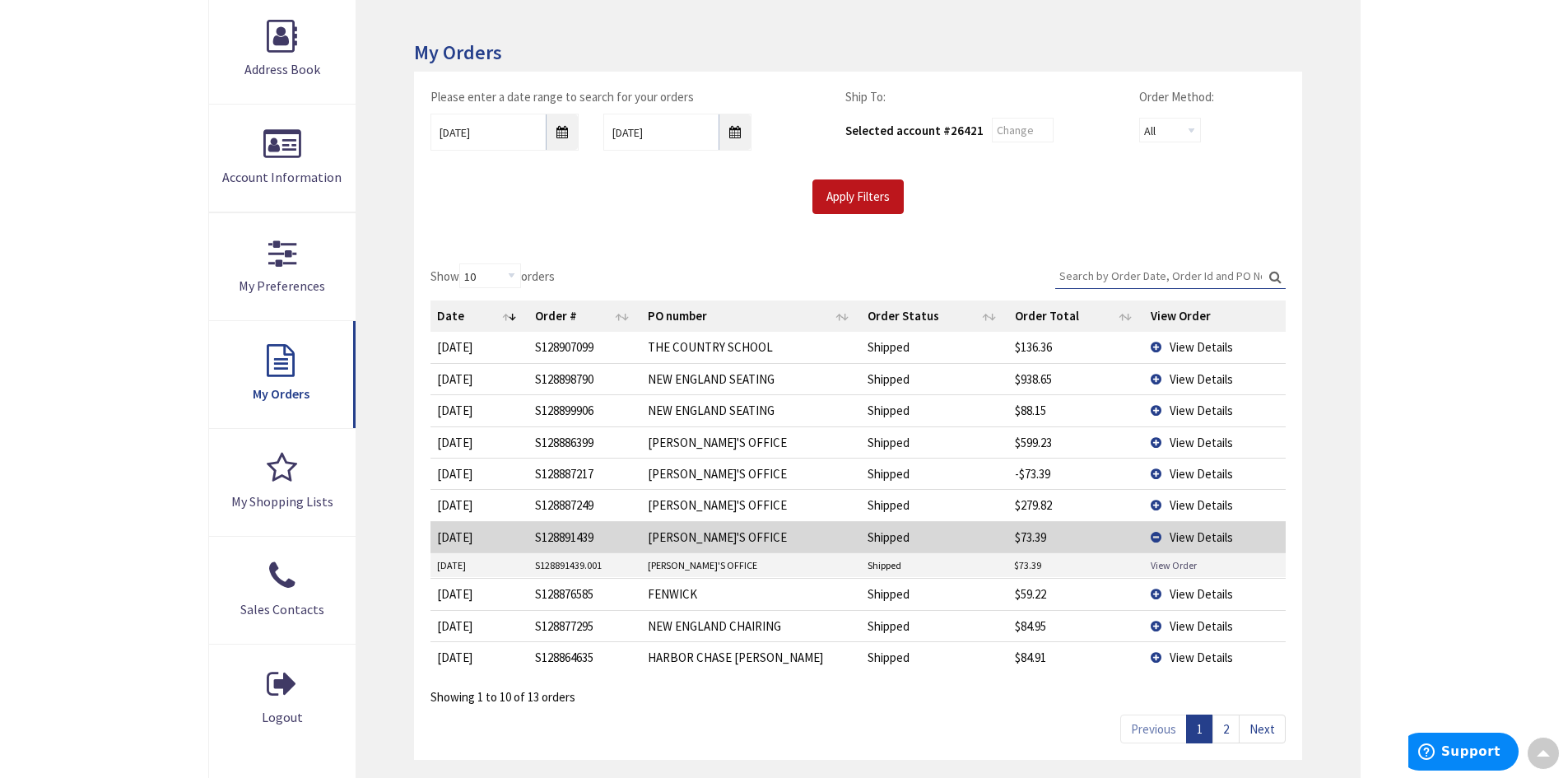
click at [1164, 561] on link "View Order" at bounding box center [1173, 565] width 46 height 14
click at [696, 506] on td "JOHN'S OFFICE" at bounding box center [751, 505] width 220 height 32
click at [1158, 503] on td "View Details" at bounding box center [1214, 505] width 142 height 32
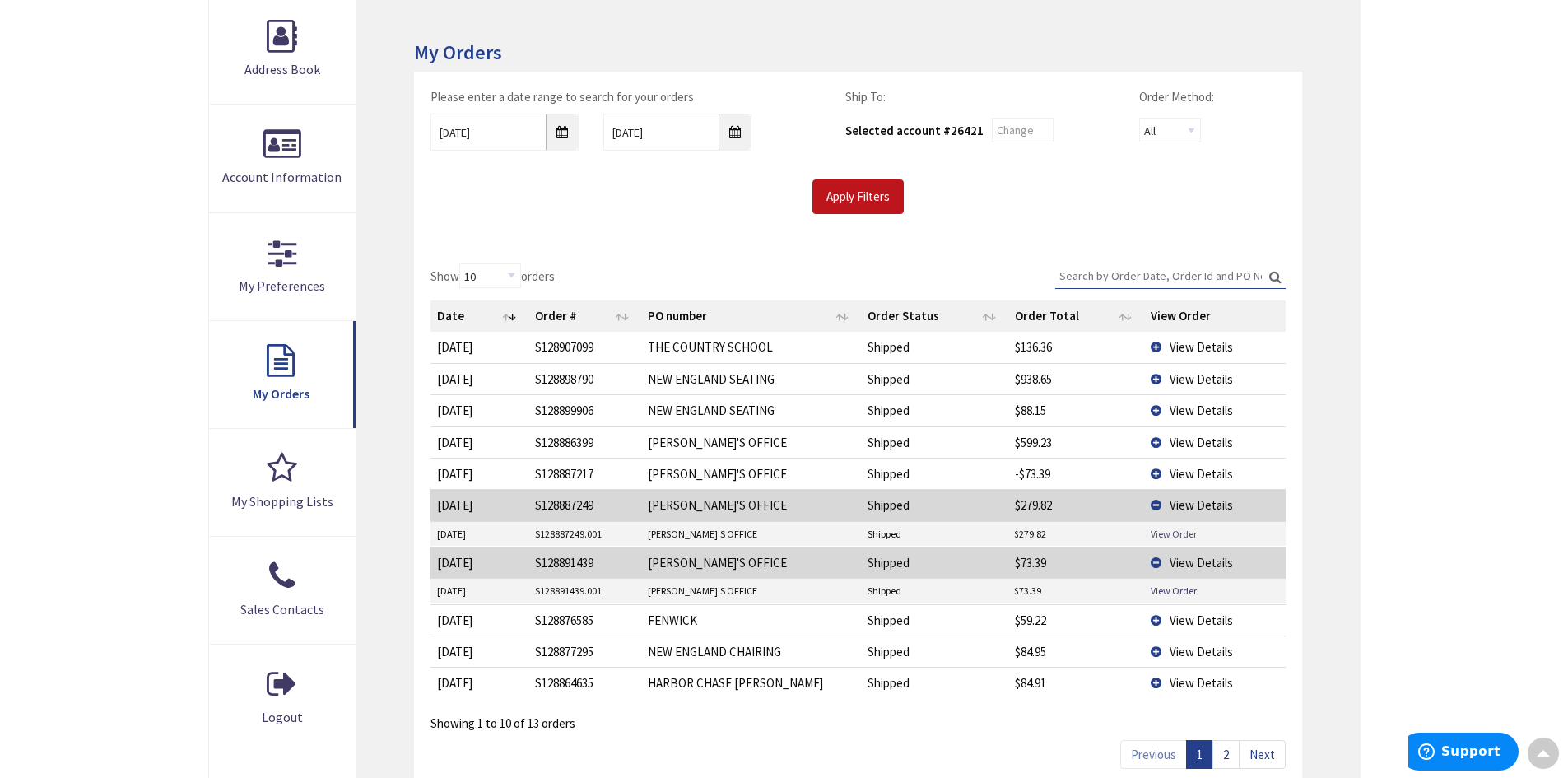
click at [1170, 537] on link "View Order" at bounding box center [1173, 534] width 46 height 14
click at [1156, 503] on td "View Details" at bounding box center [1214, 505] width 142 height 32
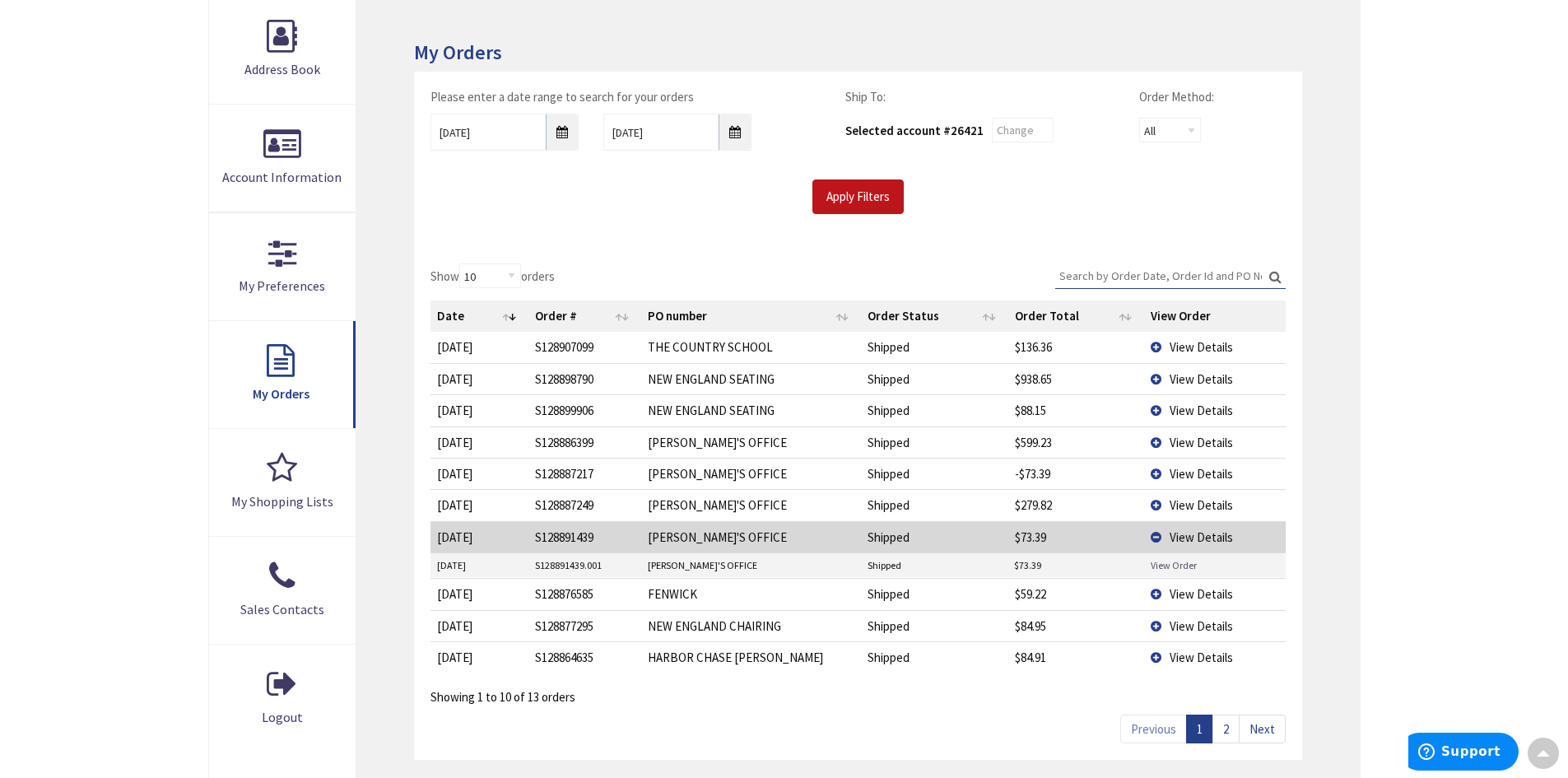
click at [1152, 567] on link "View Order" at bounding box center [1173, 565] width 46 height 14
click at [1152, 472] on td "View Details" at bounding box center [1214, 473] width 142 height 32
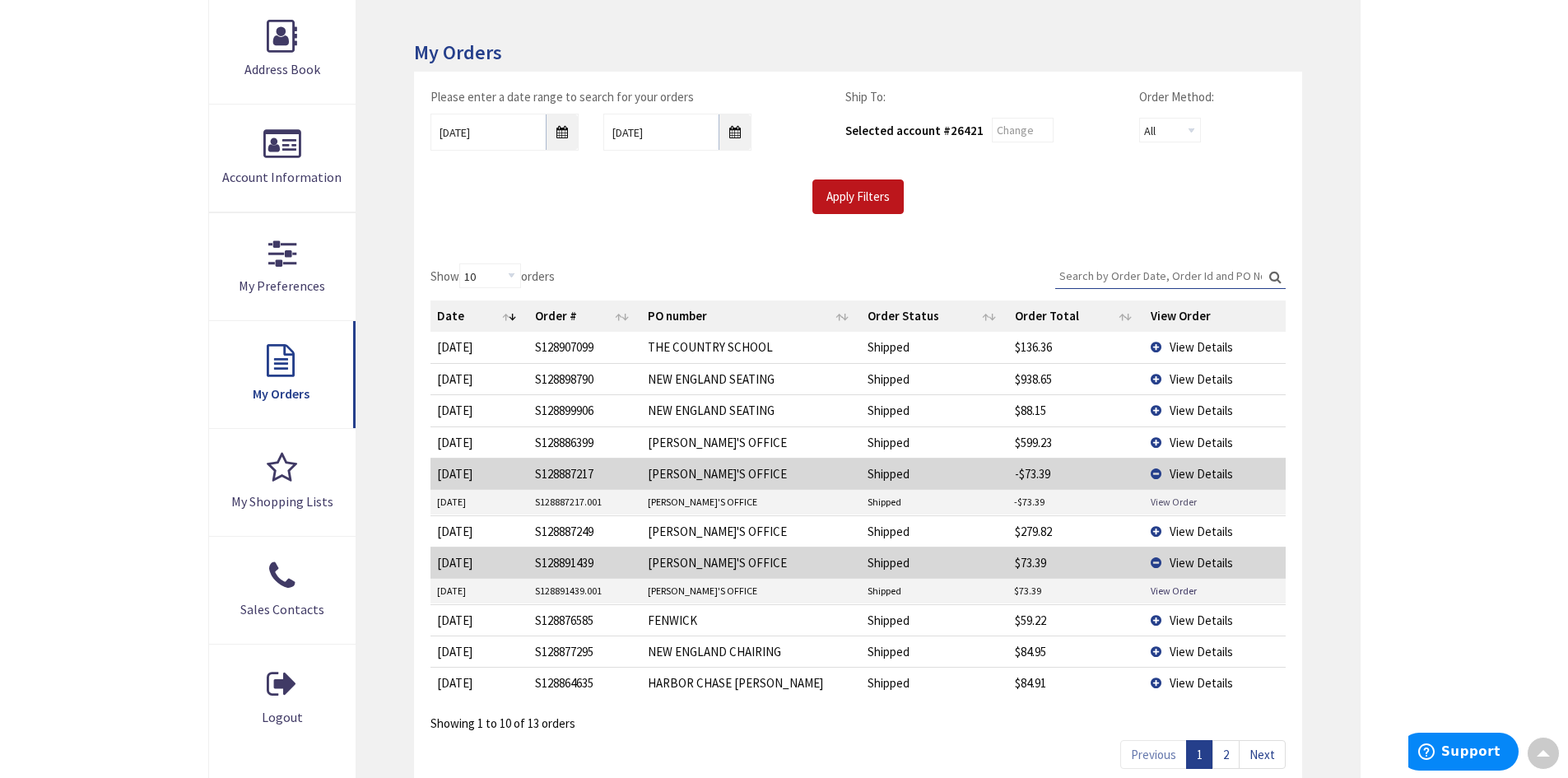
click at [1158, 500] on link "View Order" at bounding box center [1173, 502] width 46 height 14
click at [1159, 475] on td "View Details" at bounding box center [1214, 473] width 142 height 32
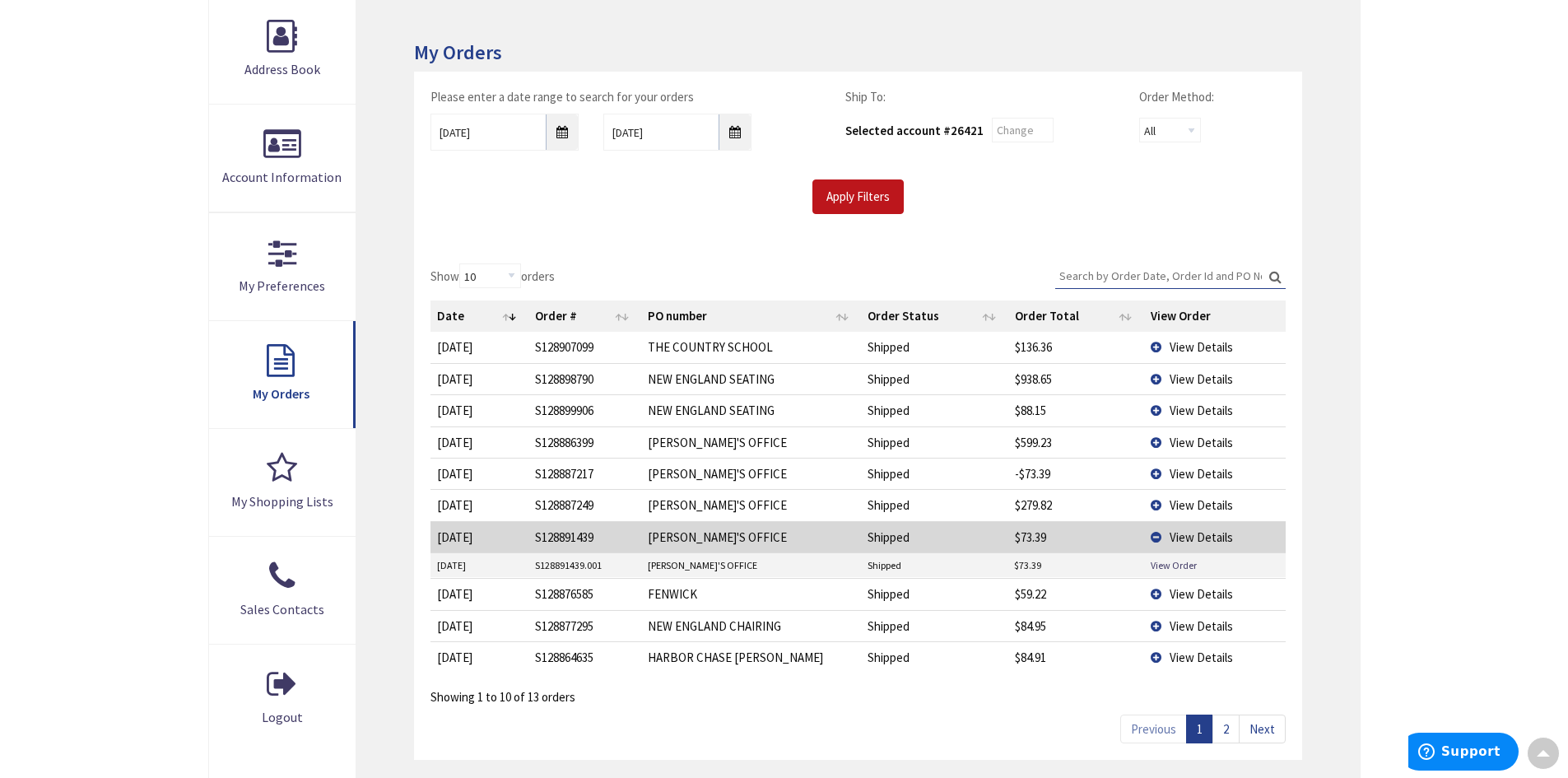
click at [1156, 438] on td "View Details" at bounding box center [1214, 442] width 142 height 32
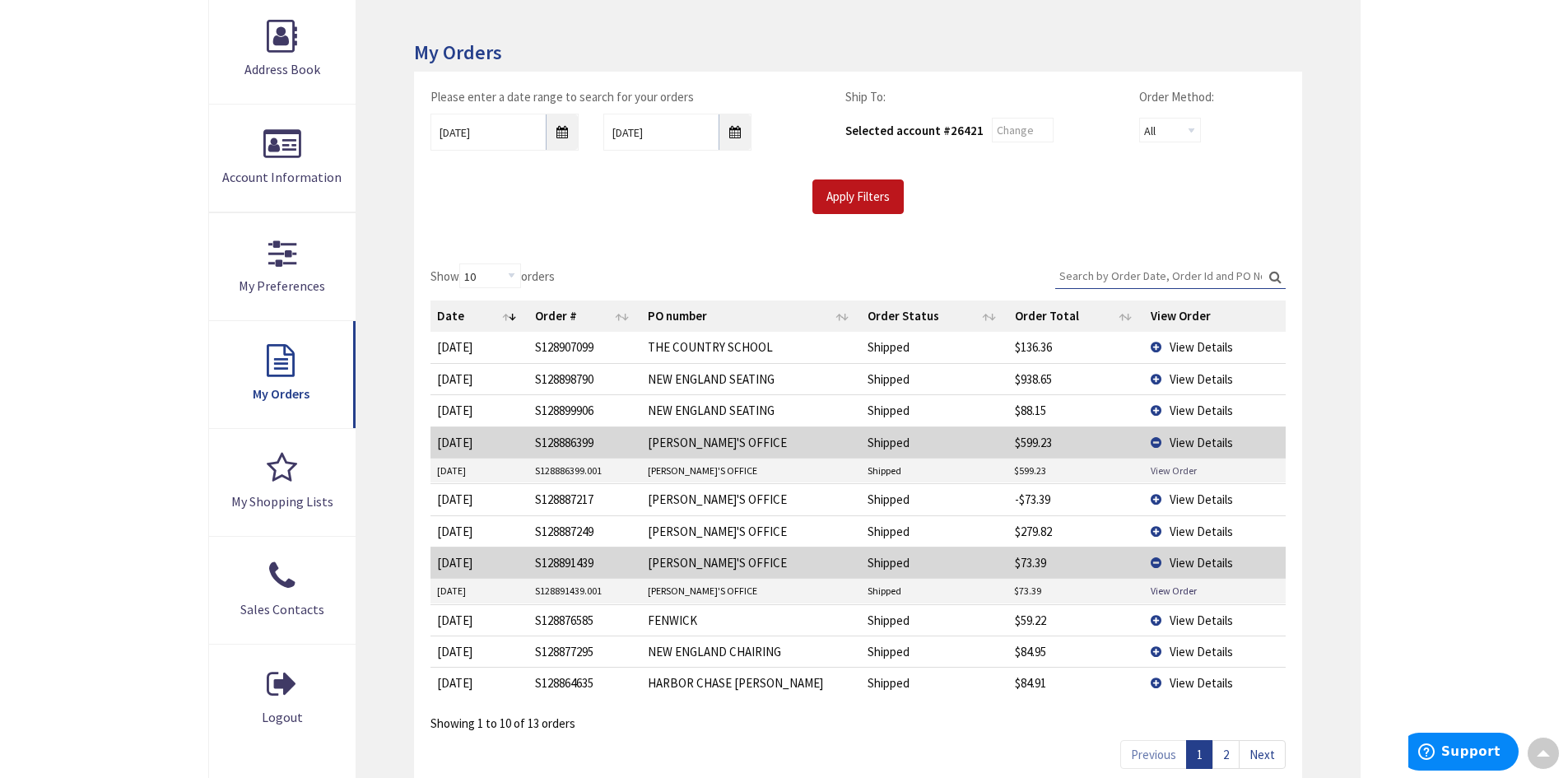
click at [1163, 472] on link "View Order" at bounding box center [1173, 471] width 46 height 14
click at [1152, 495] on td "View Details" at bounding box center [1214, 499] width 142 height 32
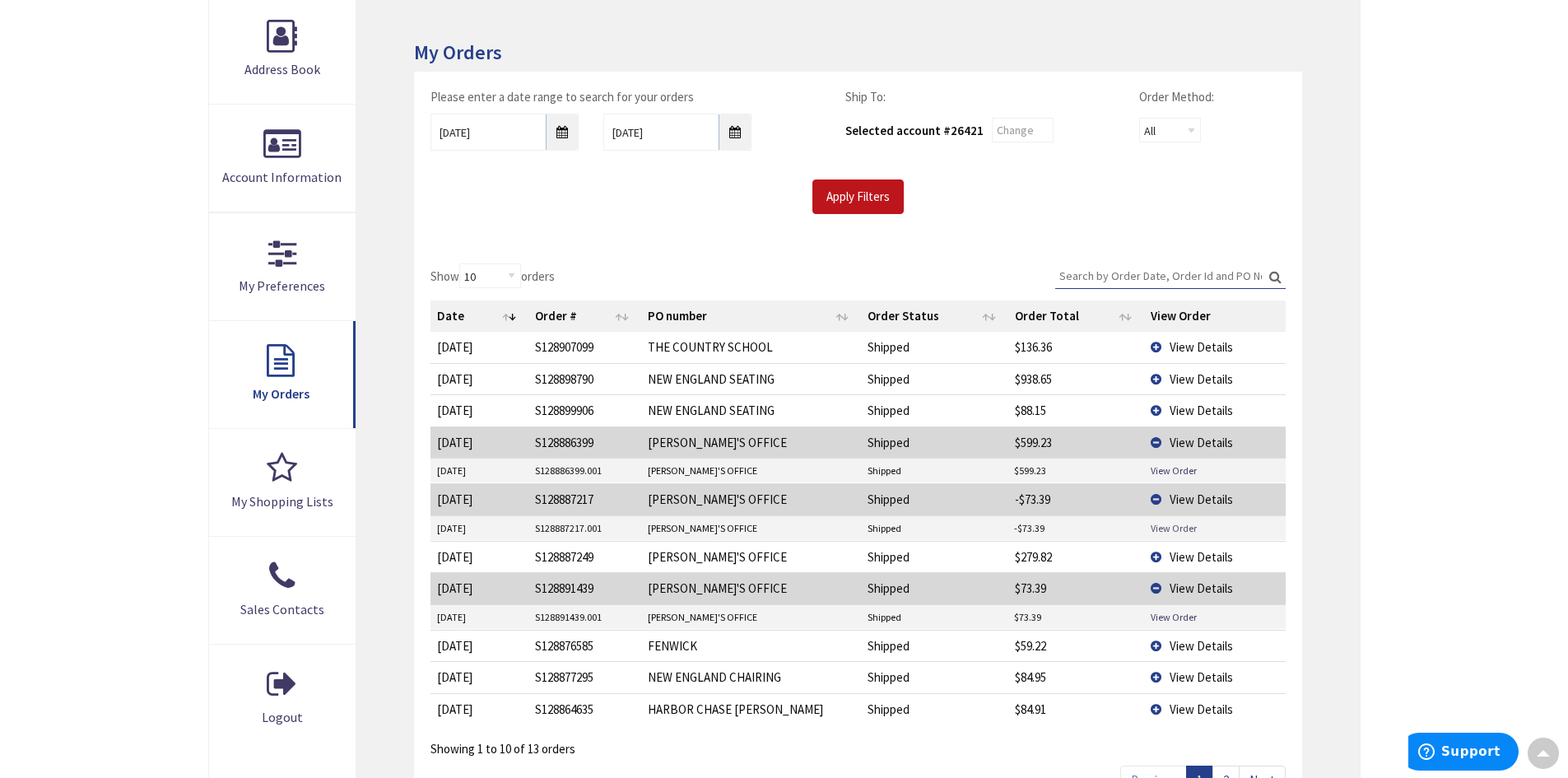
click at [1171, 523] on link "View Order" at bounding box center [1173, 528] width 46 height 14
click at [1157, 438] on td "View Details" at bounding box center [1214, 442] width 142 height 32
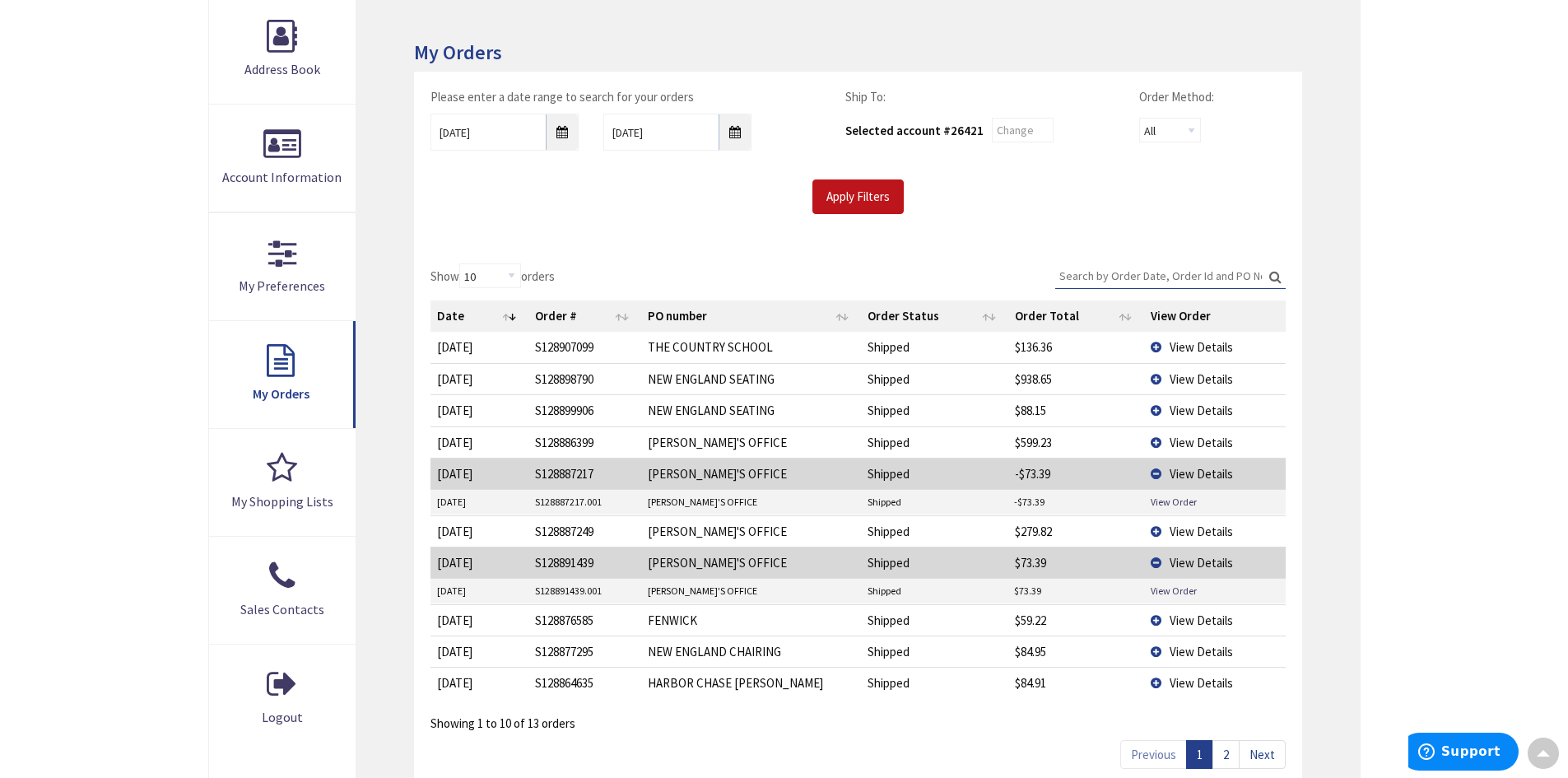
click at [1155, 472] on td "View Details" at bounding box center [1214, 473] width 142 height 32
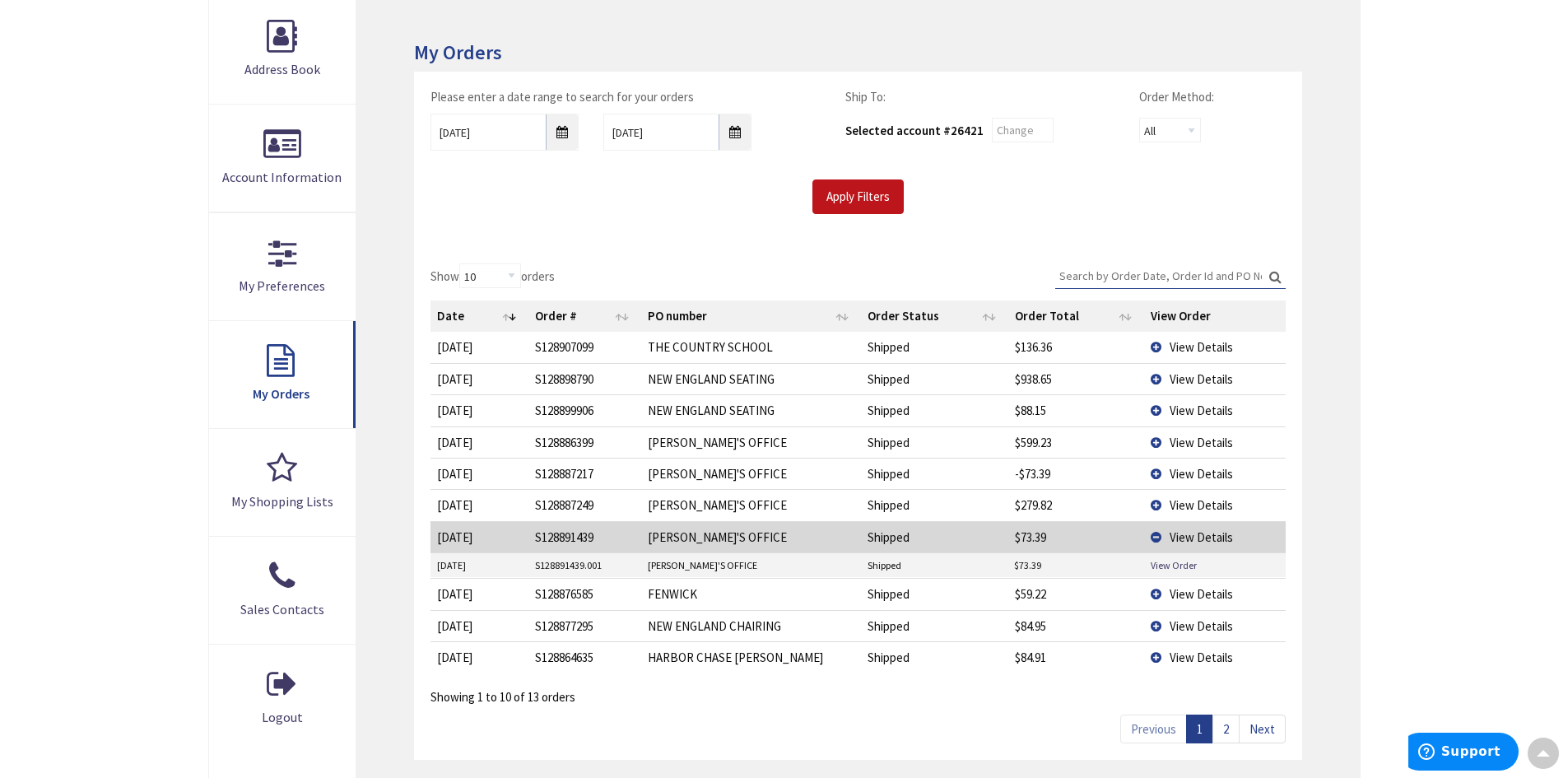
click at [1154, 532] on td "View Details" at bounding box center [1214, 537] width 142 height 32
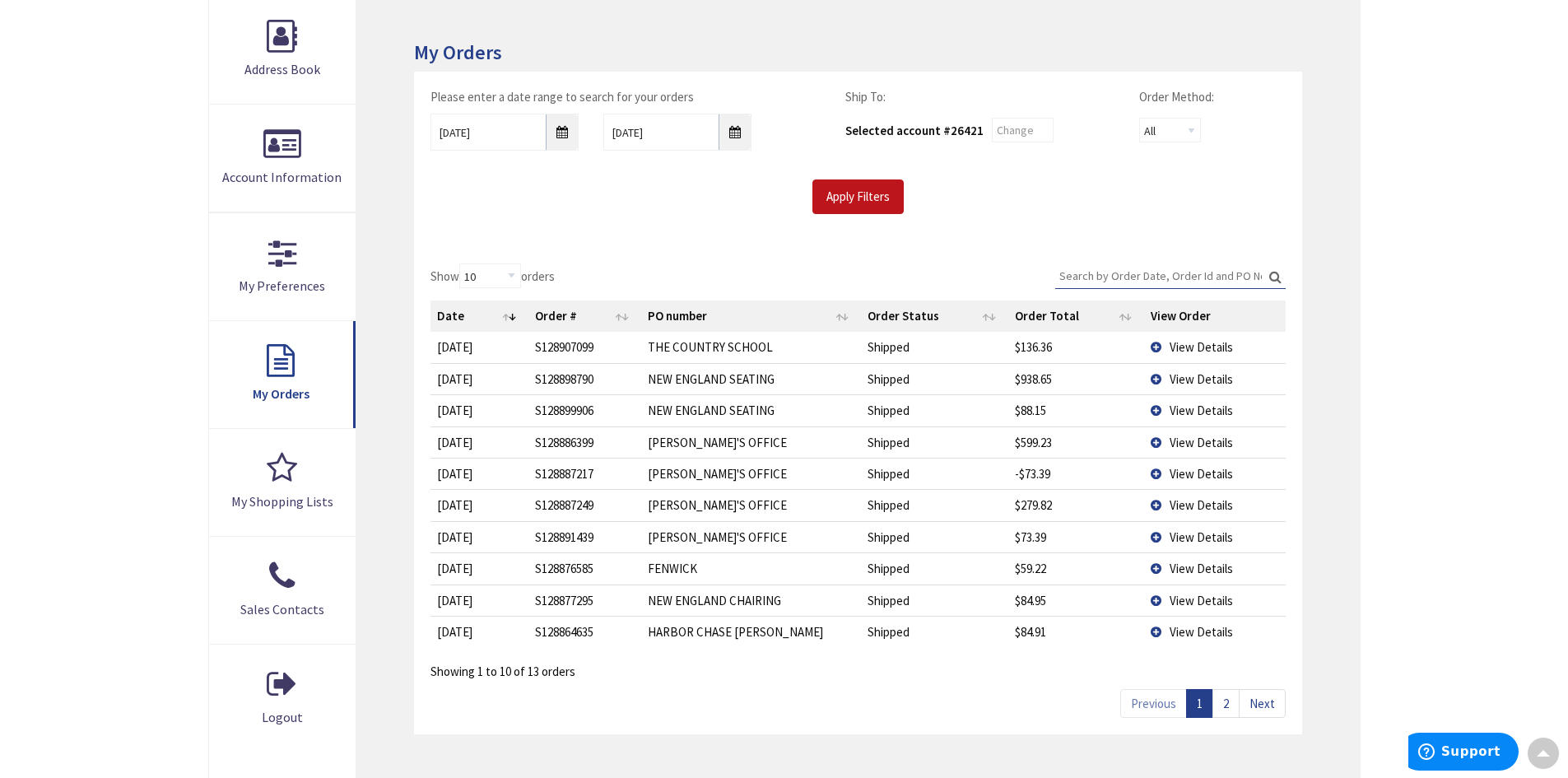
click at [1157, 440] on td "View Details" at bounding box center [1214, 442] width 142 height 32
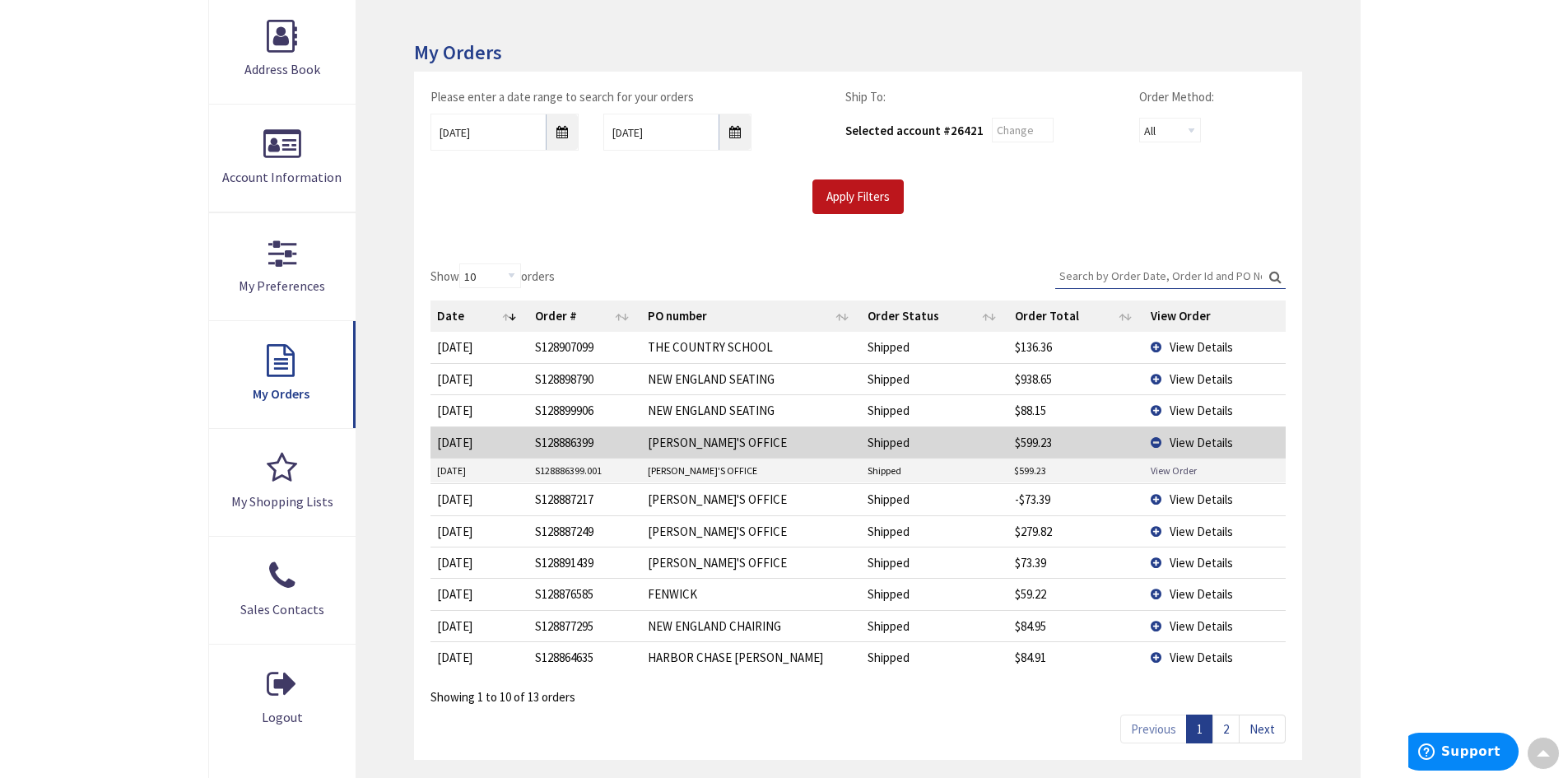
click at [1157, 467] on link "View Order" at bounding box center [1173, 471] width 46 height 14
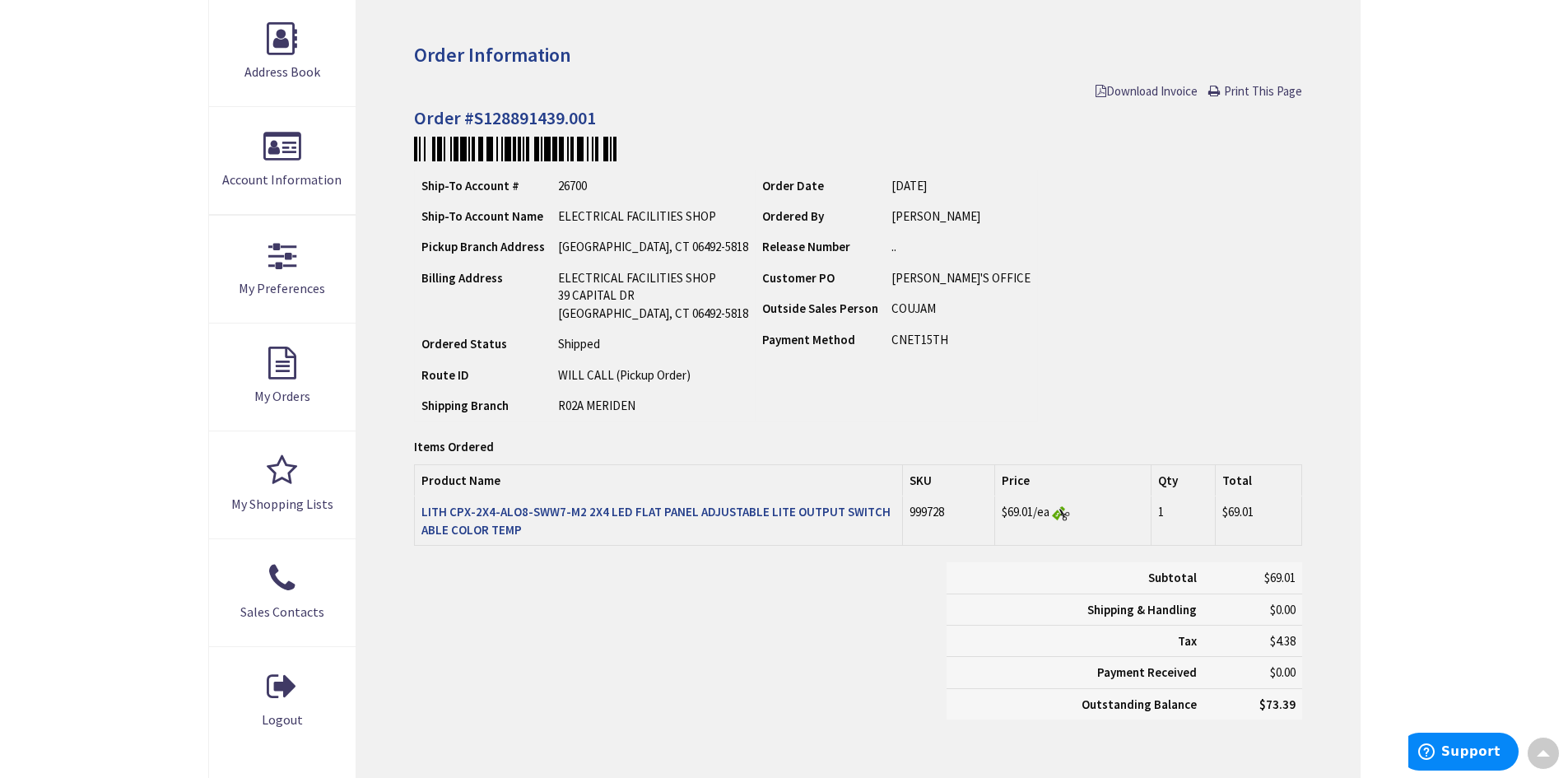
scroll to position [249, 0]
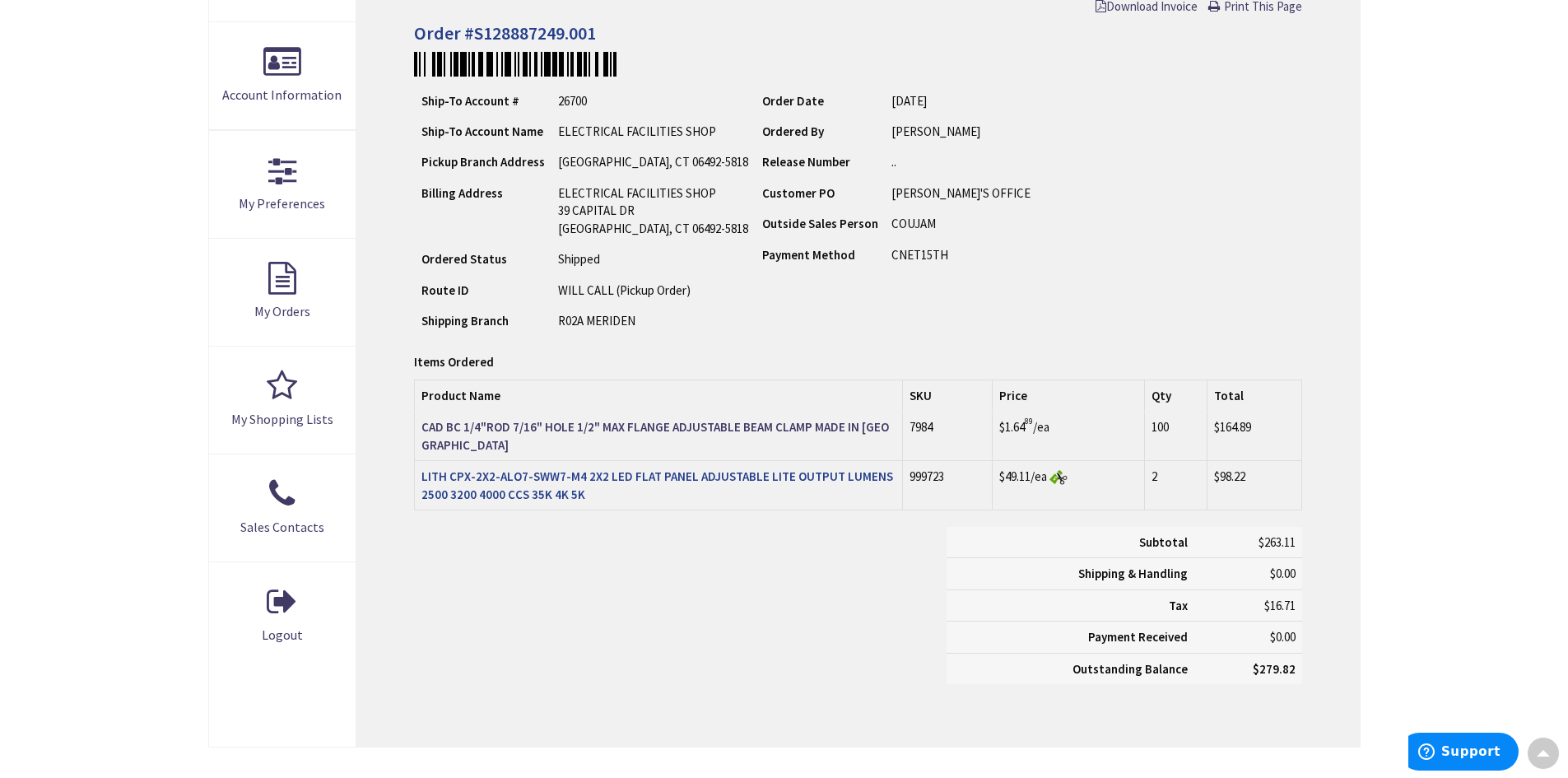
scroll to position [332, 0]
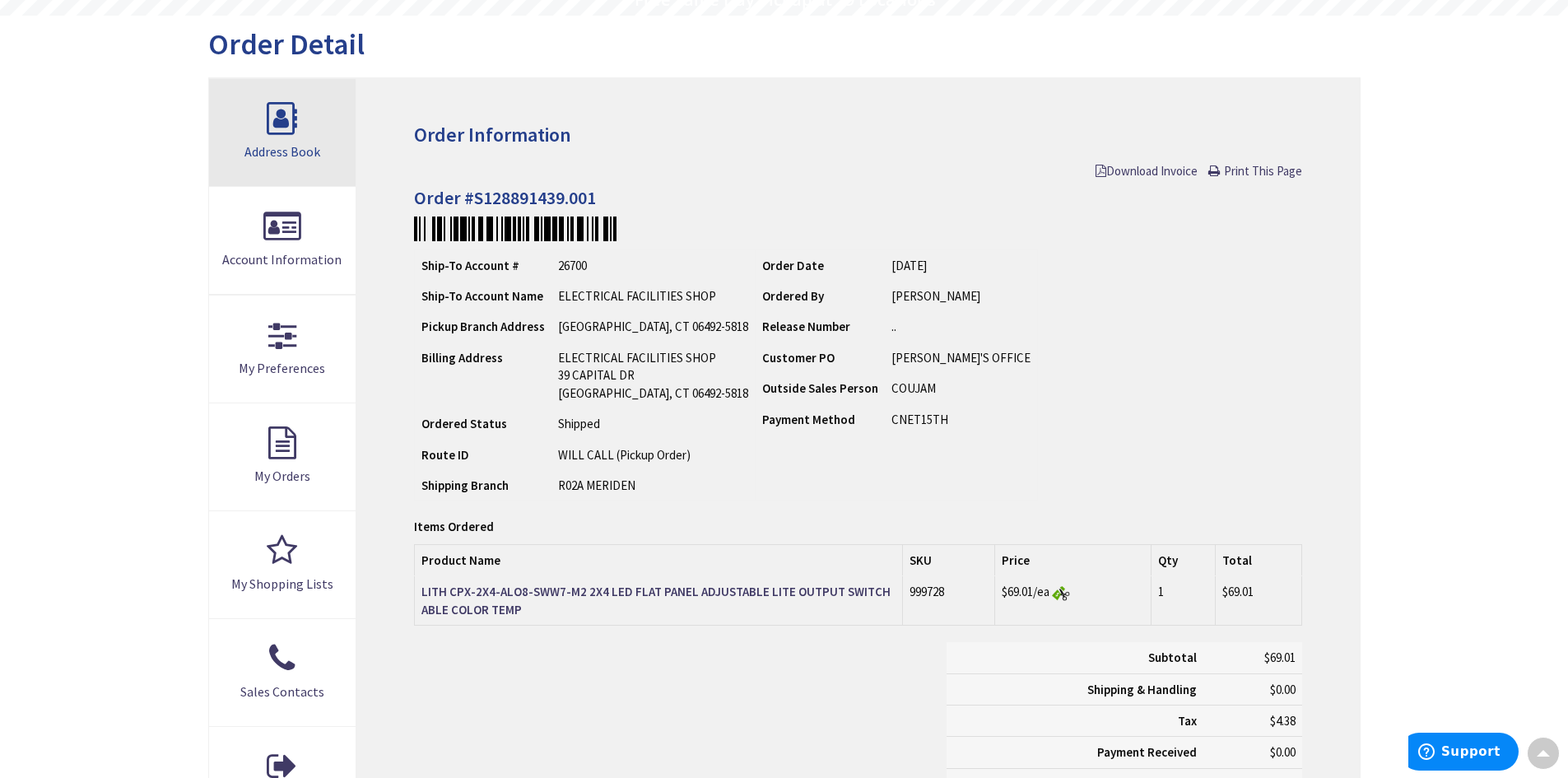
scroll to position [167, 0]
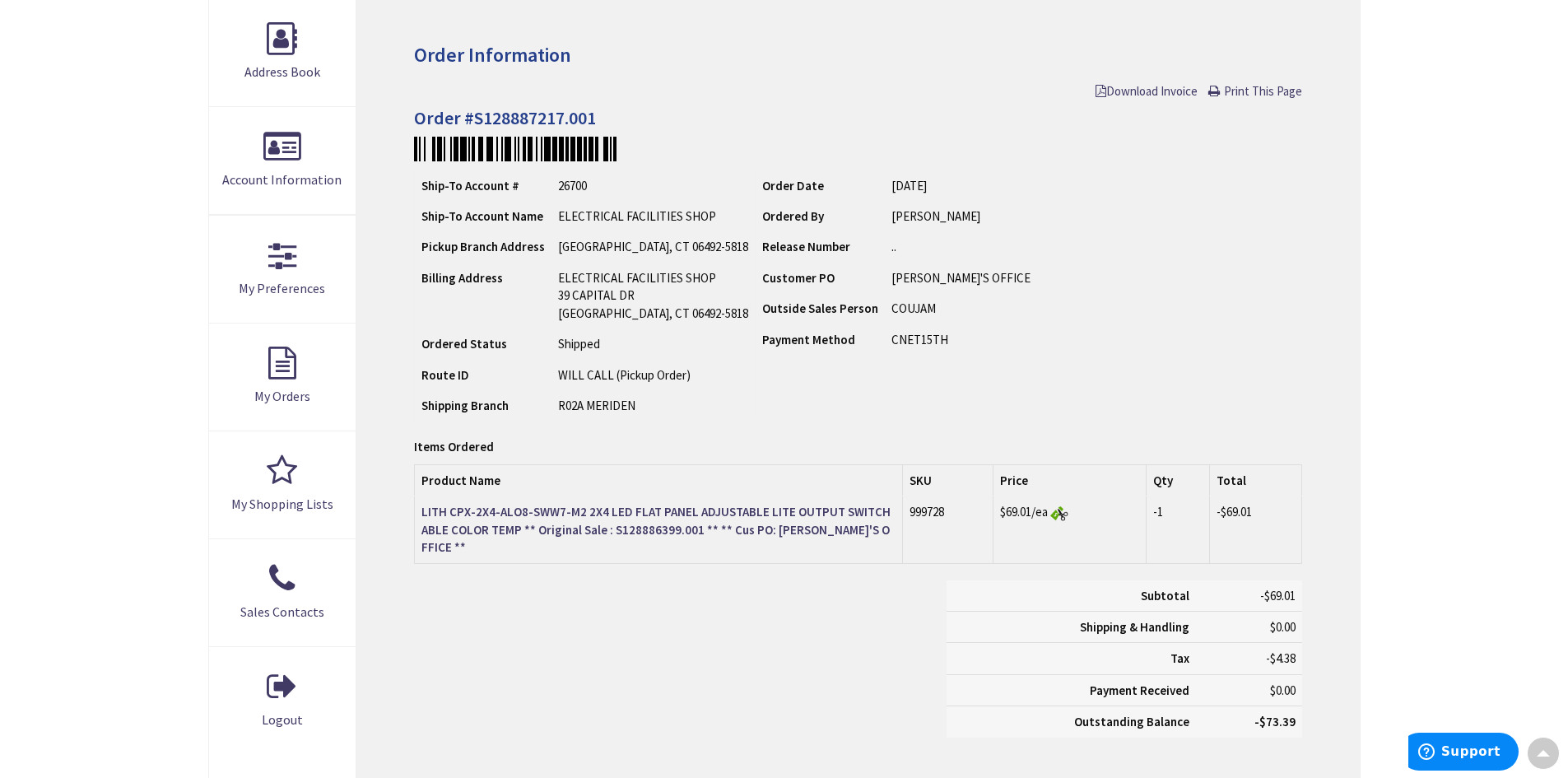
scroll to position [249, 0]
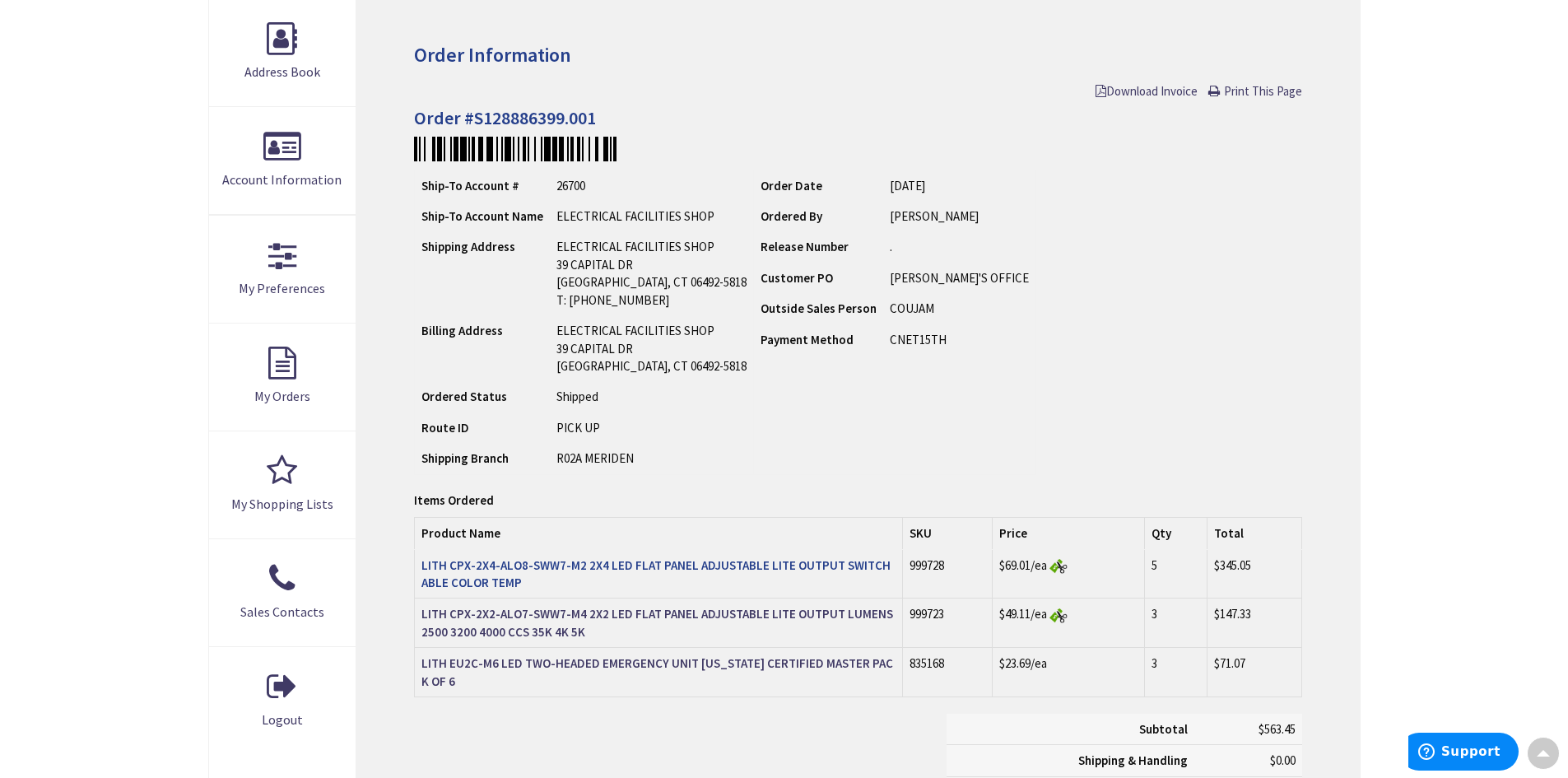
scroll to position [249, 0]
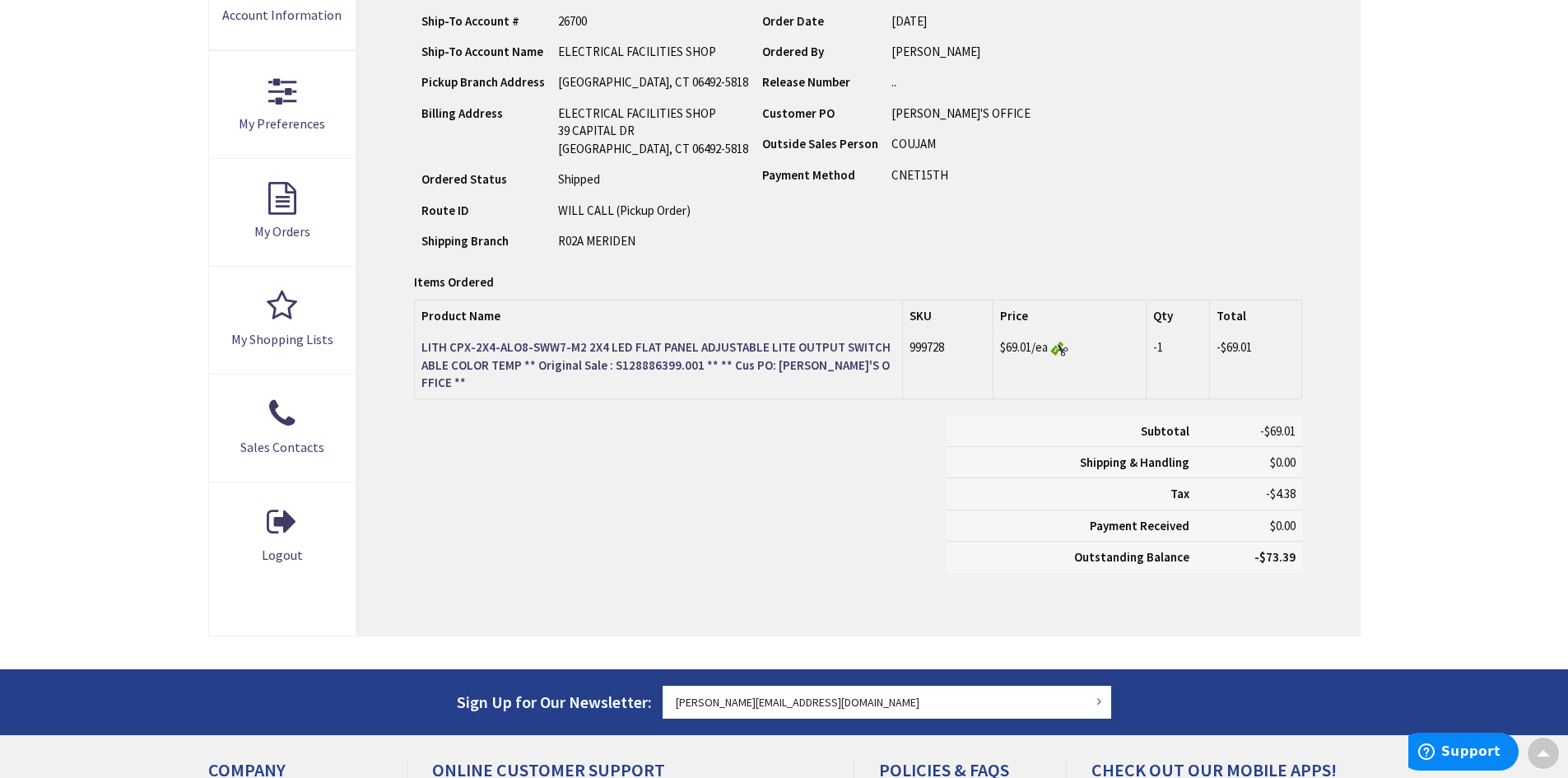
scroll to position [414, 0]
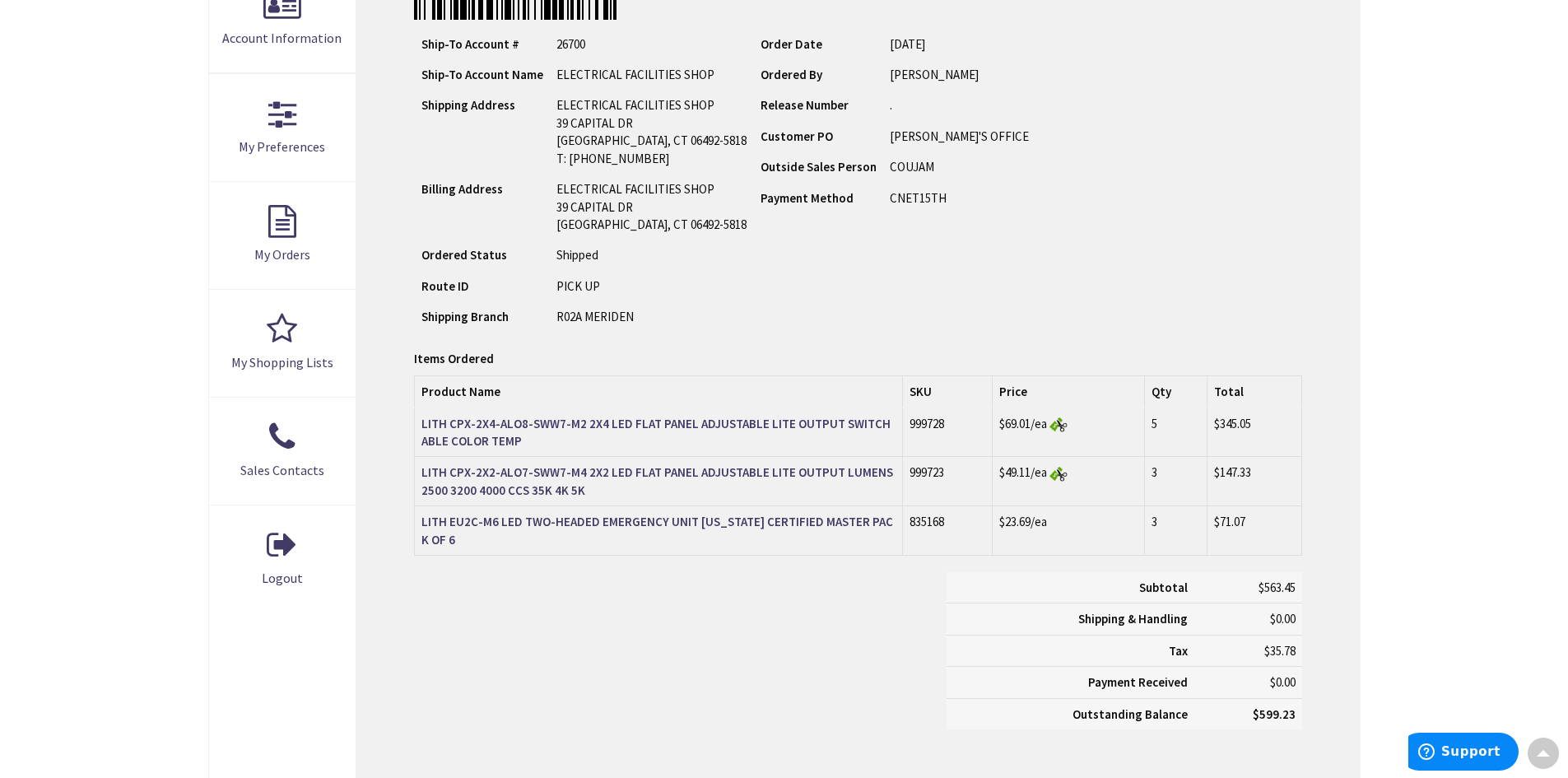
scroll to position [167, 0]
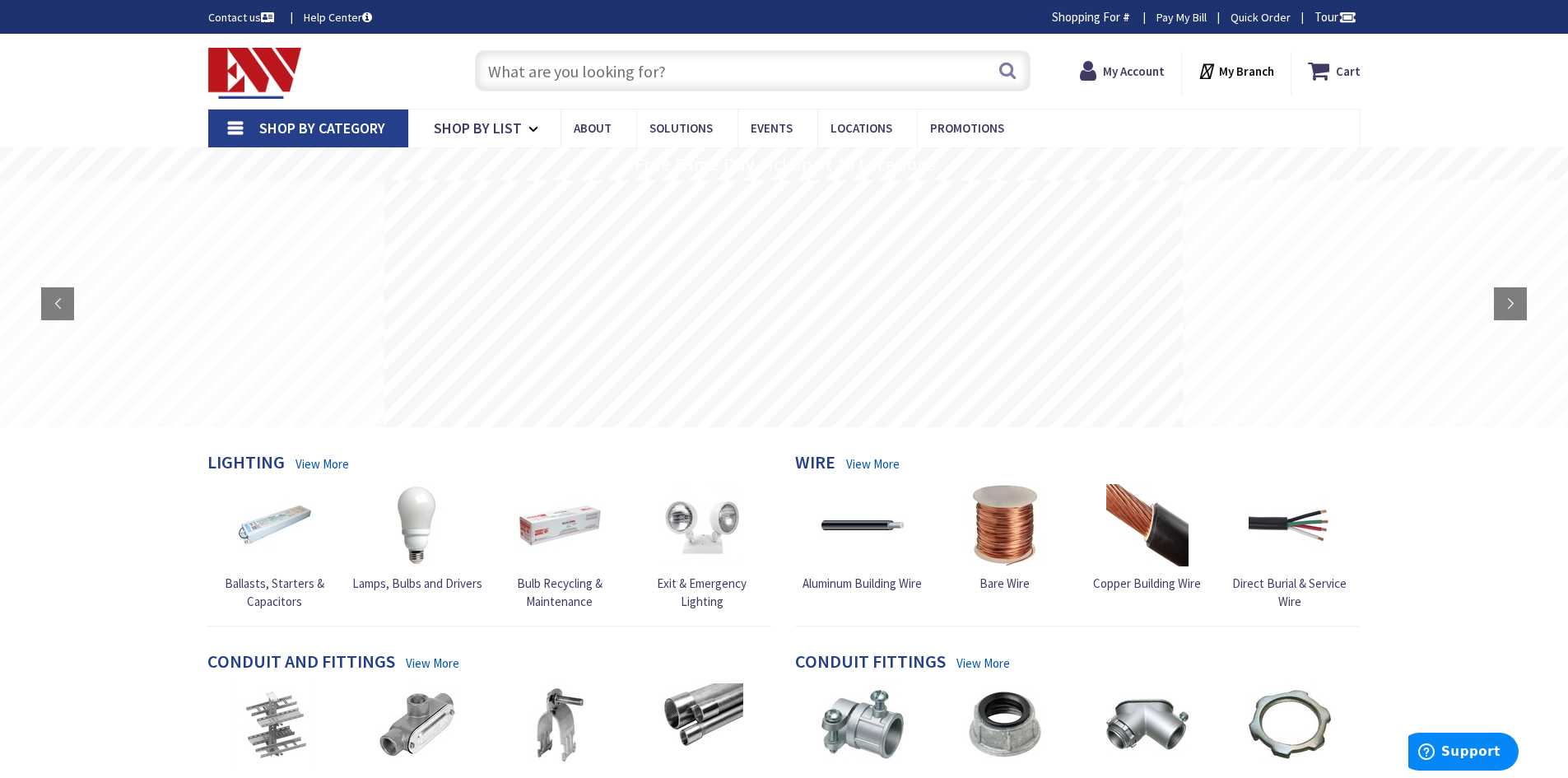
click at [916, 71] on input "text" at bounding box center [752, 70] width 555 height 41
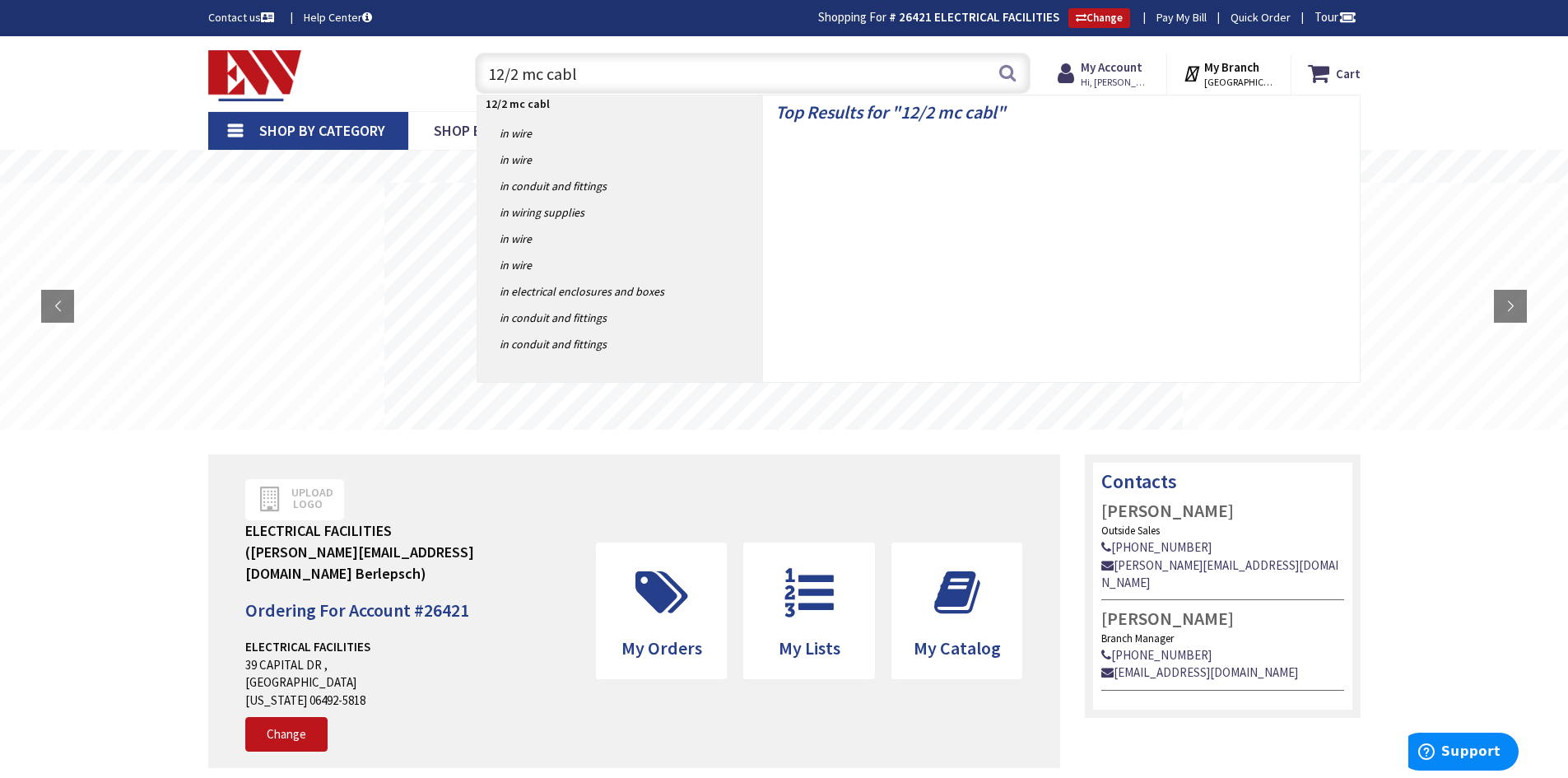
type input "12/2 mc cable"
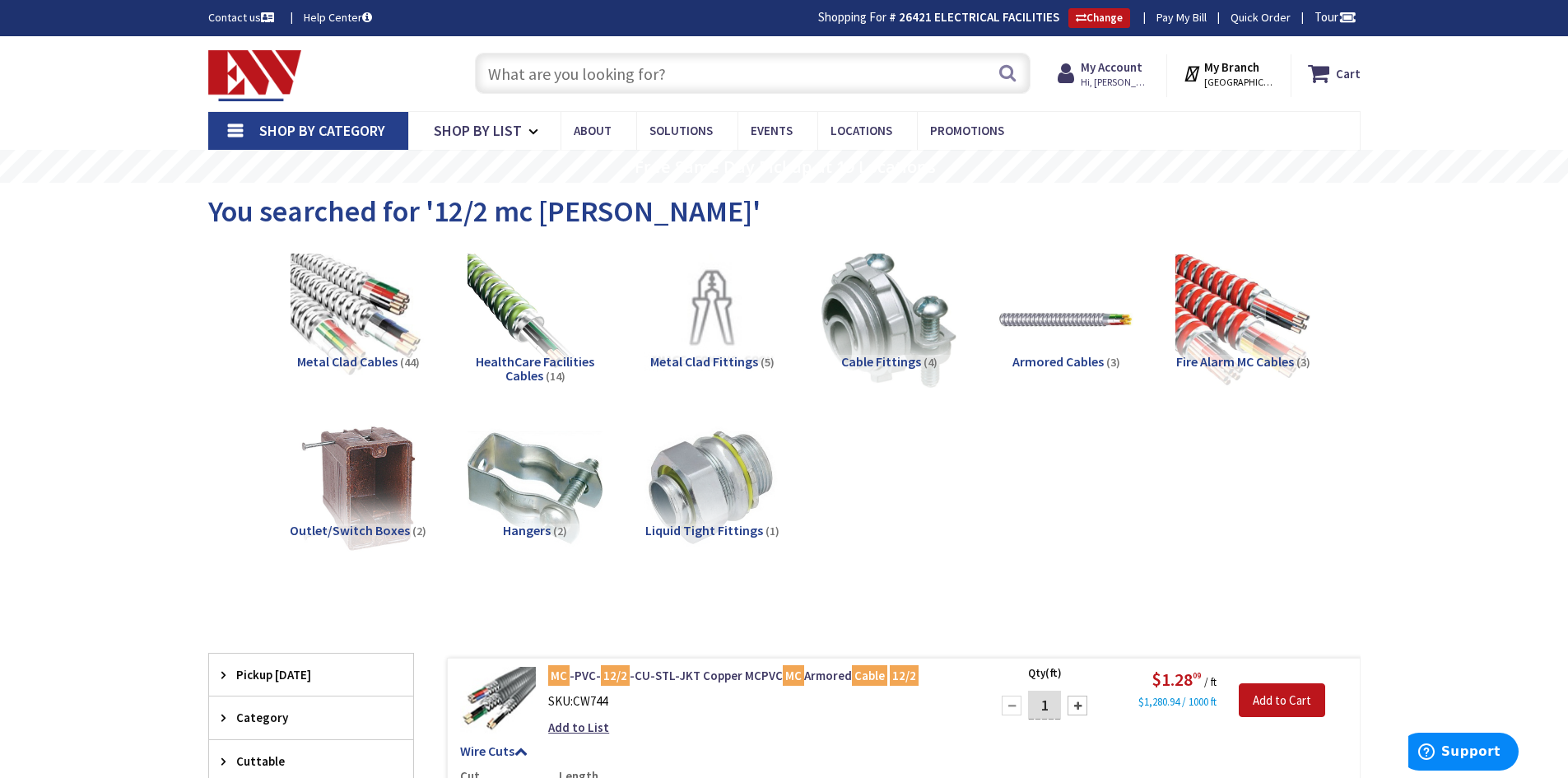
click at [522, 87] on input "text" at bounding box center [752, 73] width 555 height 41
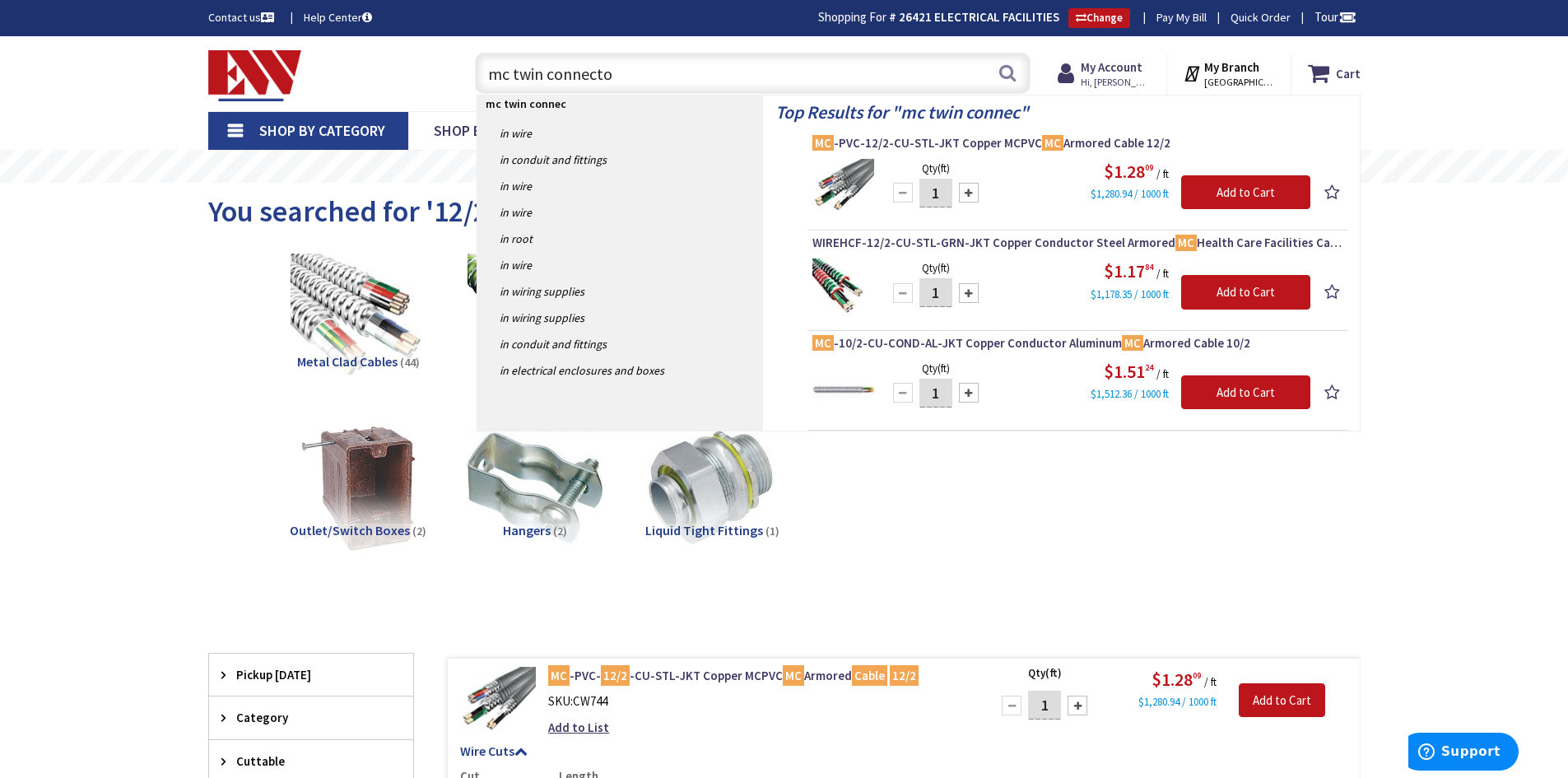
type input "mc twin connector"
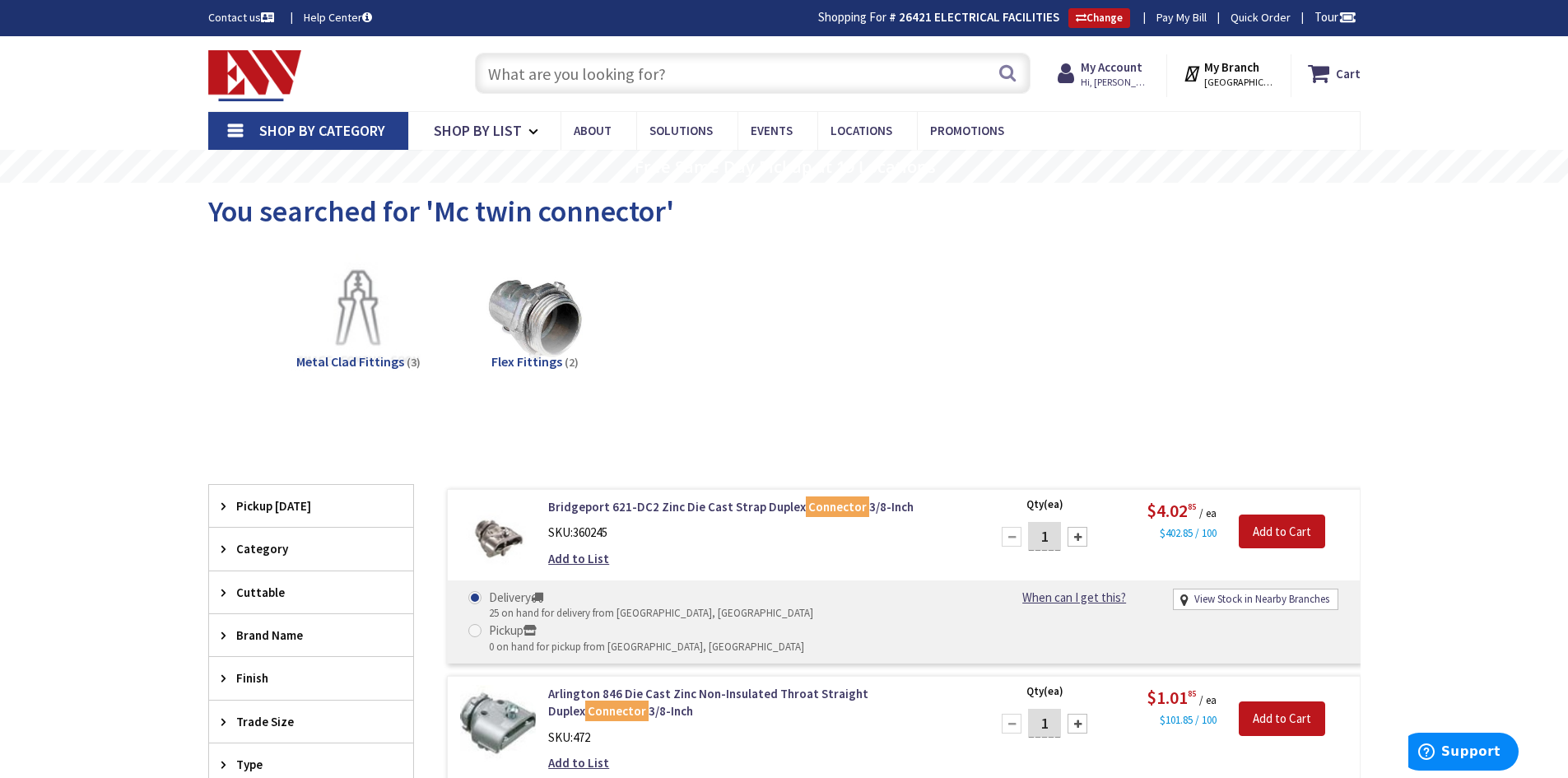
drag, startPoint x: 578, startPoint y: 42, endPoint x: 577, endPoint y: 60, distance: 18.0
click at [578, 46] on div "Skip to Content Toggle Nav Search Cart My Cart Close You have no items in your …" at bounding box center [784, 73] width 1235 height 75
click at [577, 70] on input "text" at bounding box center [752, 73] width 555 height 41
type input "tyraps"
click at [999, 79] on button "Search" at bounding box center [1007, 73] width 21 height 37
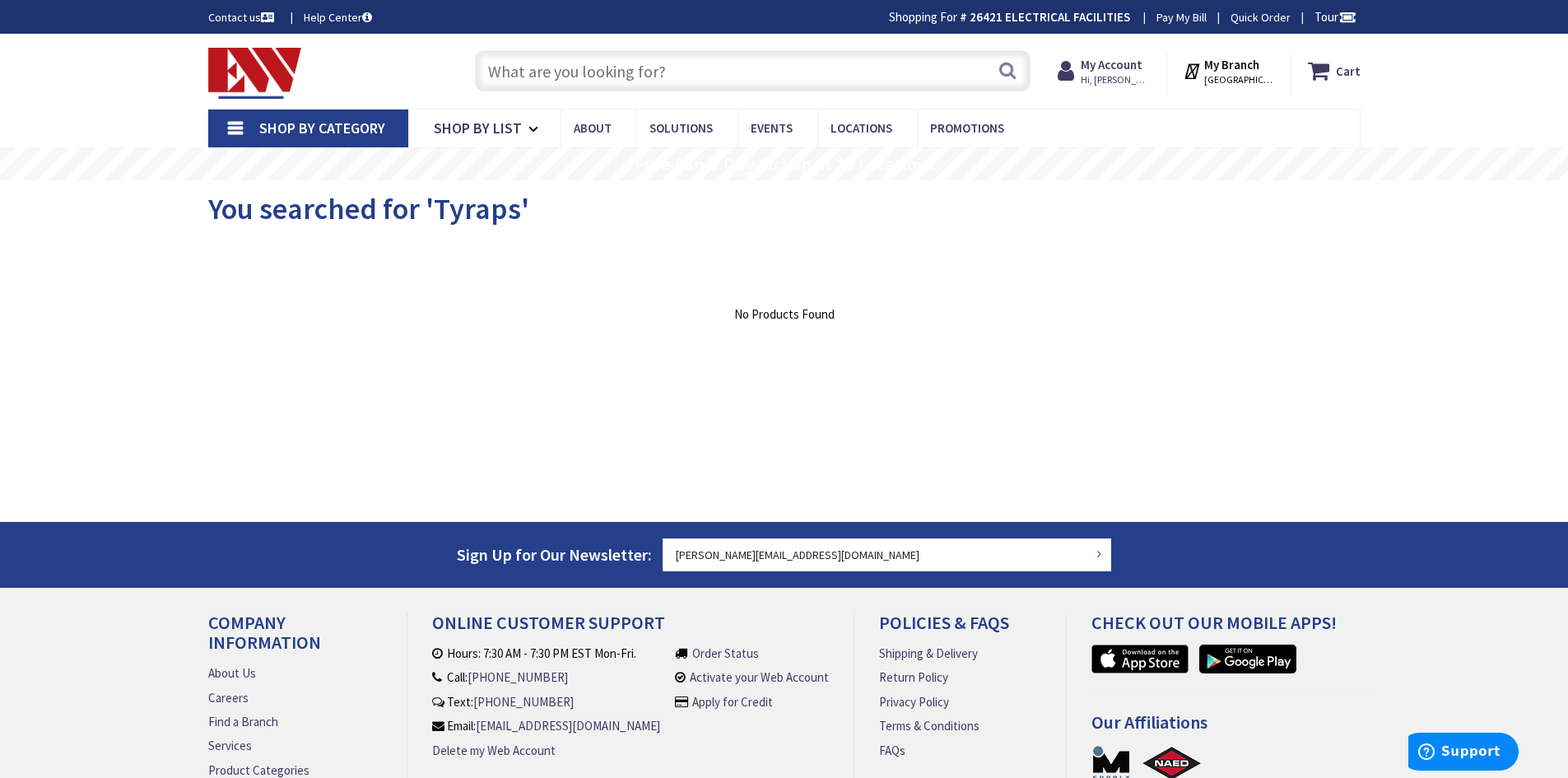
click at [641, 70] on input "text" at bounding box center [752, 70] width 555 height 41
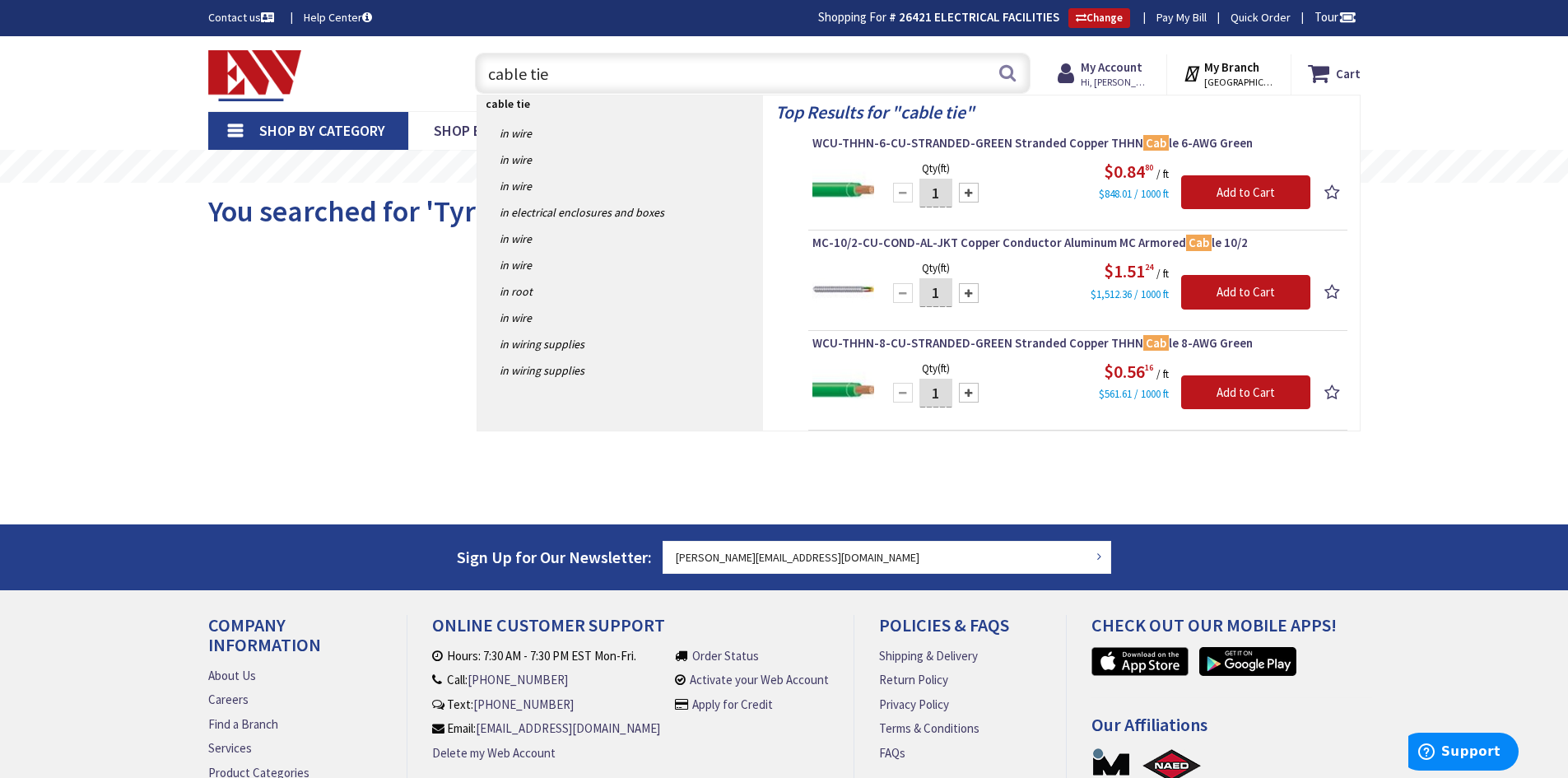
type input "cable ties"
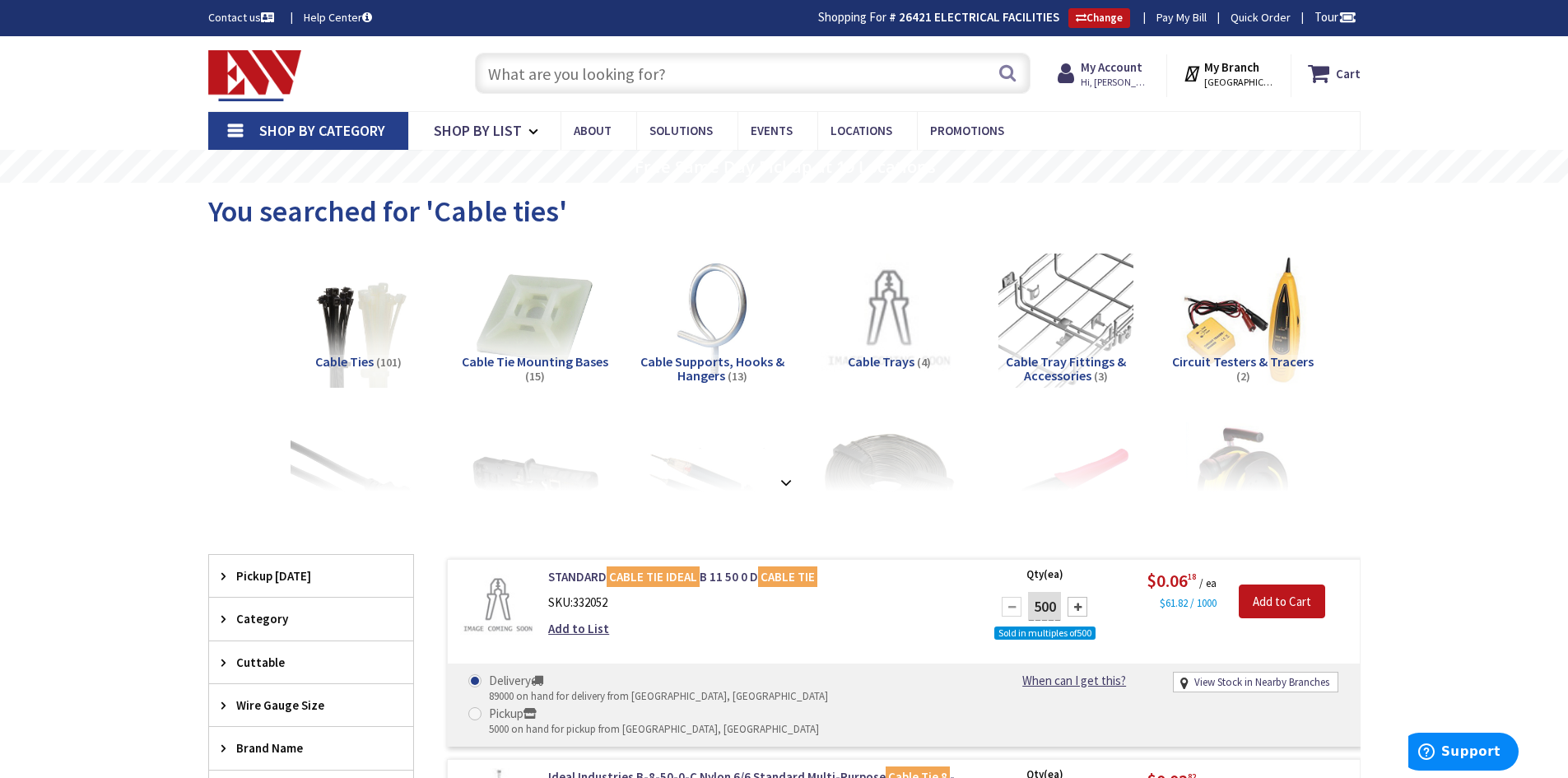
click at [523, 74] on input "text" at bounding box center [752, 73] width 555 height 41
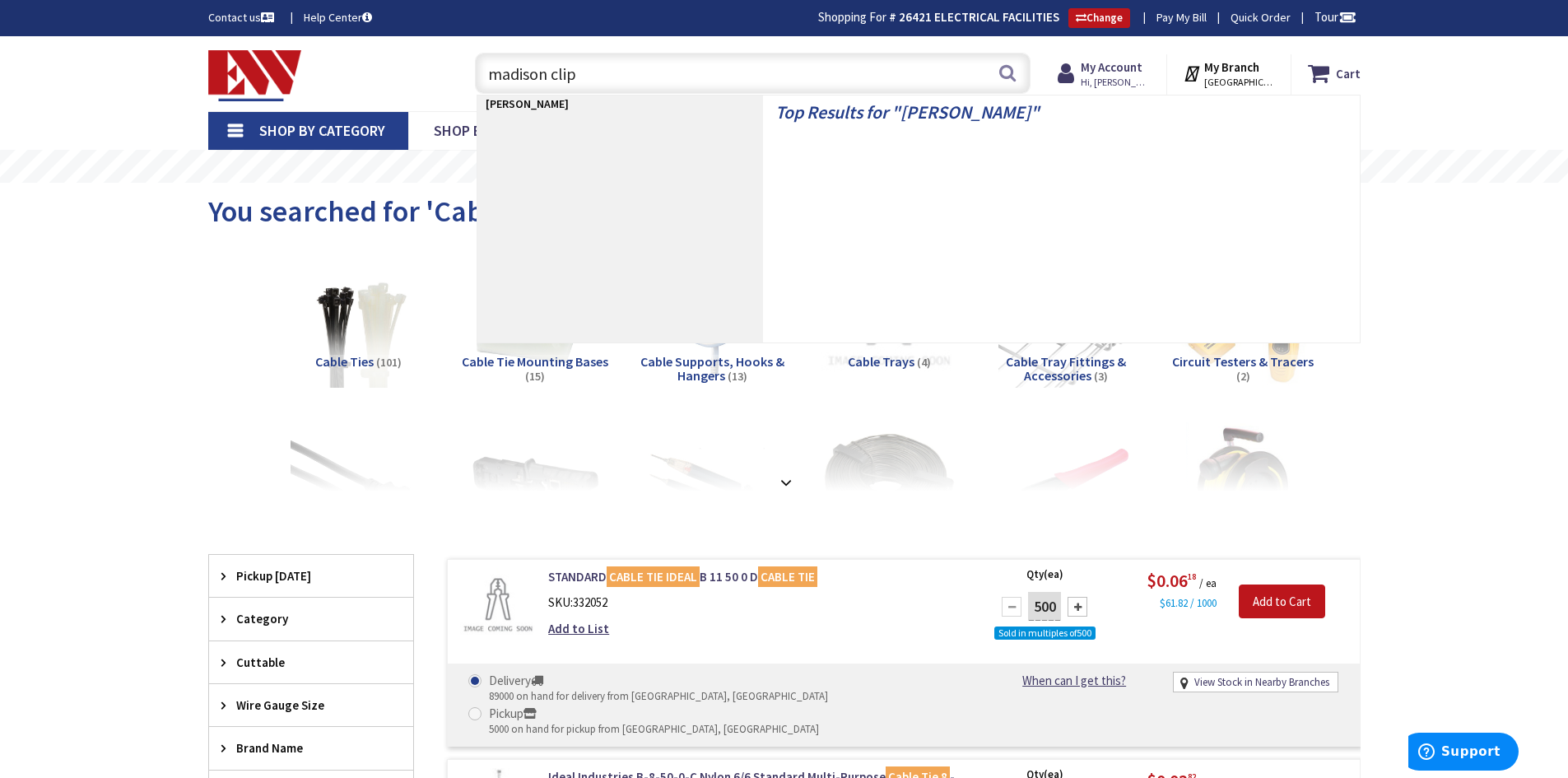
type input "madison clips"
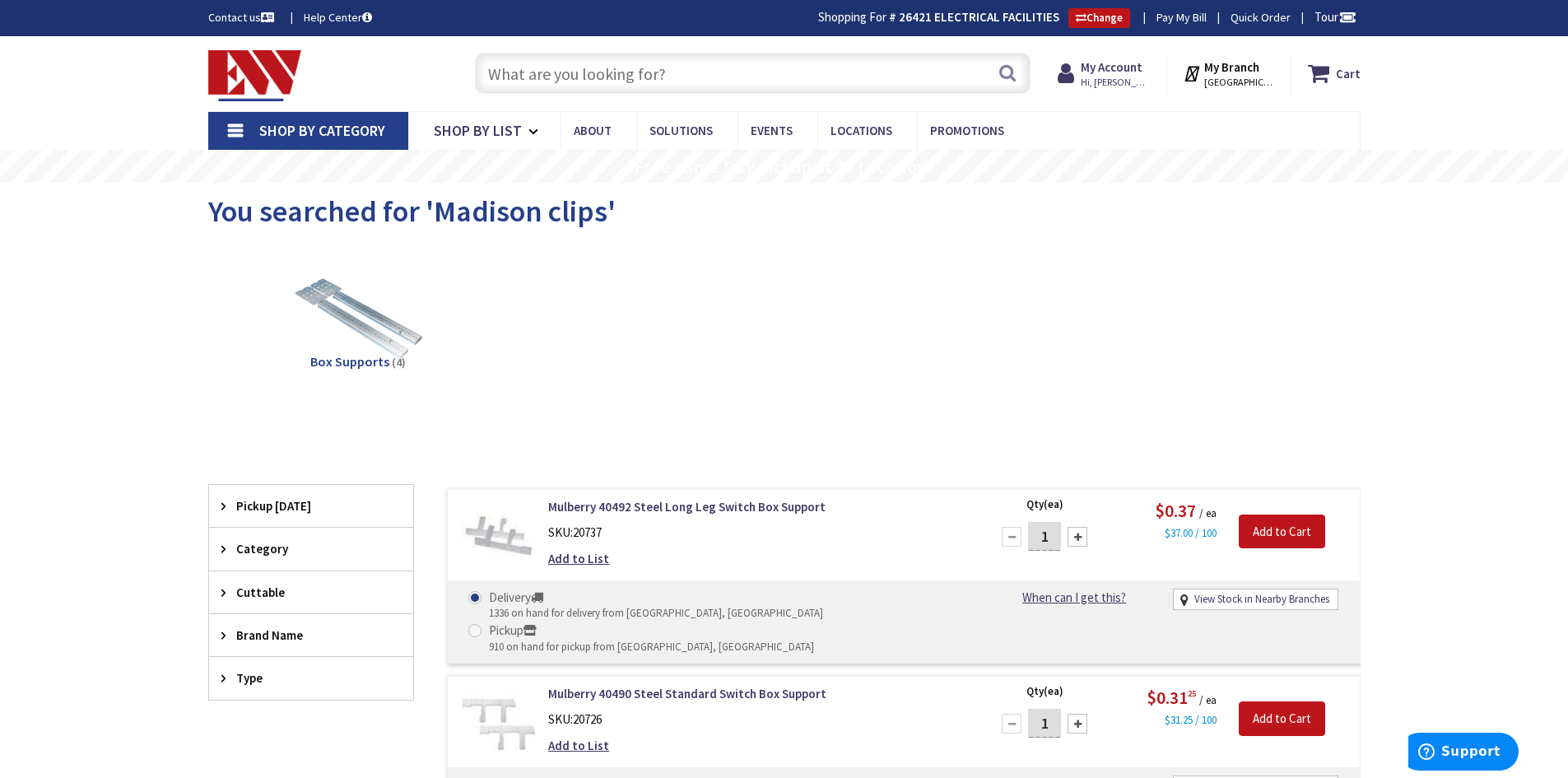
click at [655, 65] on input "text" at bounding box center [752, 73] width 555 height 41
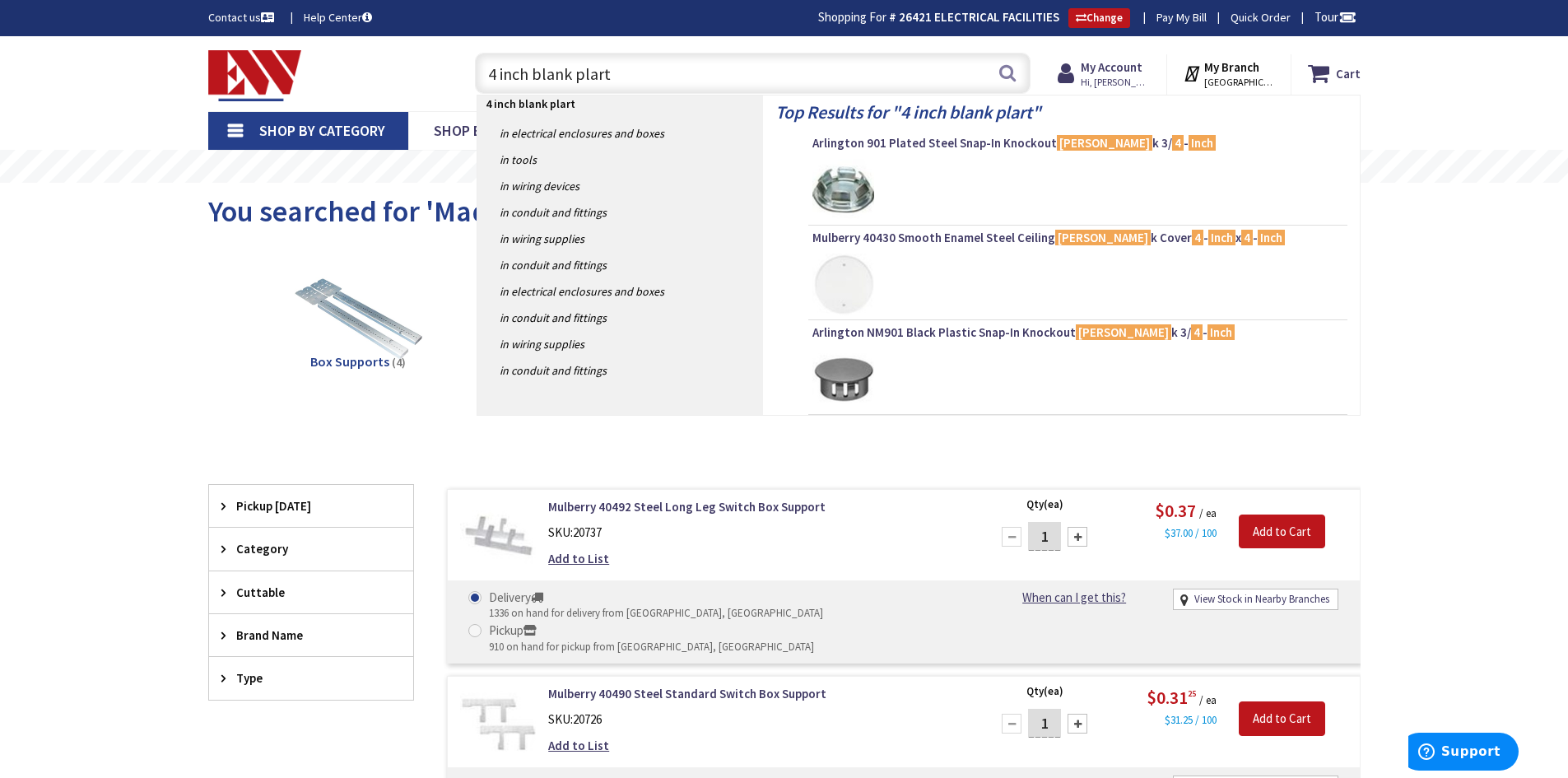
type input "4 inch blank plarte"
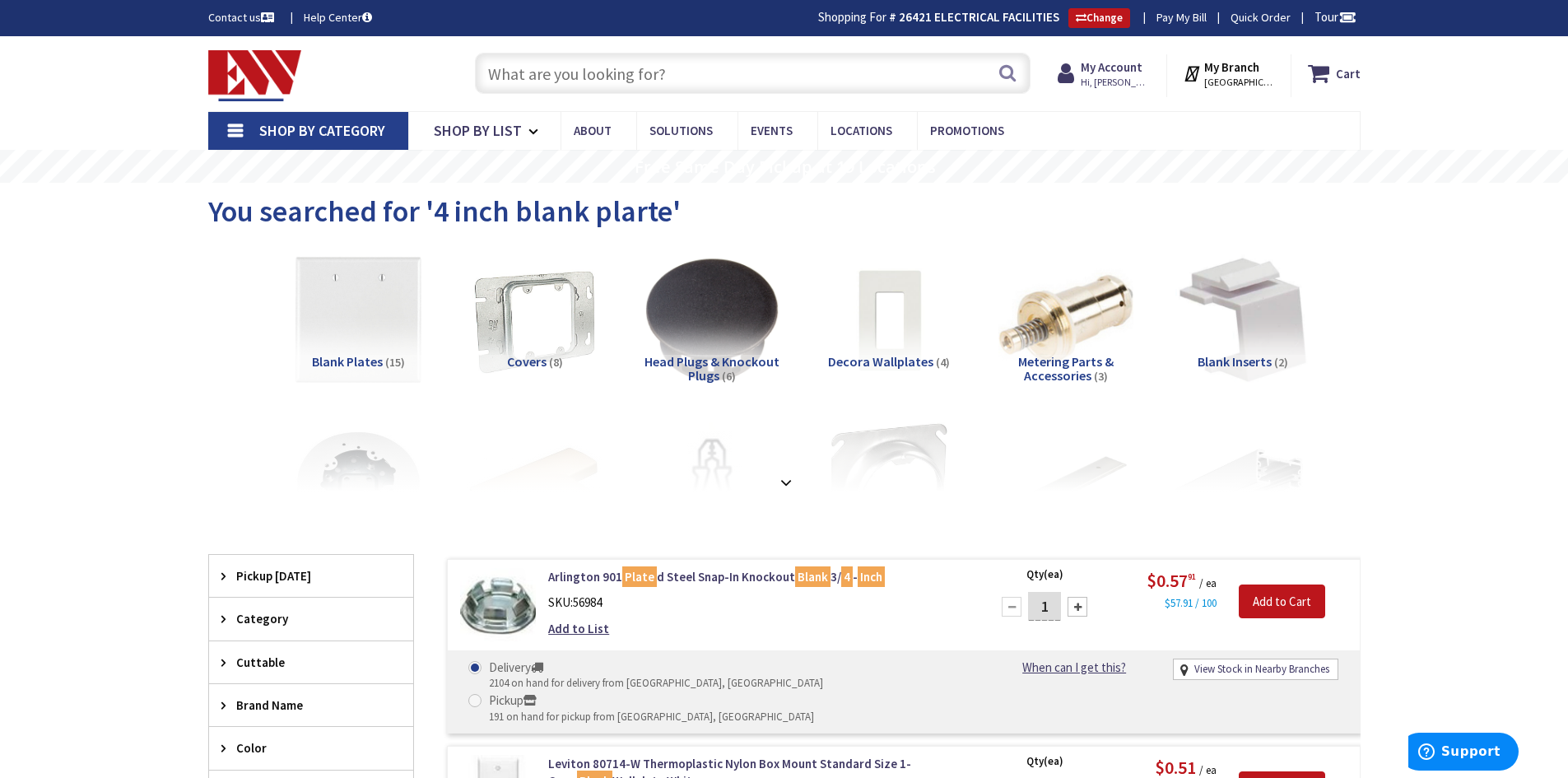
click at [578, 77] on input "text" at bounding box center [752, 73] width 555 height 41
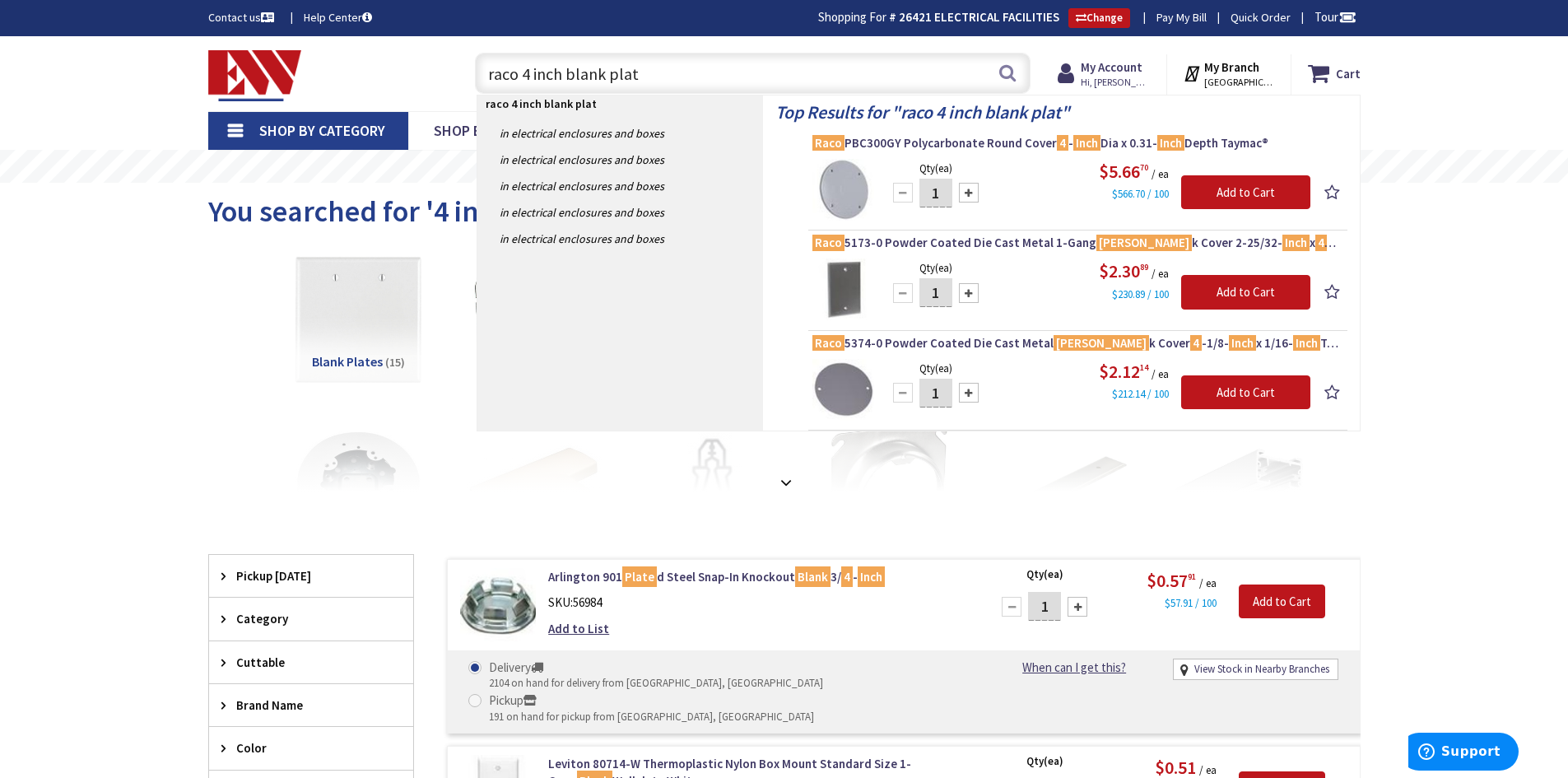
type input "raco 4 inch blank plate"
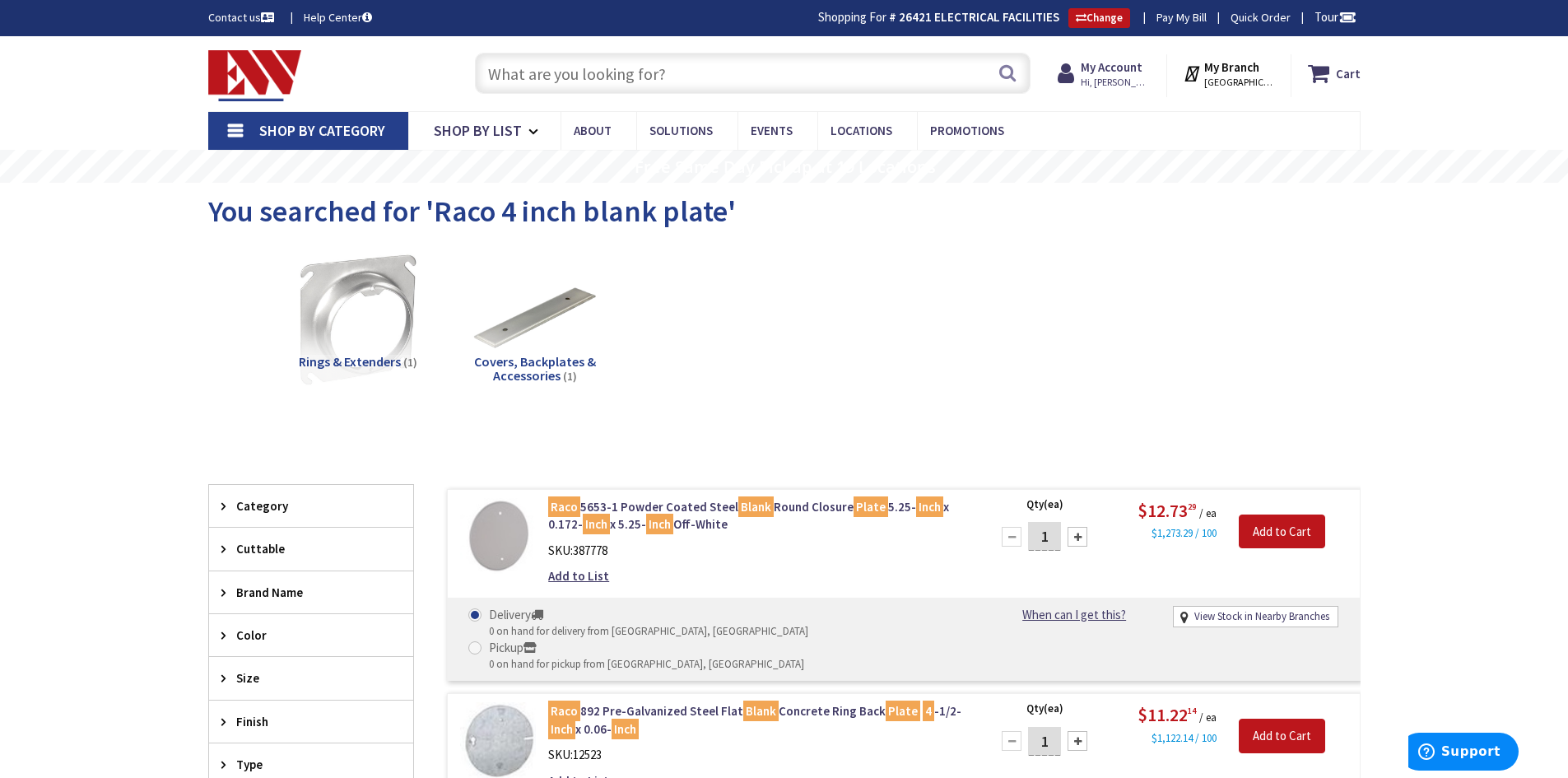
click at [492, 69] on input "text" at bounding box center [752, 73] width 555 height 41
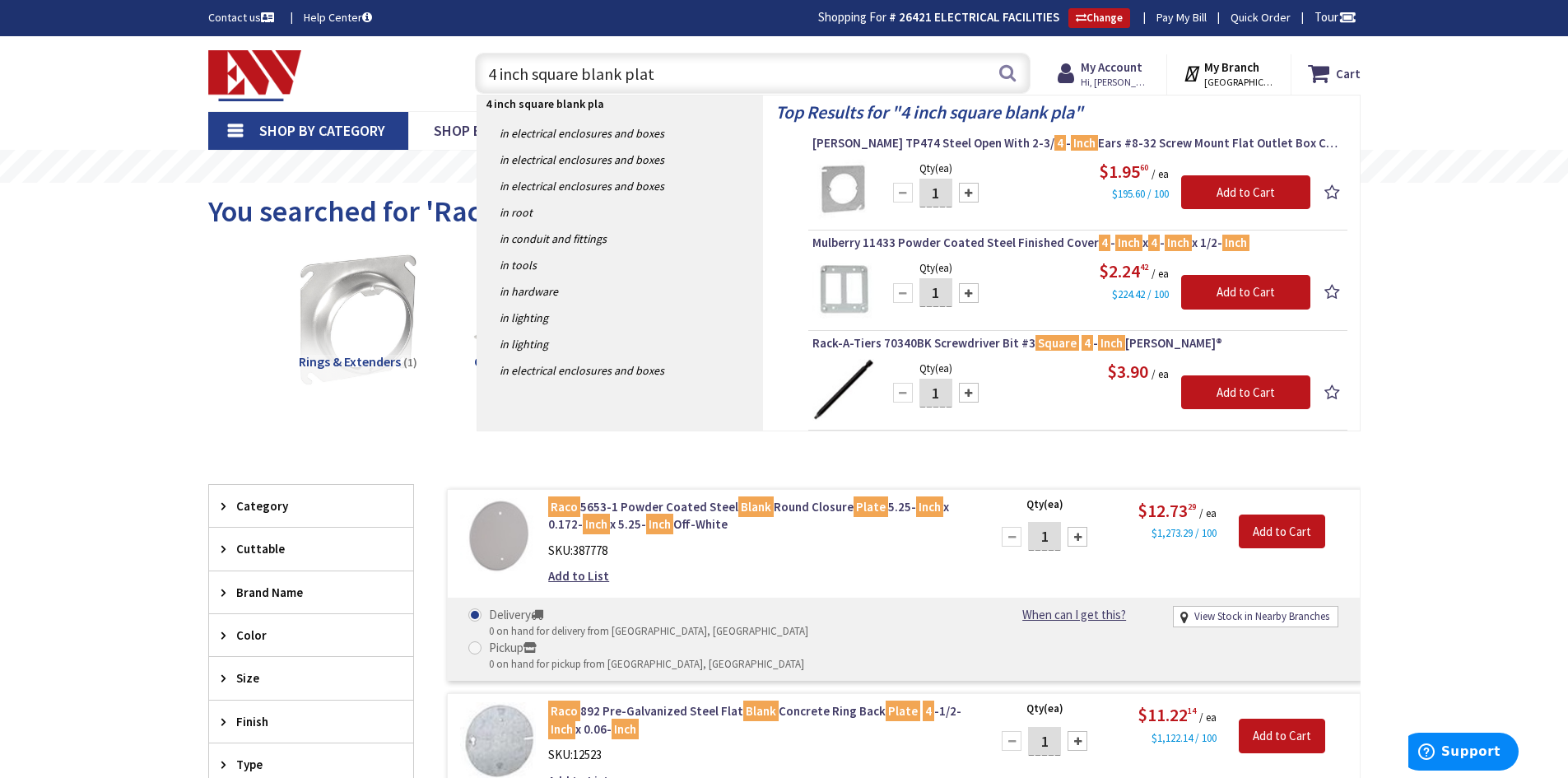
type input "4 inch square blank plate"
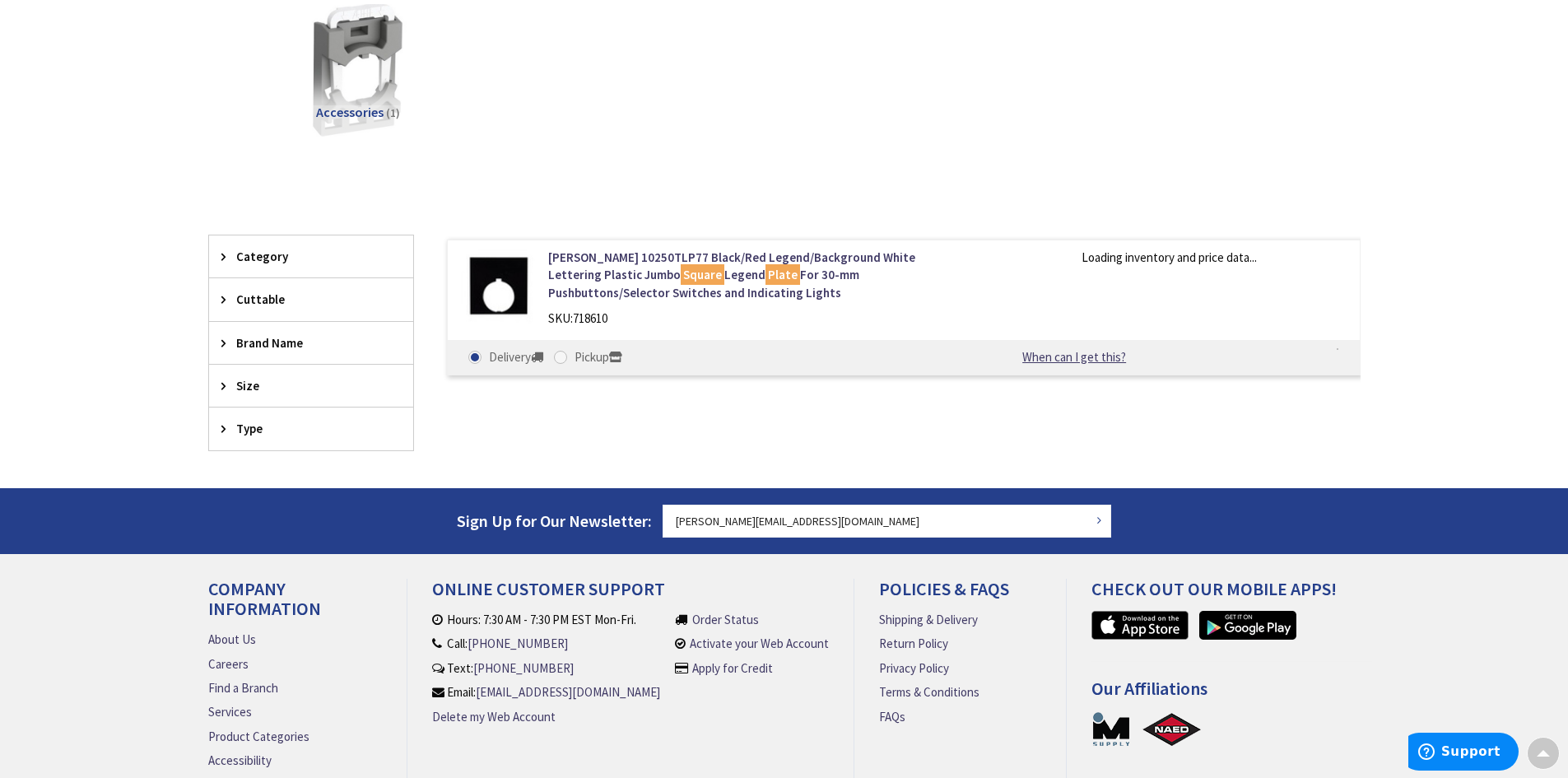
scroll to position [249, 0]
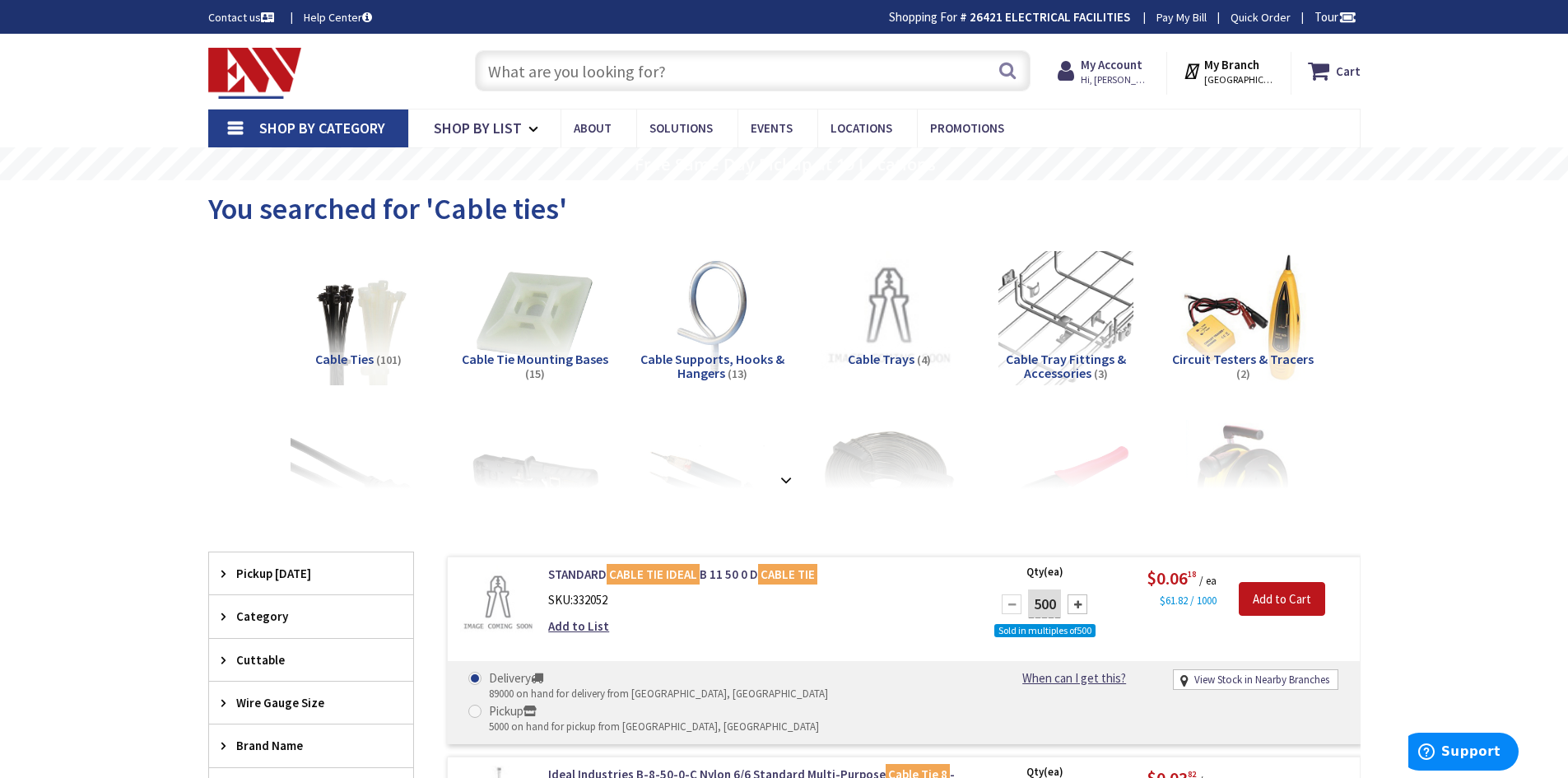
click at [568, 74] on input "text" at bounding box center [752, 70] width 555 height 41
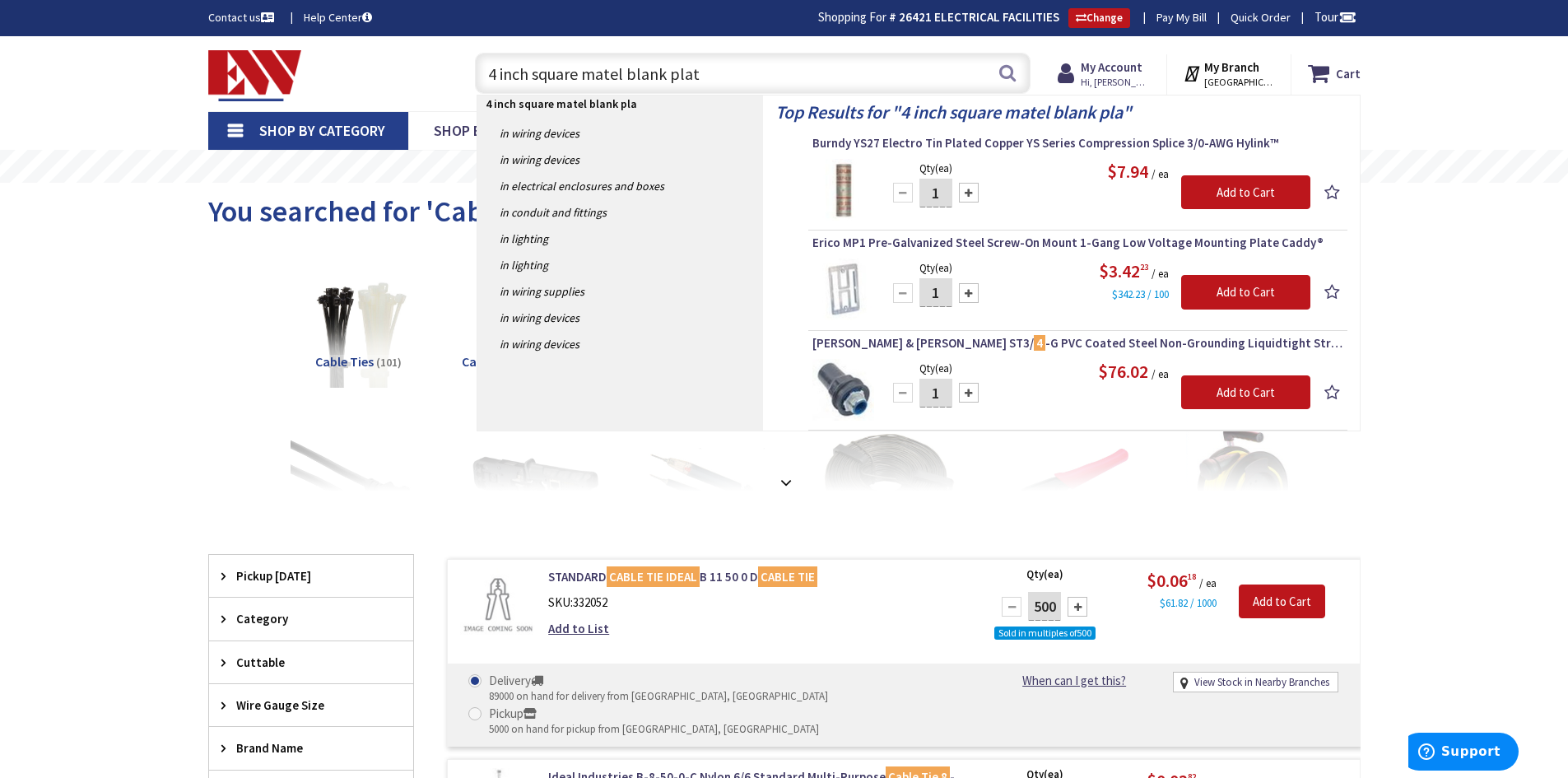
type input "4 inch square matel blank plate"
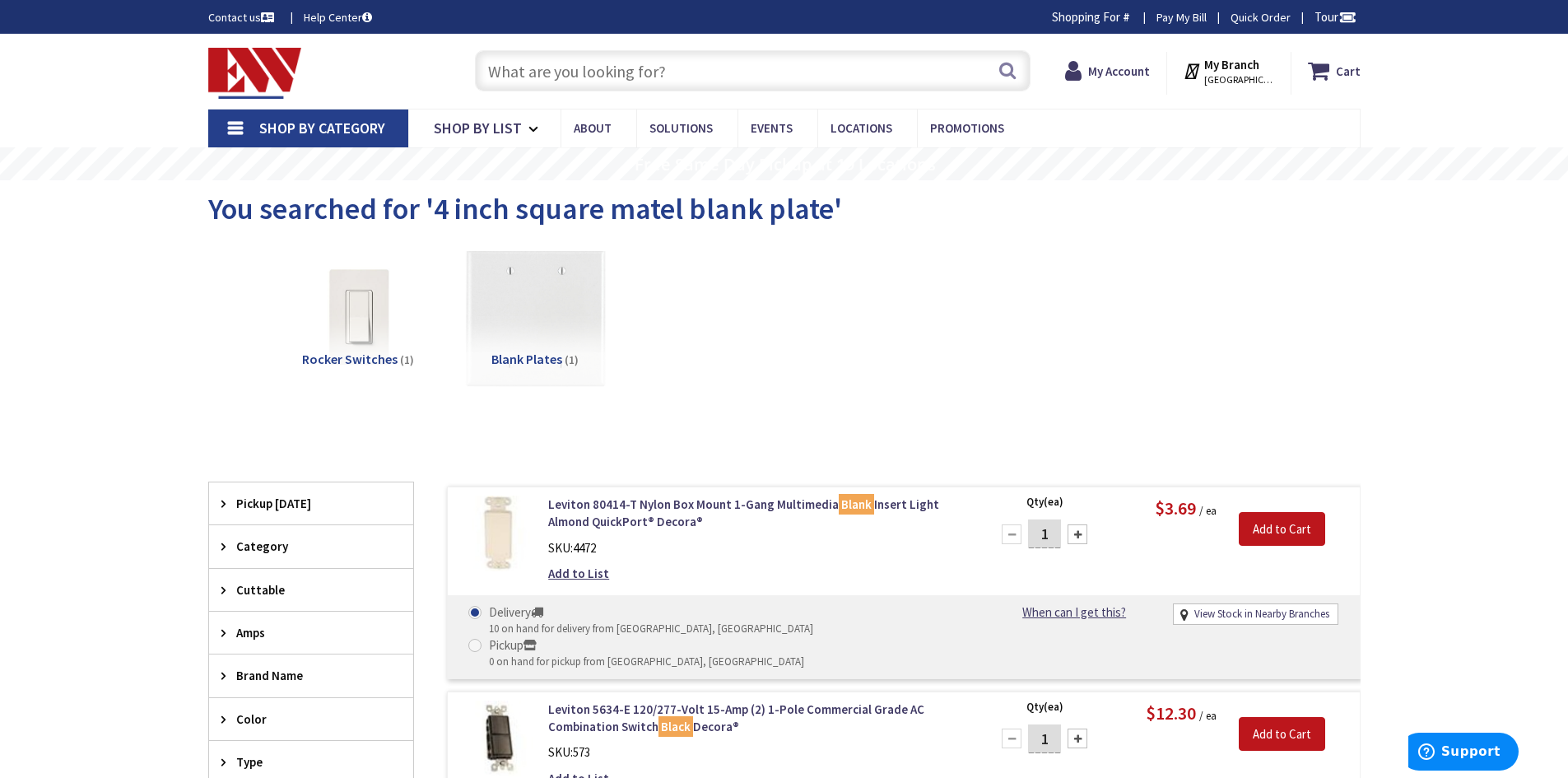
click at [558, 285] on img at bounding box center [534, 317] width 149 height 149
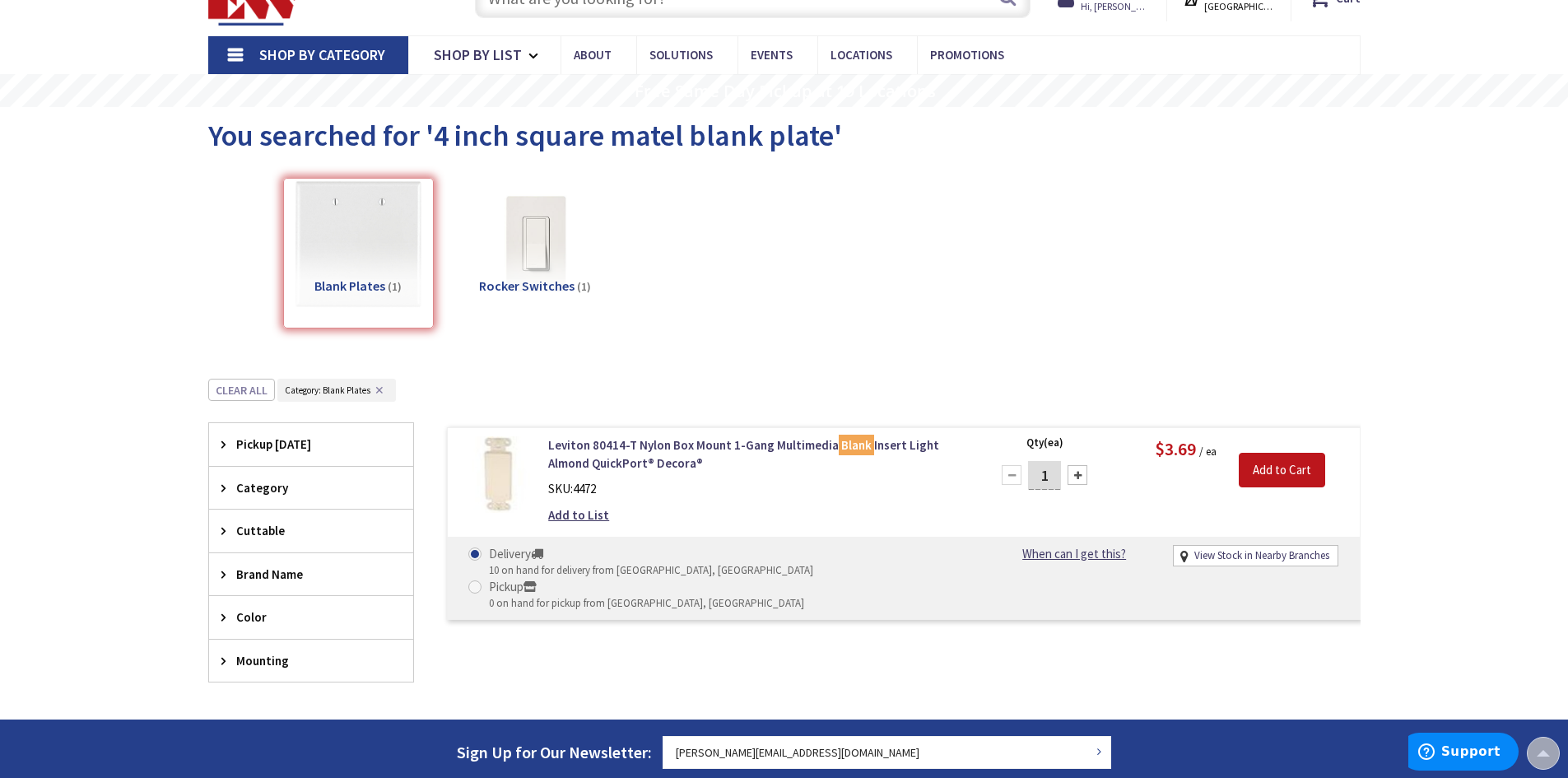
scroll to position [71, 0]
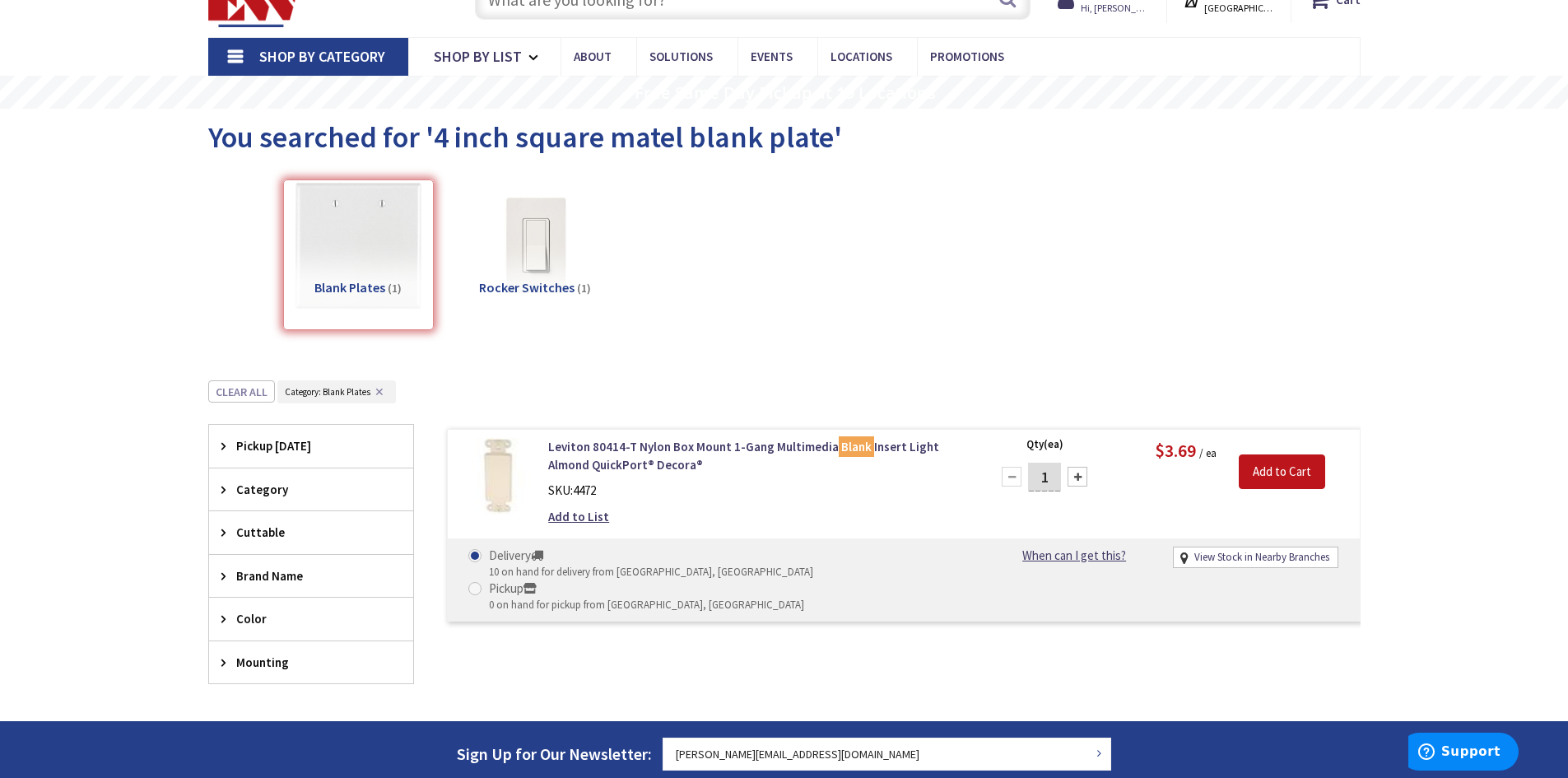
click at [364, 253] on div "Blank Plates (1)" at bounding box center [358, 254] width 150 height 150
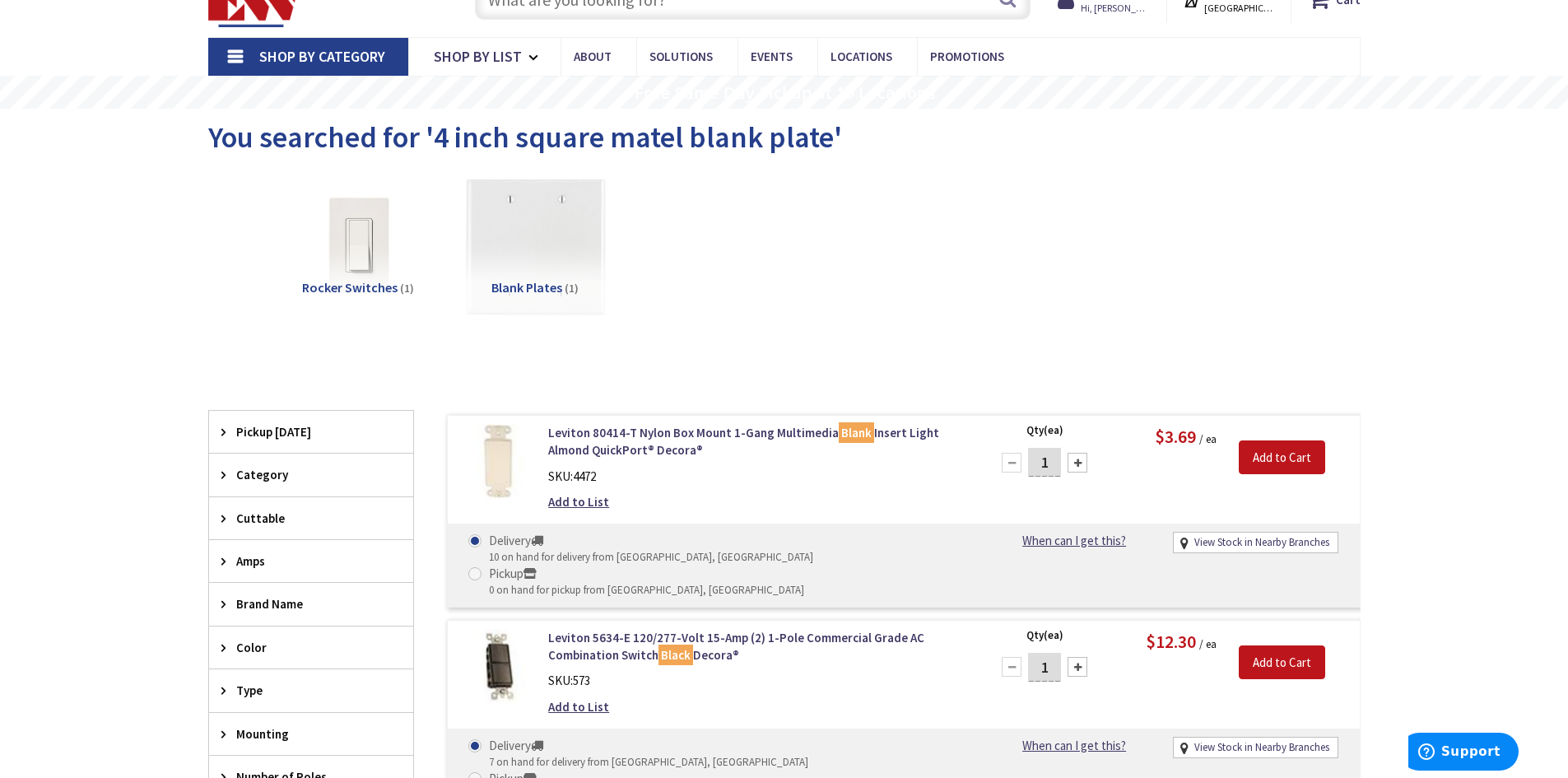
click at [535, 248] on img at bounding box center [534, 246] width 149 height 149
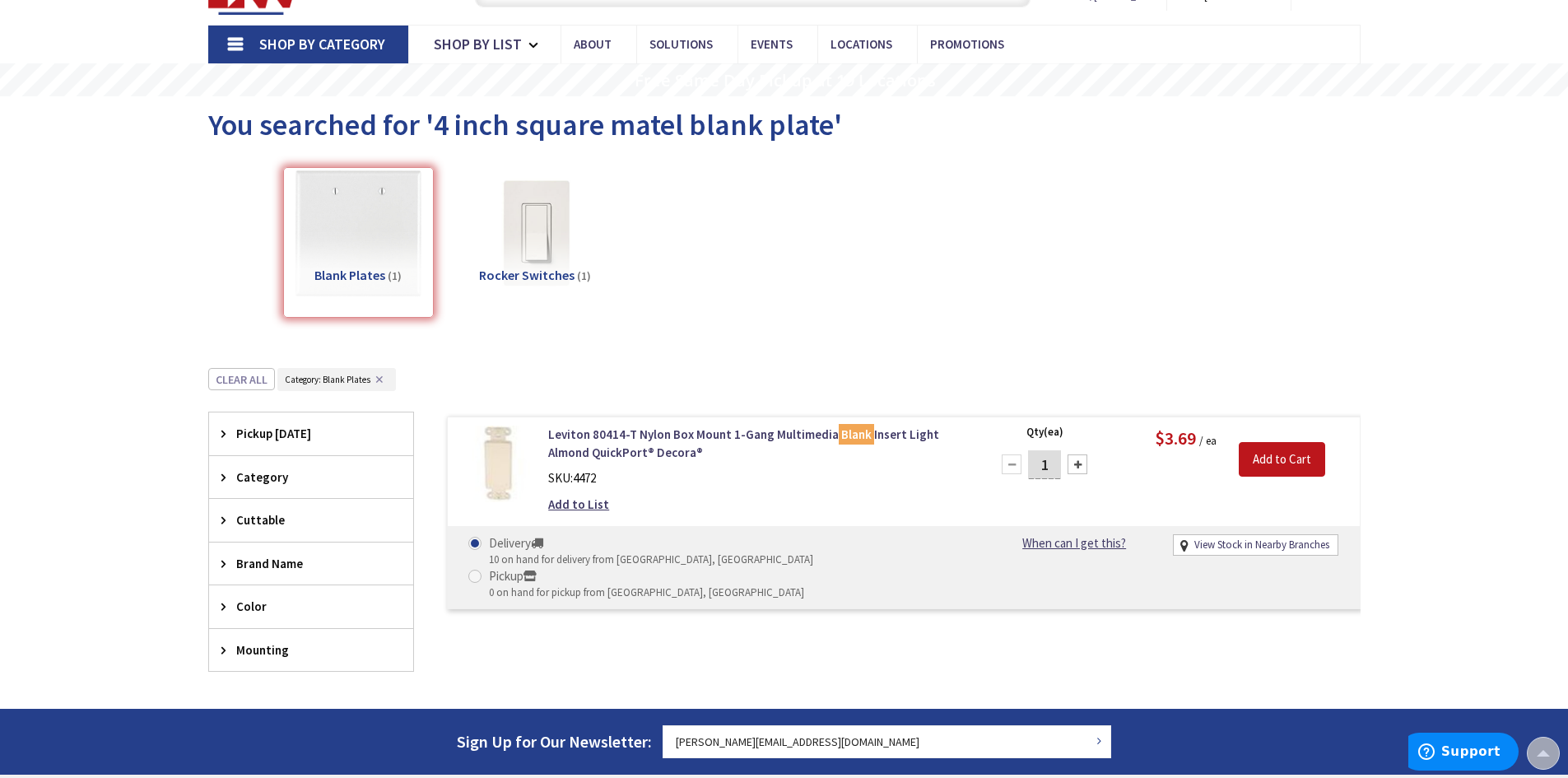
scroll to position [0, 0]
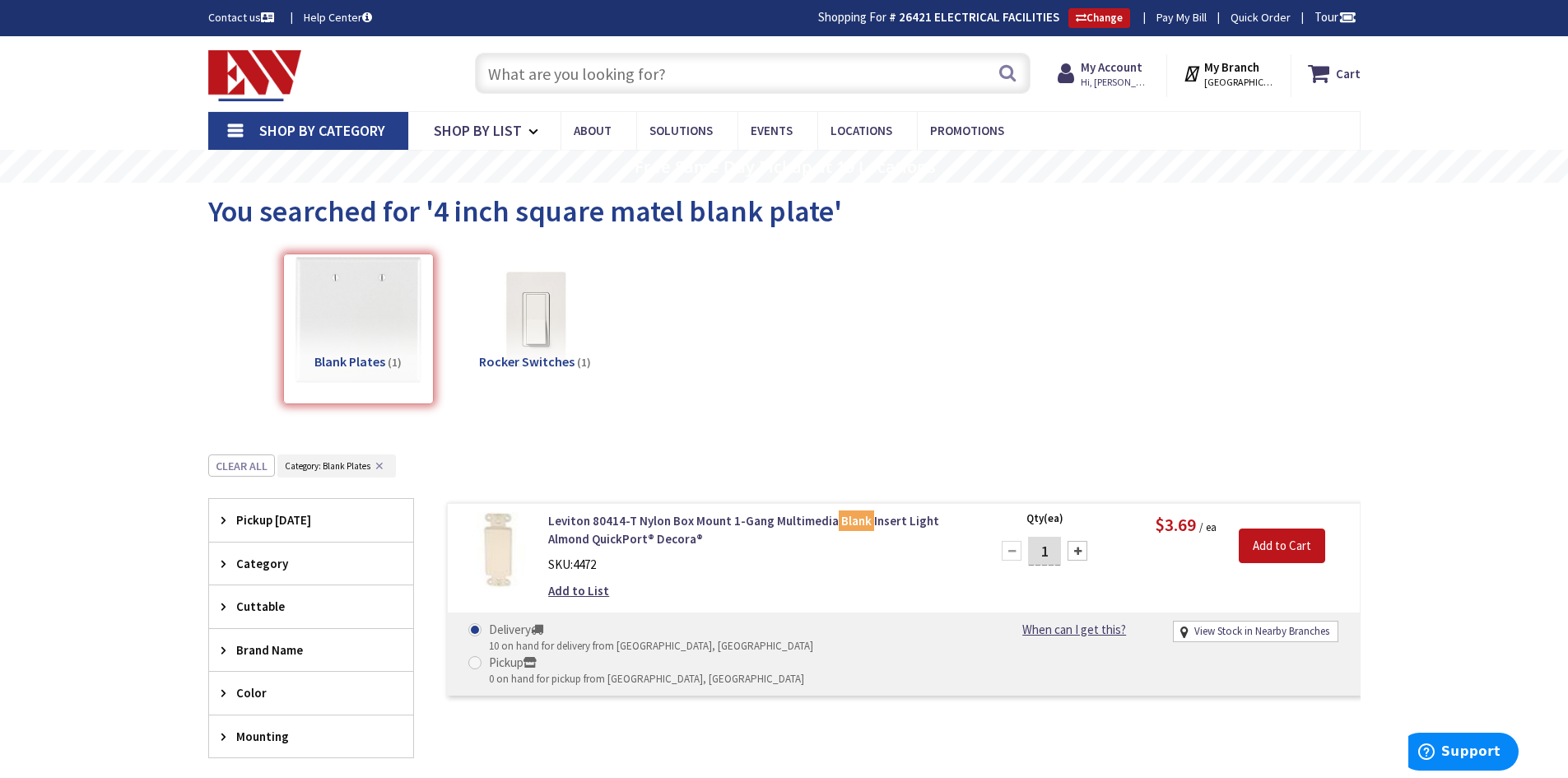
click at [751, 223] on span "You searched for '4 inch square matel blank plate'" at bounding box center [525, 211] width 634 height 37
click at [656, 209] on span "You searched for '4 inch square matel blank plate'" at bounding box center [525, 211] width 634 height 37
click at [663, 213] on span "You searched for '4 inch square matel blank plate'" at bounding box center [525, 211] width 634 height 37
click at [569, 80] on input "text" at bounding box center [752, 73] width 555 height 41
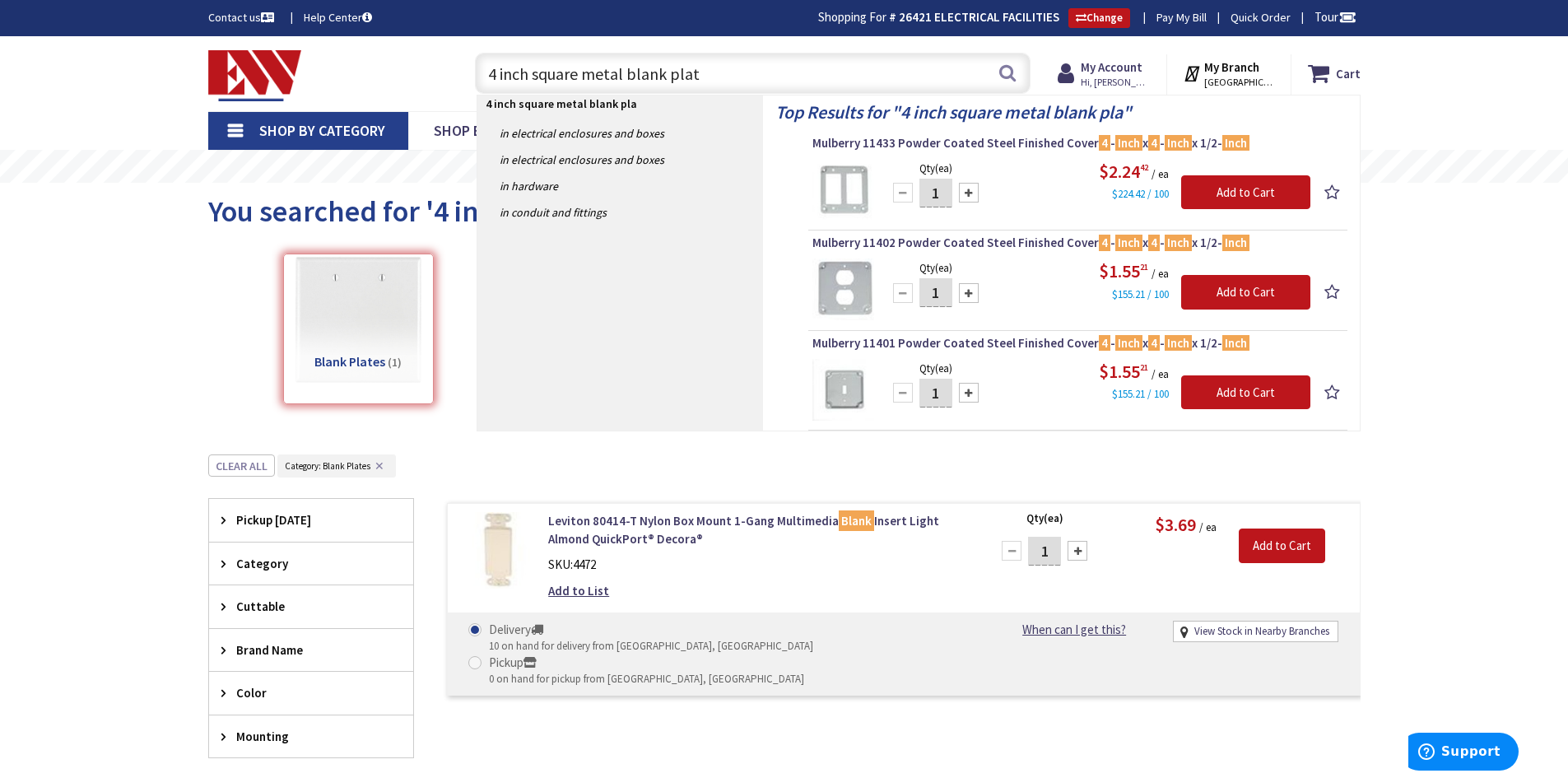
type input "4 inch square metal blank plate"
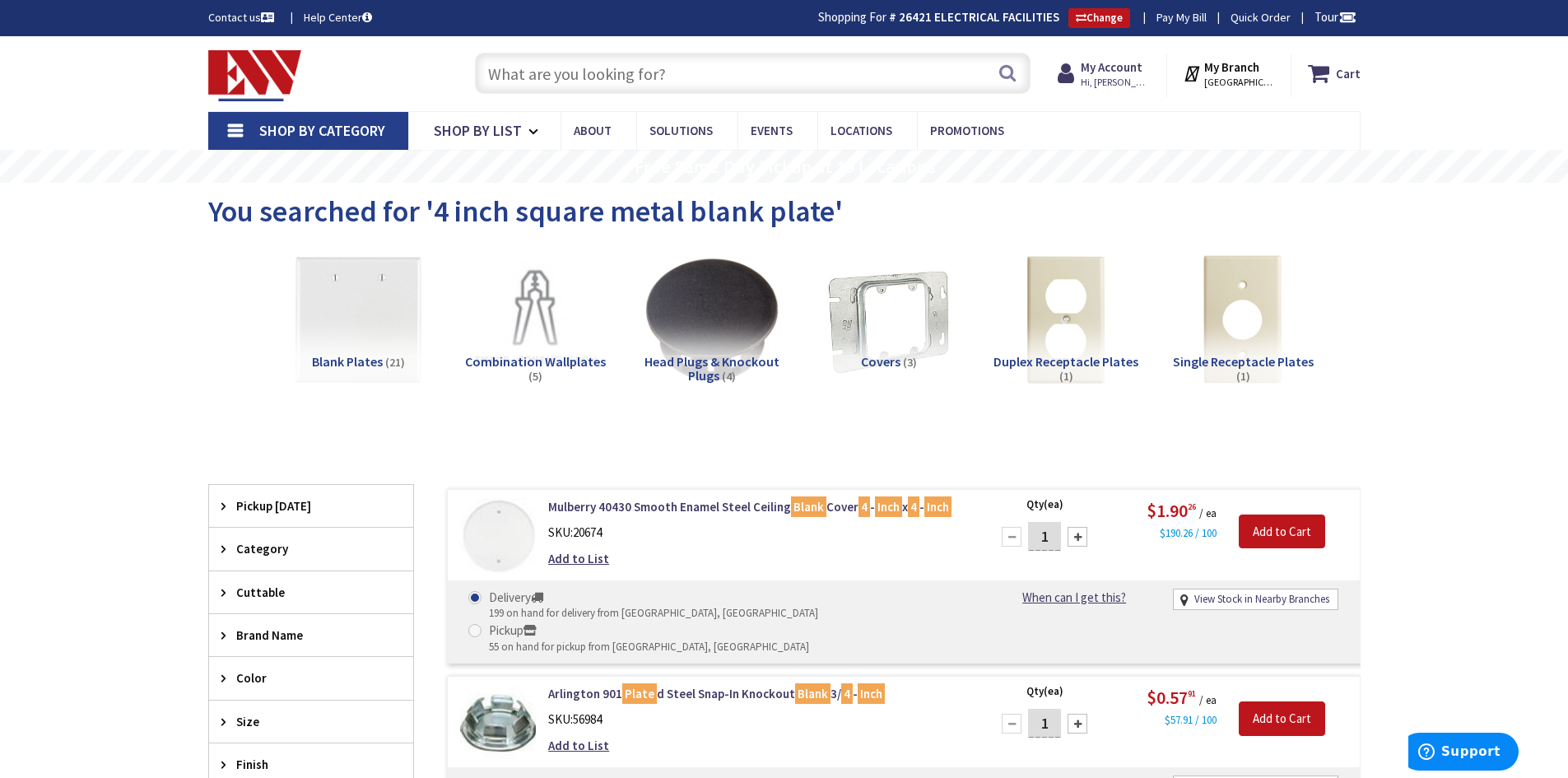
click at [673, 64] on input "text" at bounding box center [752, 73] width 555 height 41
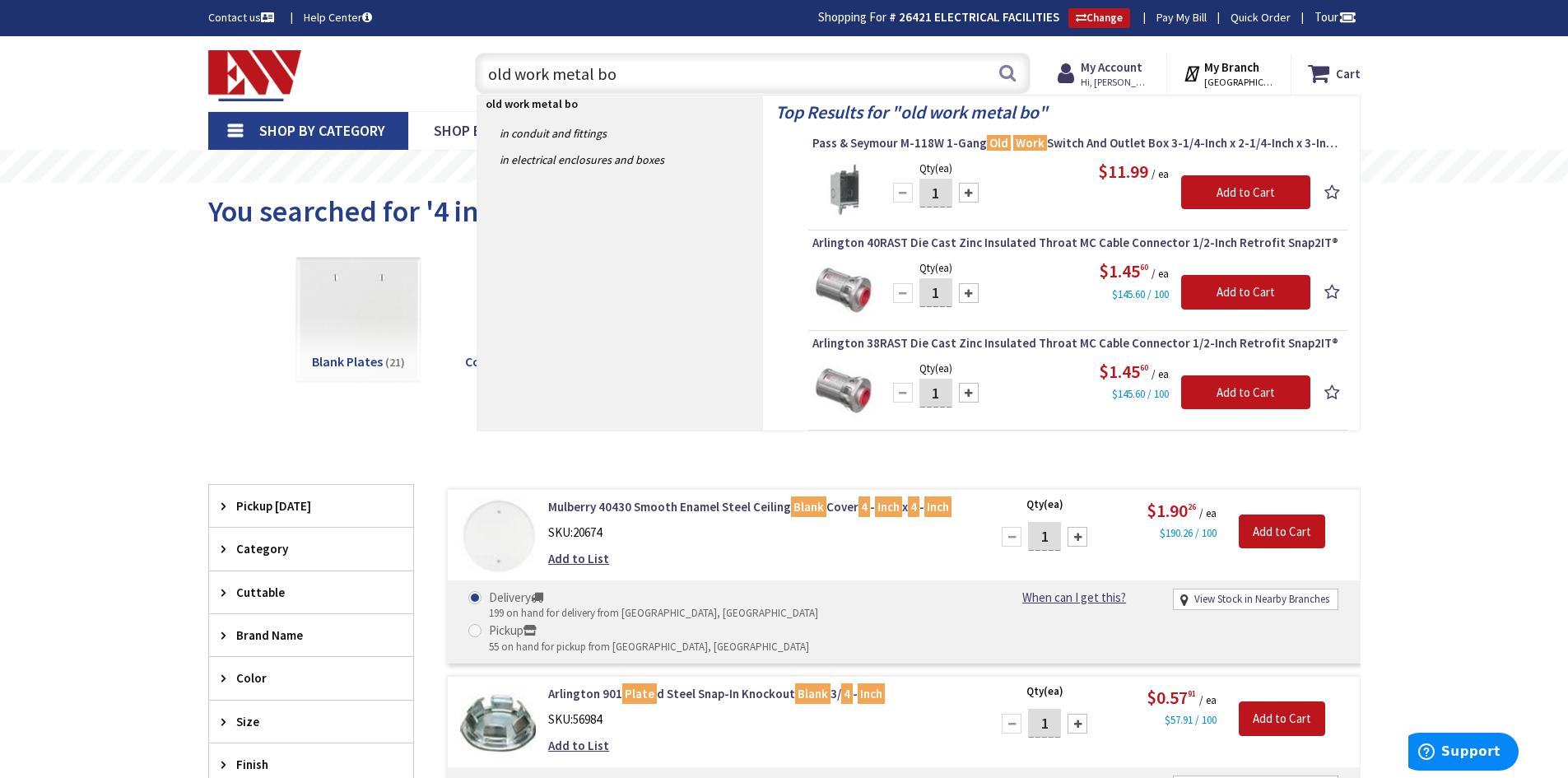
type input "old work metal box"
